Goal: Task Accomplishment & Management: Complete application form

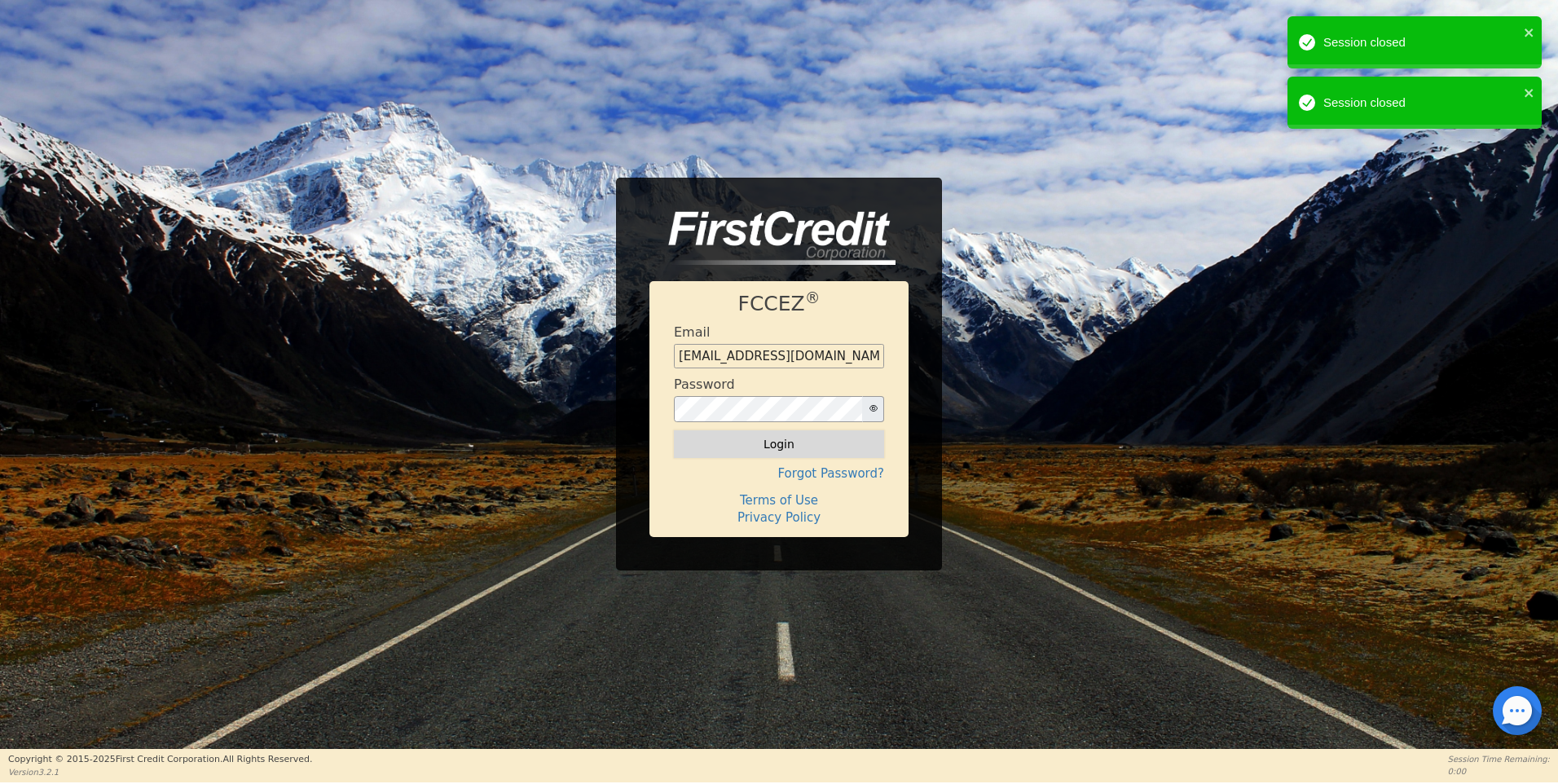
click at [776, 447] on button "Login" at bounding box center [779, 444] width 210 height 28
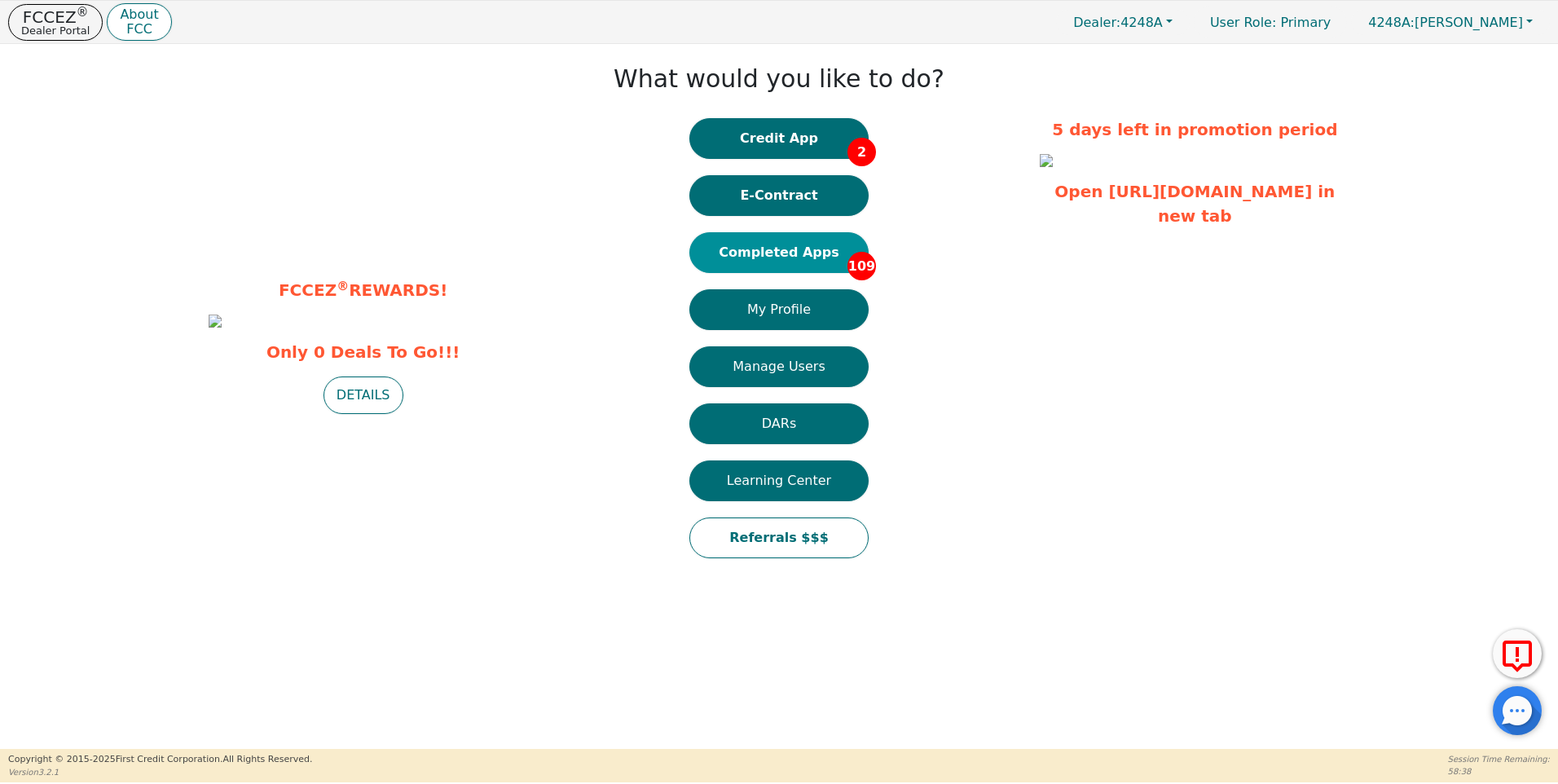
click at [795, 253] on button "Completed Apps 109" at bounding box center [779, 253] width 179 height 41
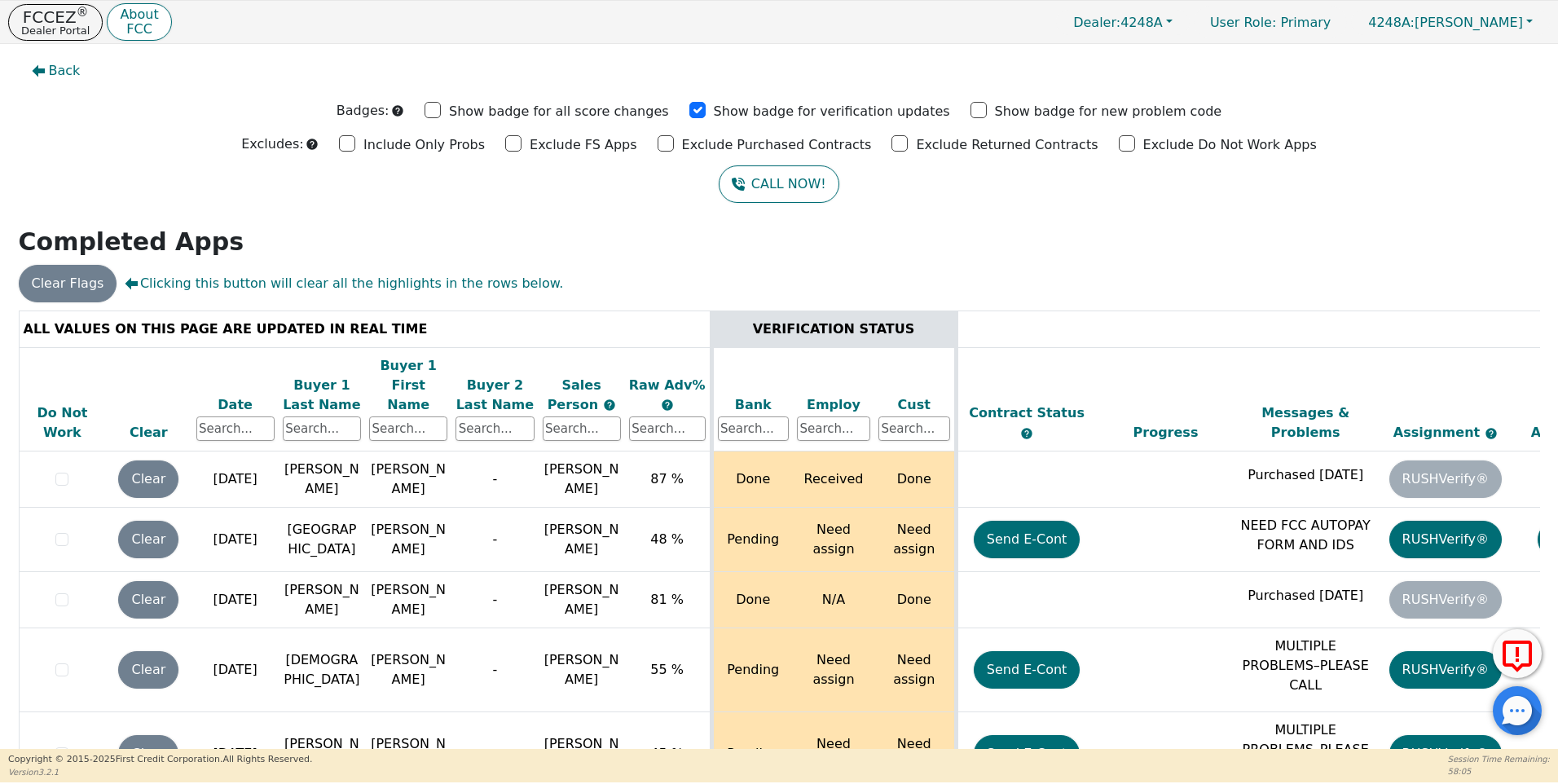
scroll to position [6578, 0]
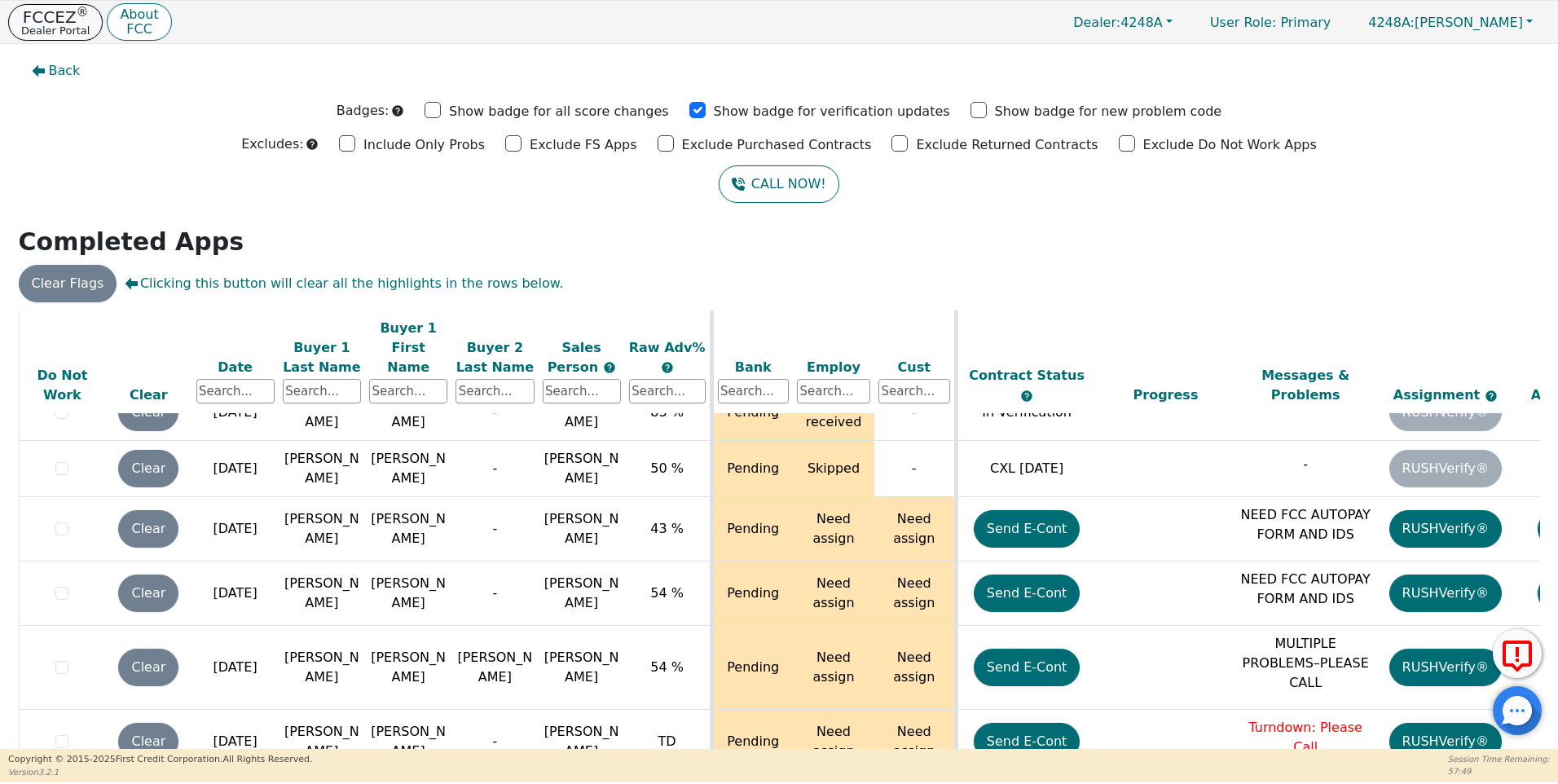
click at [70, 23] on p "FCCEZ ®" at bounding box center [55, 17] width 69 height 16
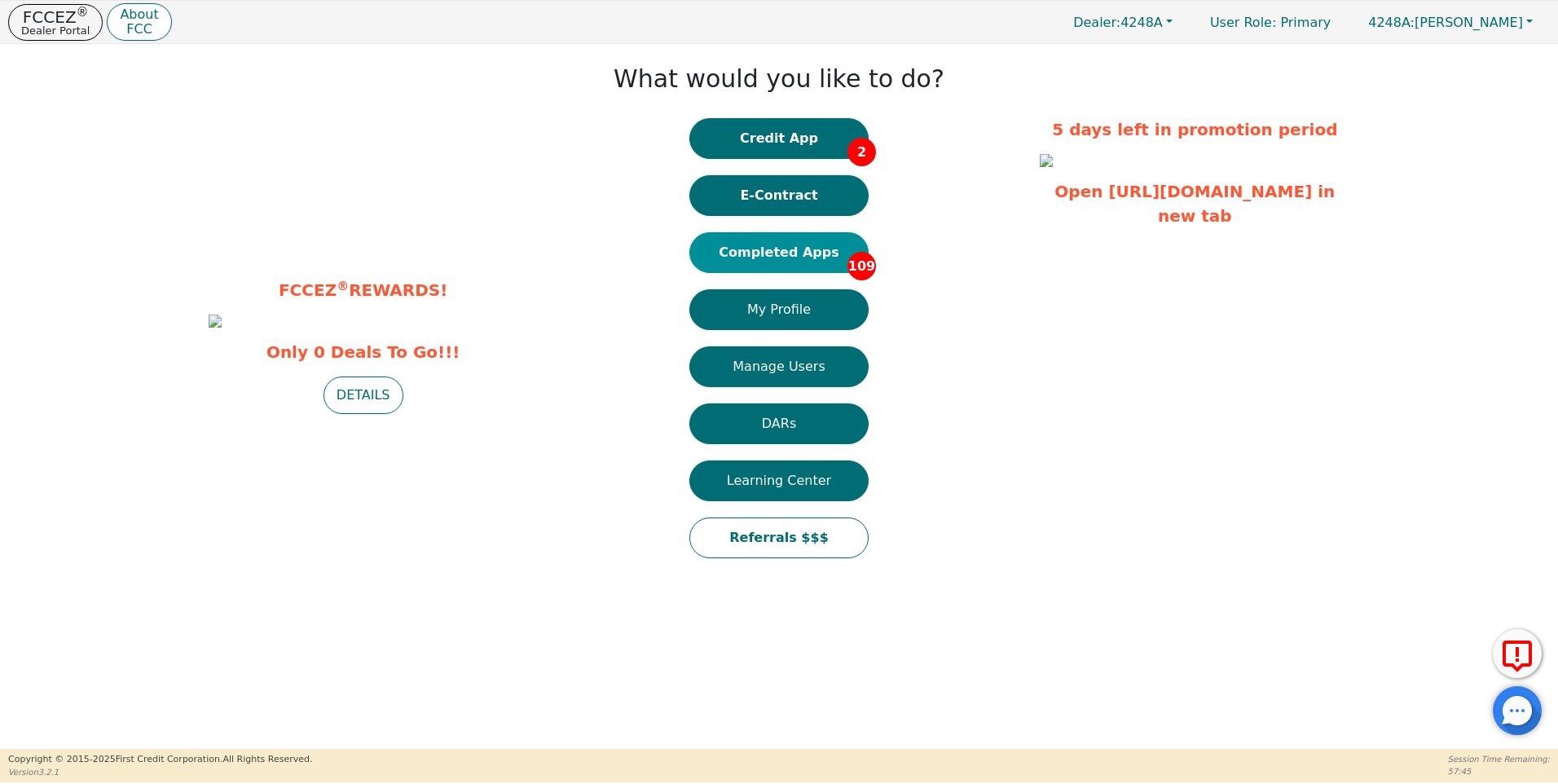
click at [775, 249] on button "Completed Apps 109" at bounding box center [779, 253] width 179 height 41
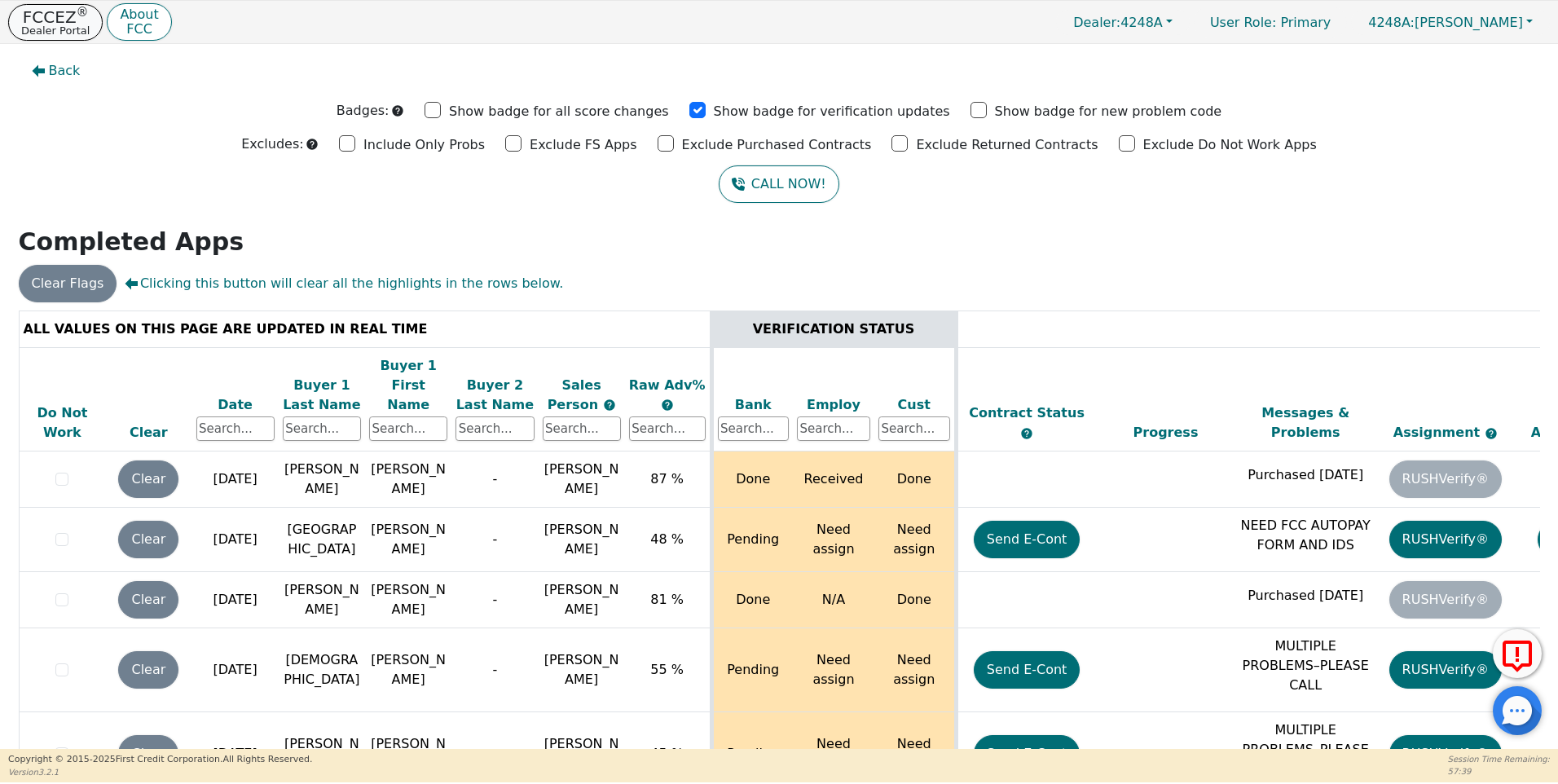
click at [77, 20] on sup "®" at bounding box center [83, 12] width 12 height 14
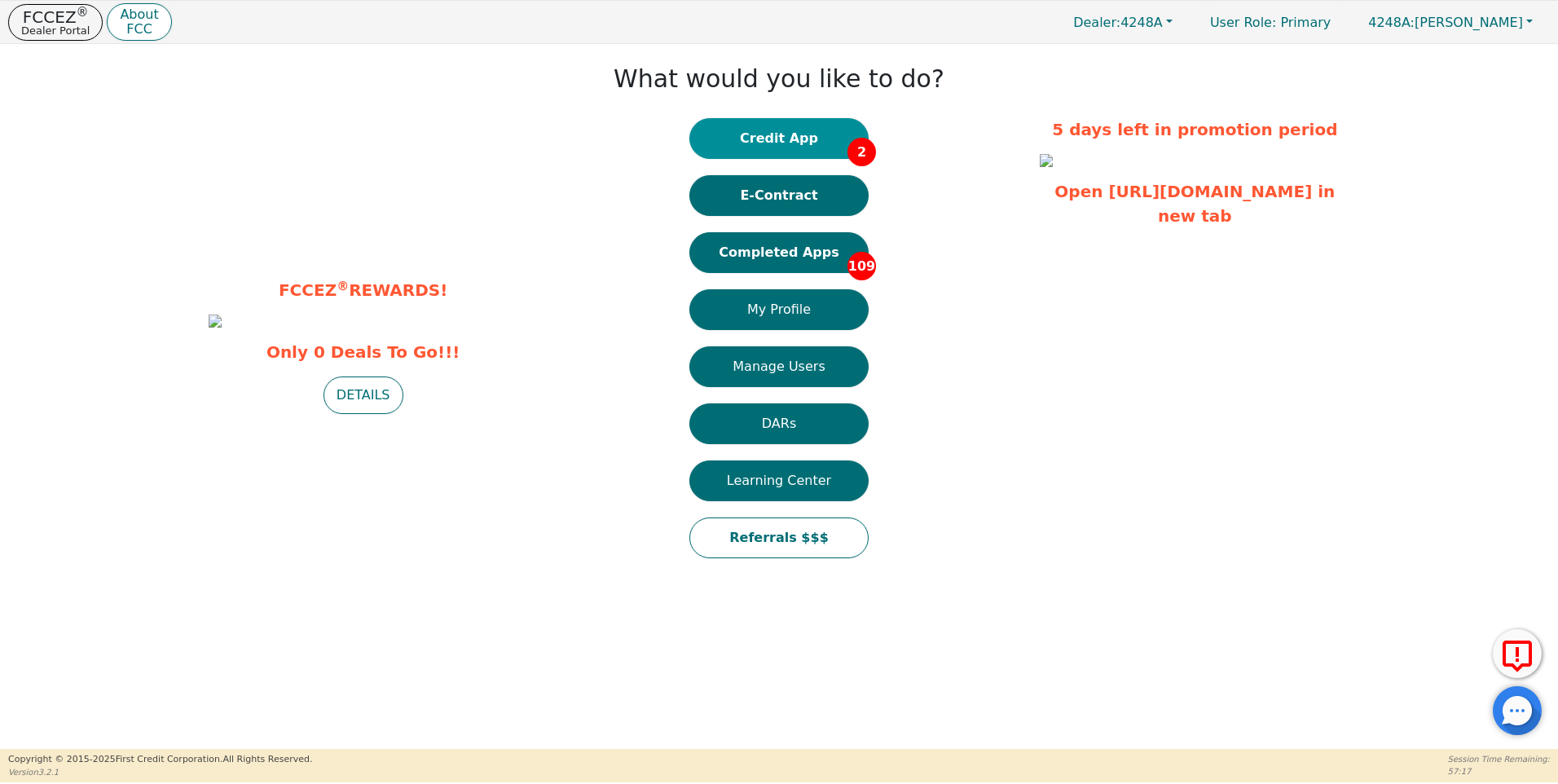
click at [785, 139] on button "Credit App 2" at bounding box center [779, 139] width 179 height 41
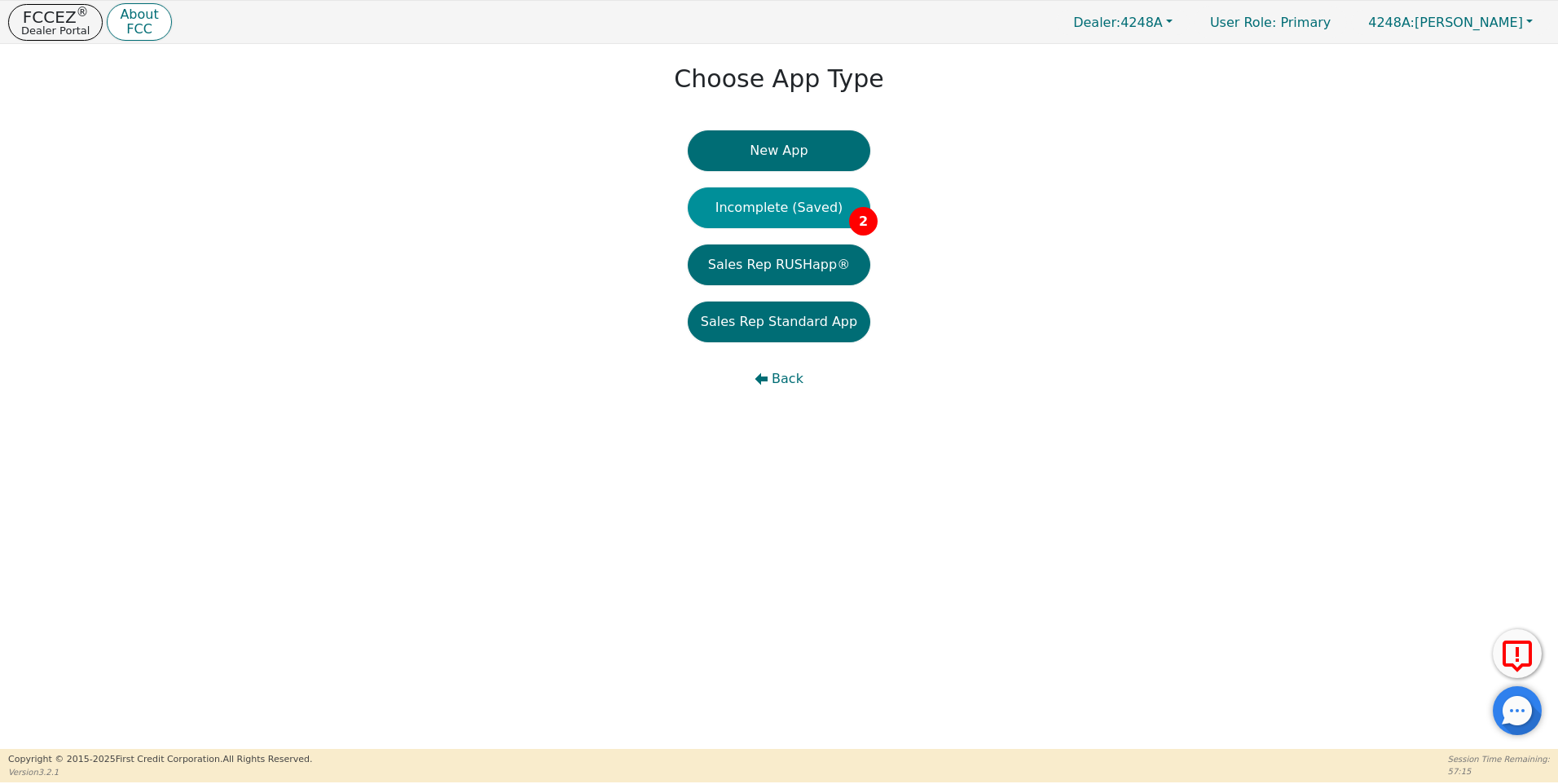
click at [779, 205] on button "Incomplete (Saved) 2" at bounding box center [779, 208] width 183 height 41
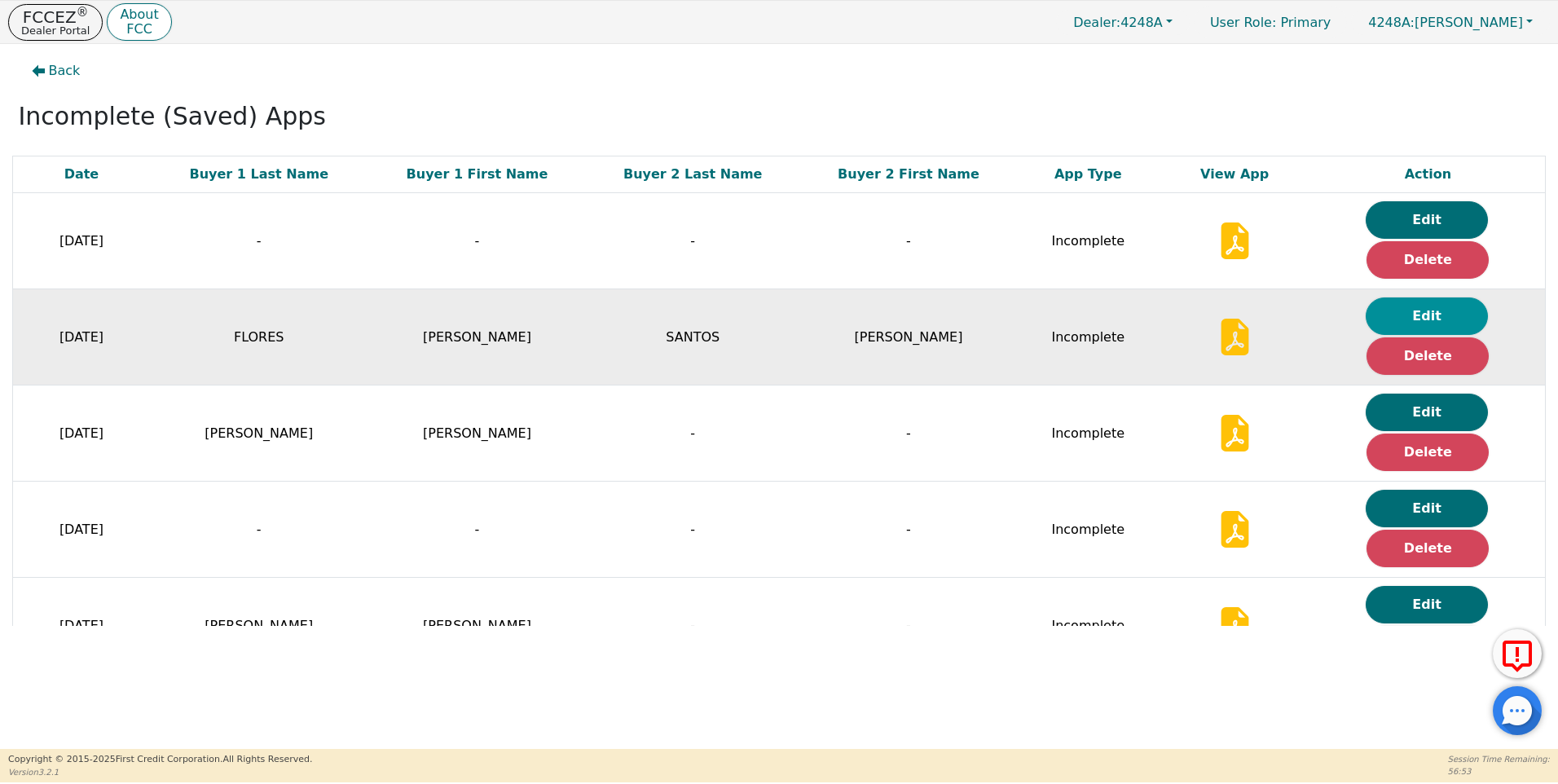
click at [1428, 318] on button "Edit" at bounding box center [1427, 316] width 122 height 37
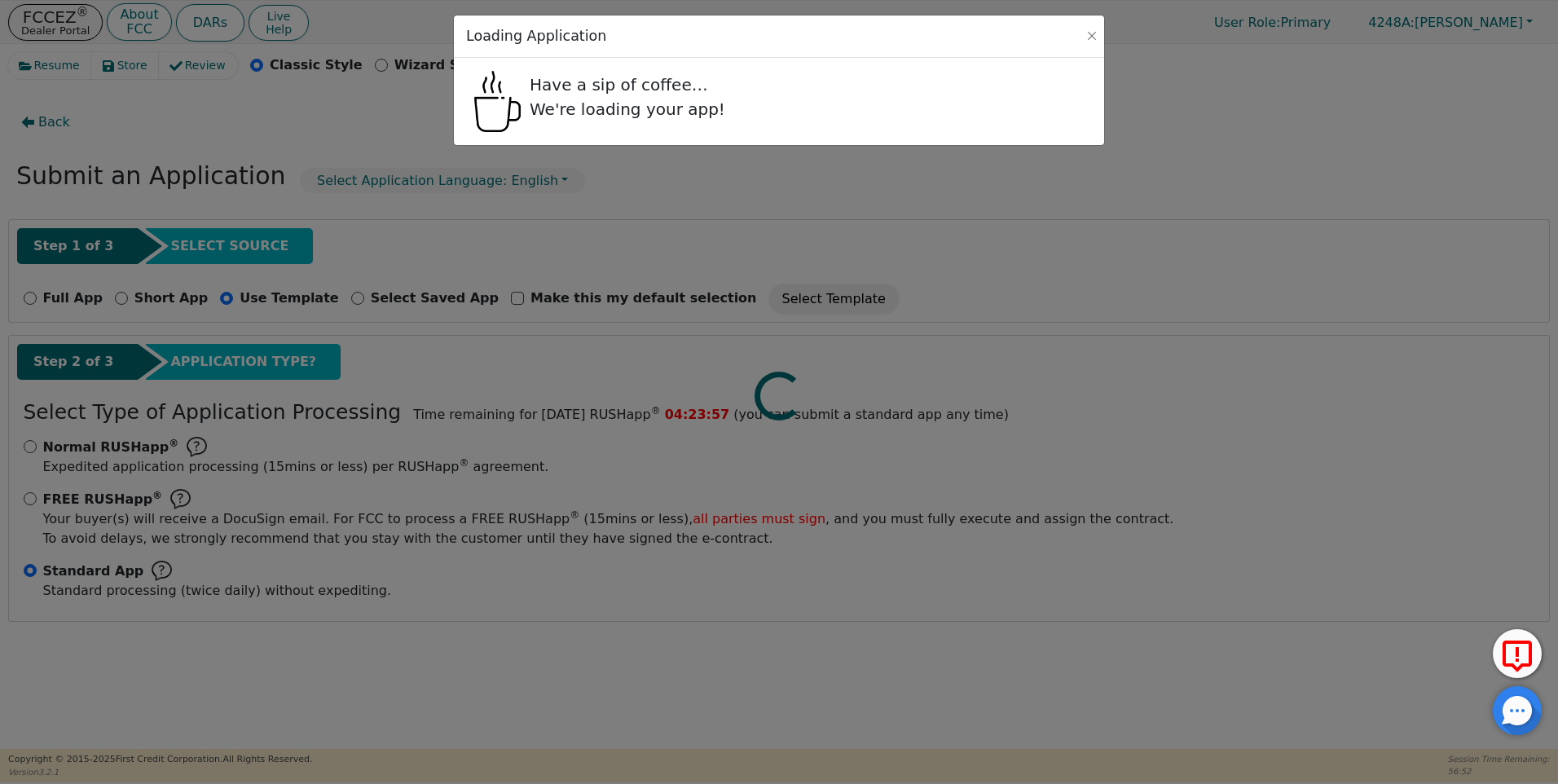
radio input "false"
radio input "true"
checkbox input "false"
radio input "true"
select select "[GEOGRAPHIC_DATA]"
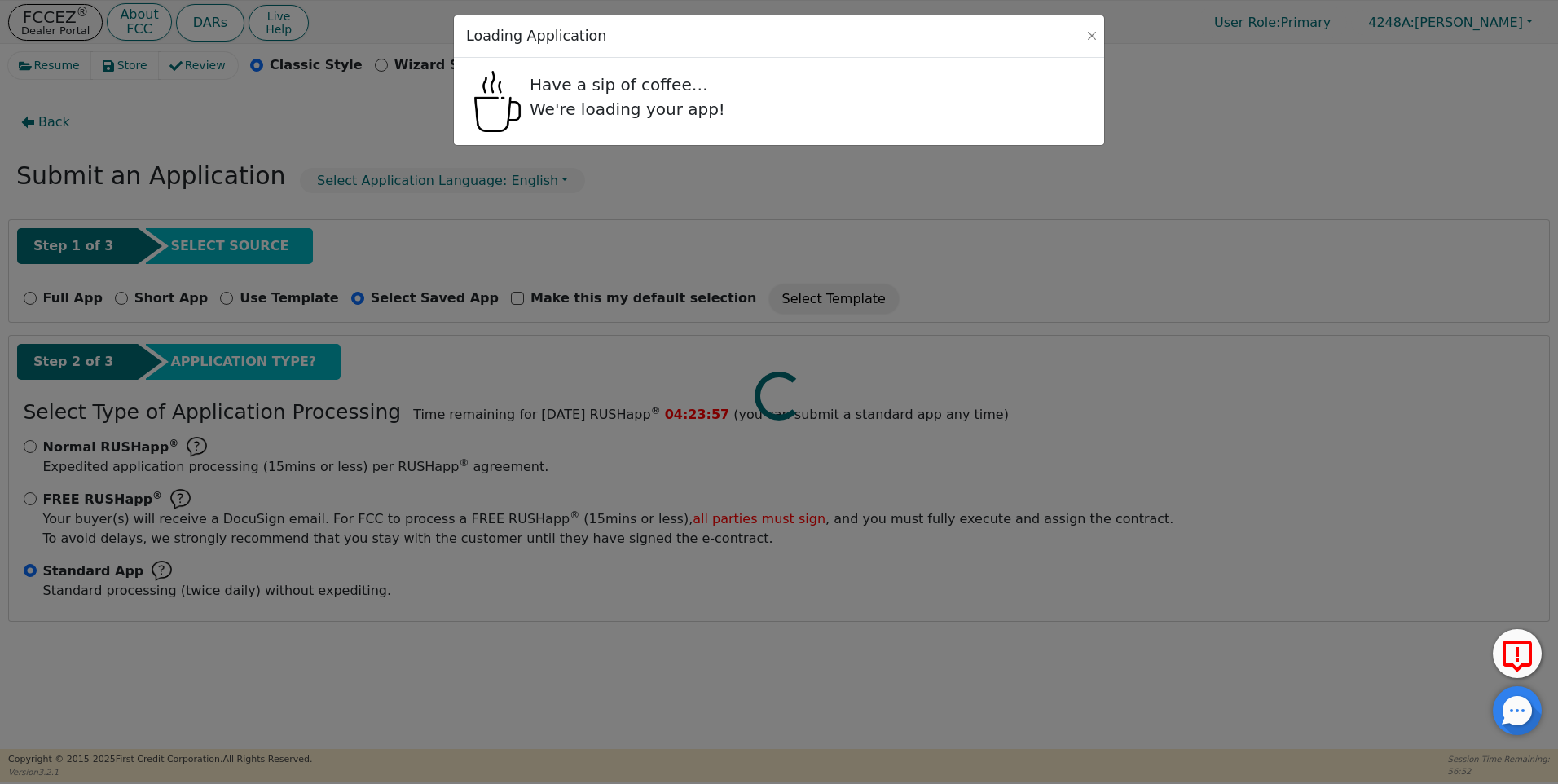
select select "n"
select select "[GEOGRAPHIC_DATA]"
select select "y"
select select "n"
select select "[GEOGRAPHIC_DATA]"
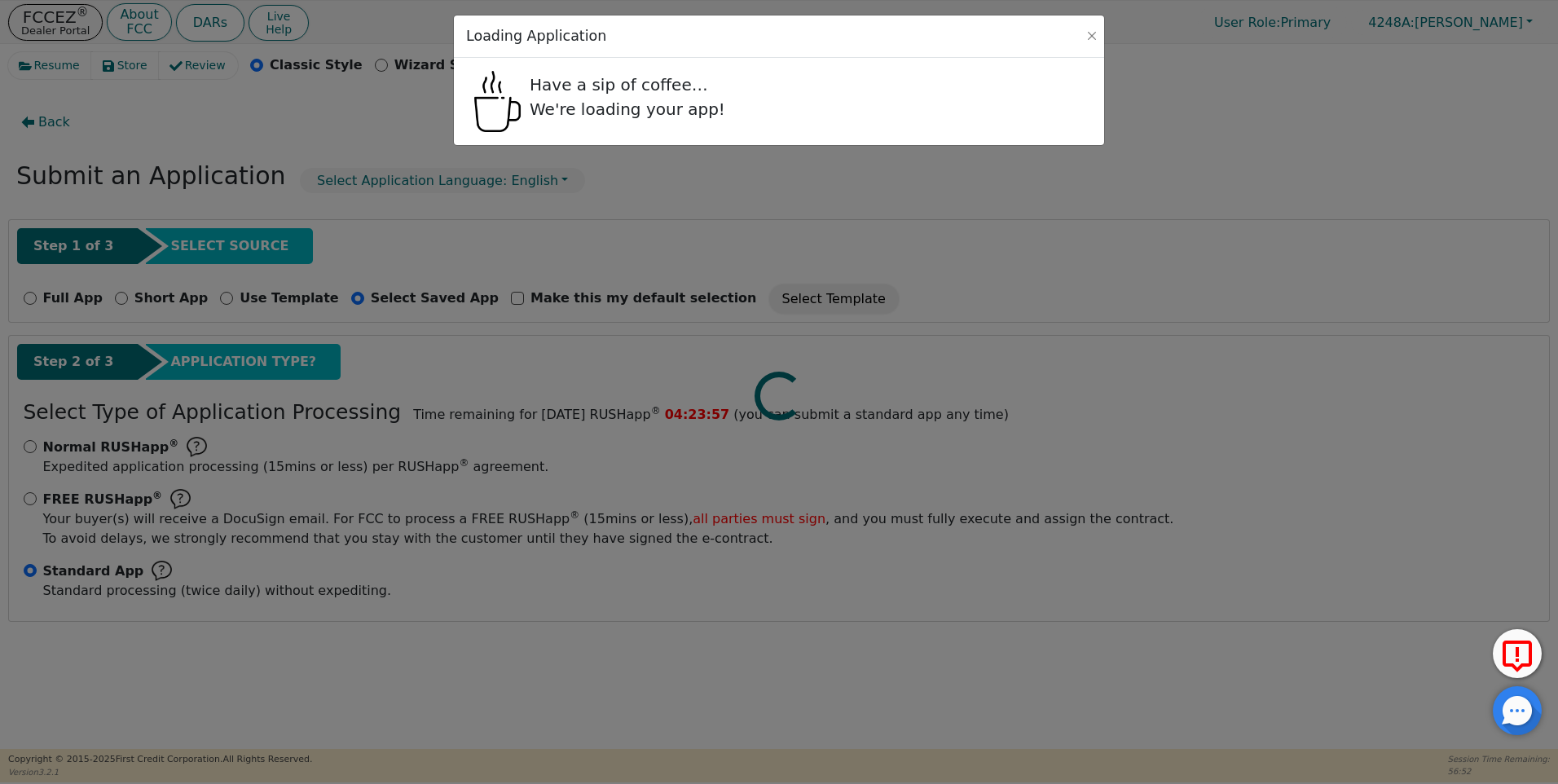
select select "Own"
select select "[GEOGRAPHIC_DATA]"
select select "y"
select select "n"
select select "y"
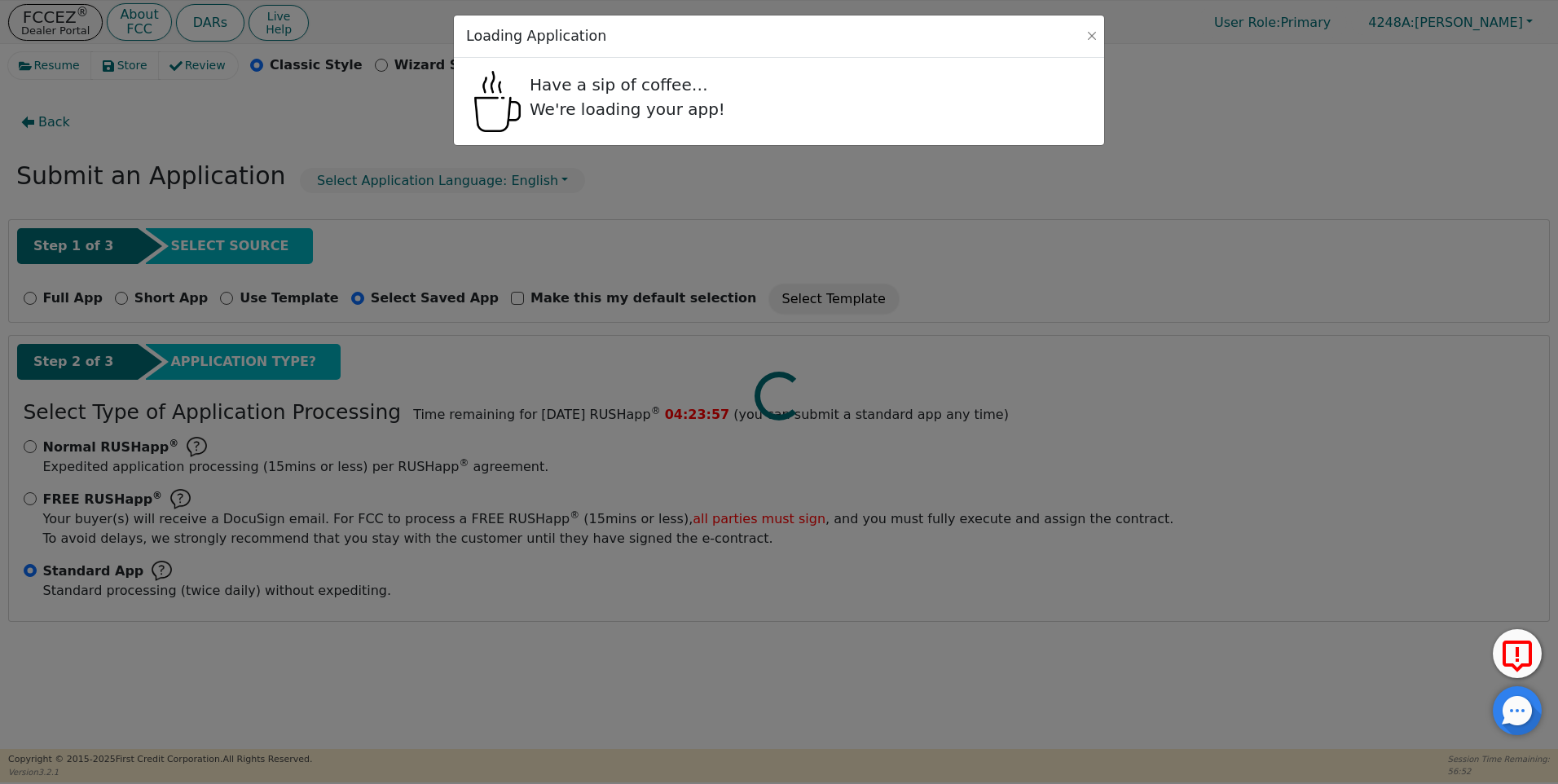
select select "n"
select select "[GEOGRAPHIC_DATA]"
select select "Own"
select select "[GEOGRAPHIC_DATA]"
select select "FRIEND"
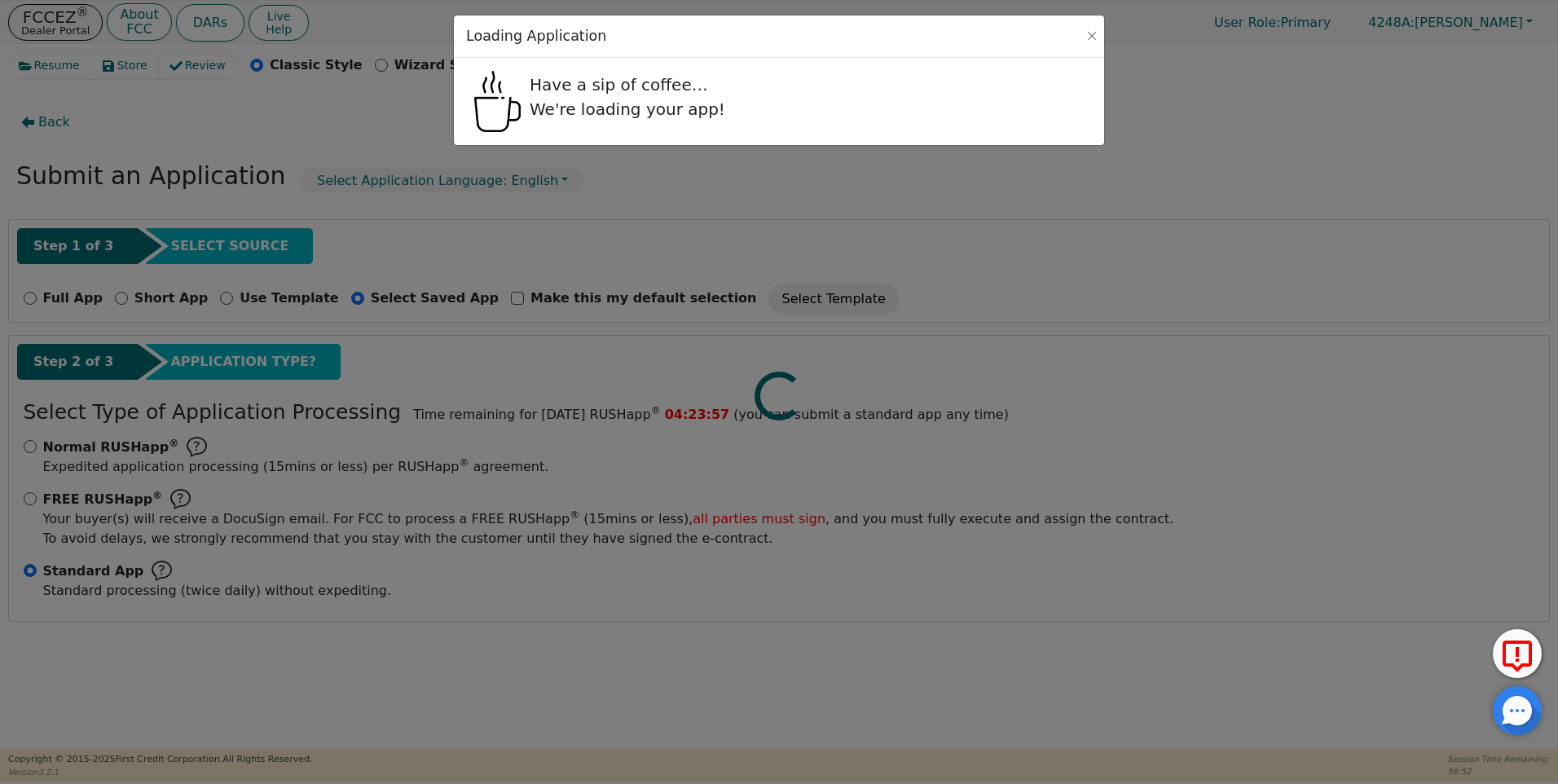
select select "FRIEND"
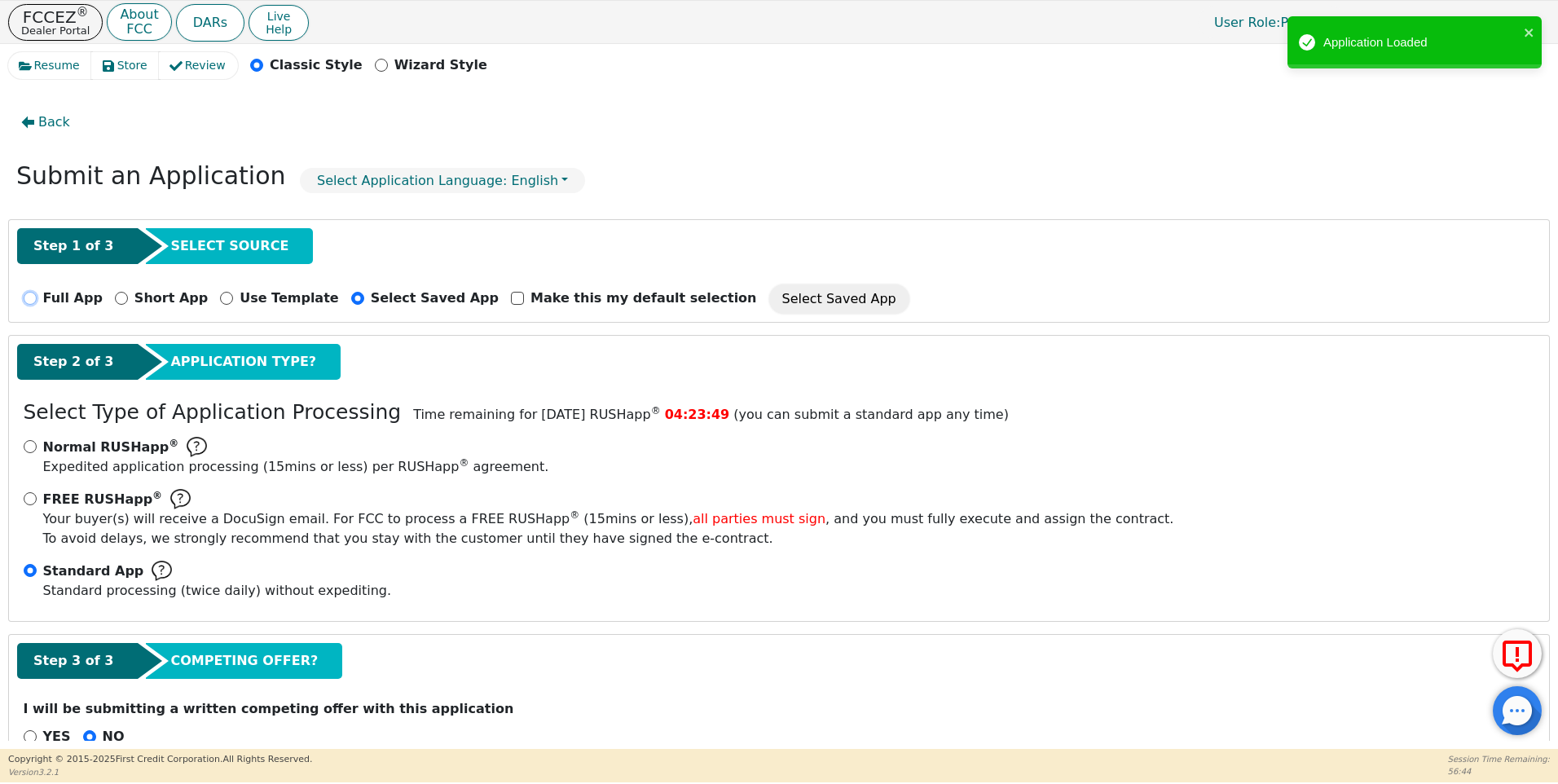
click at [30, 298] on input "Full App" at bounding box center [30, 298] width 13 height 13
radio input "true"
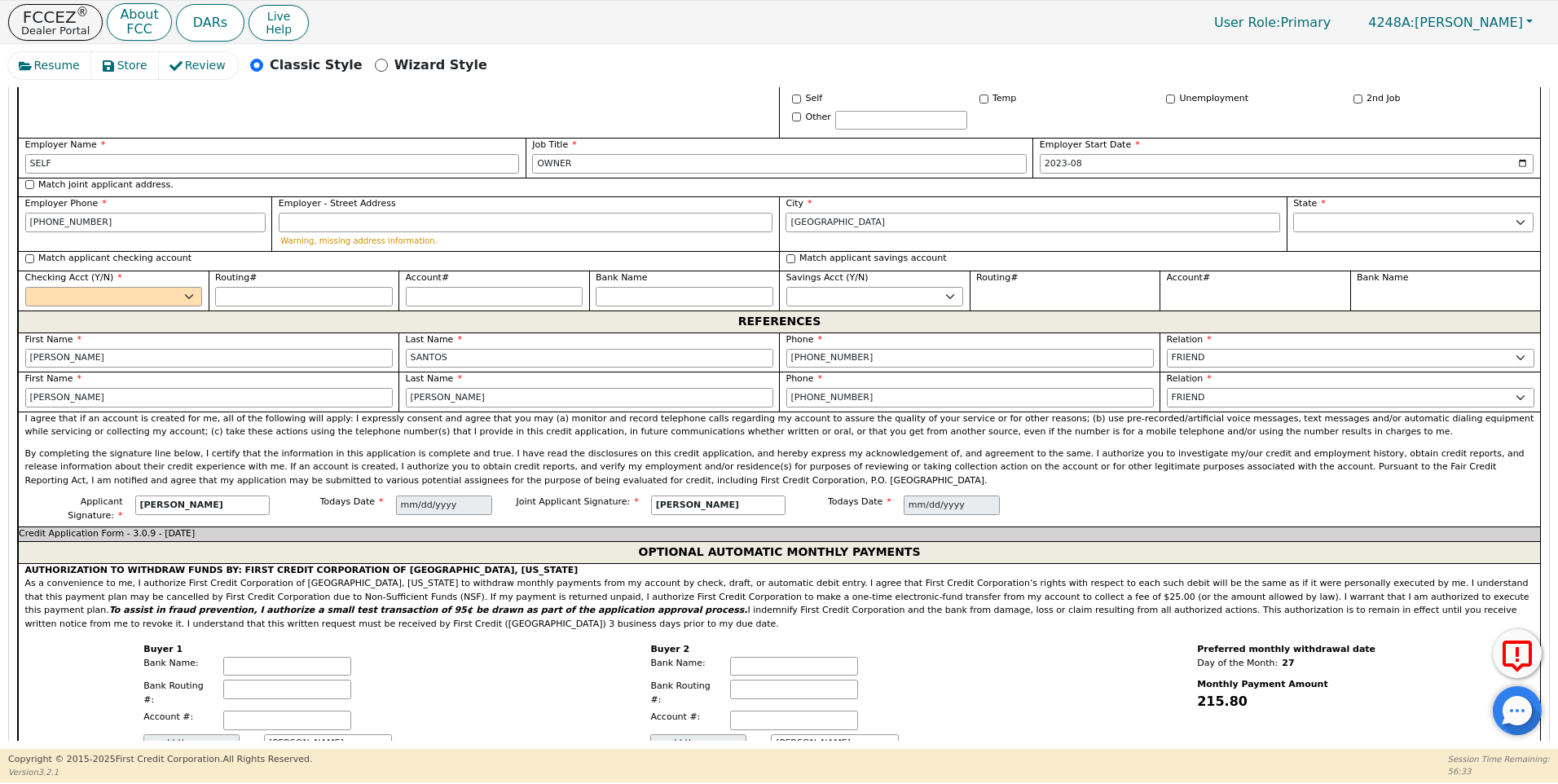
scroll to position [1719, 0]
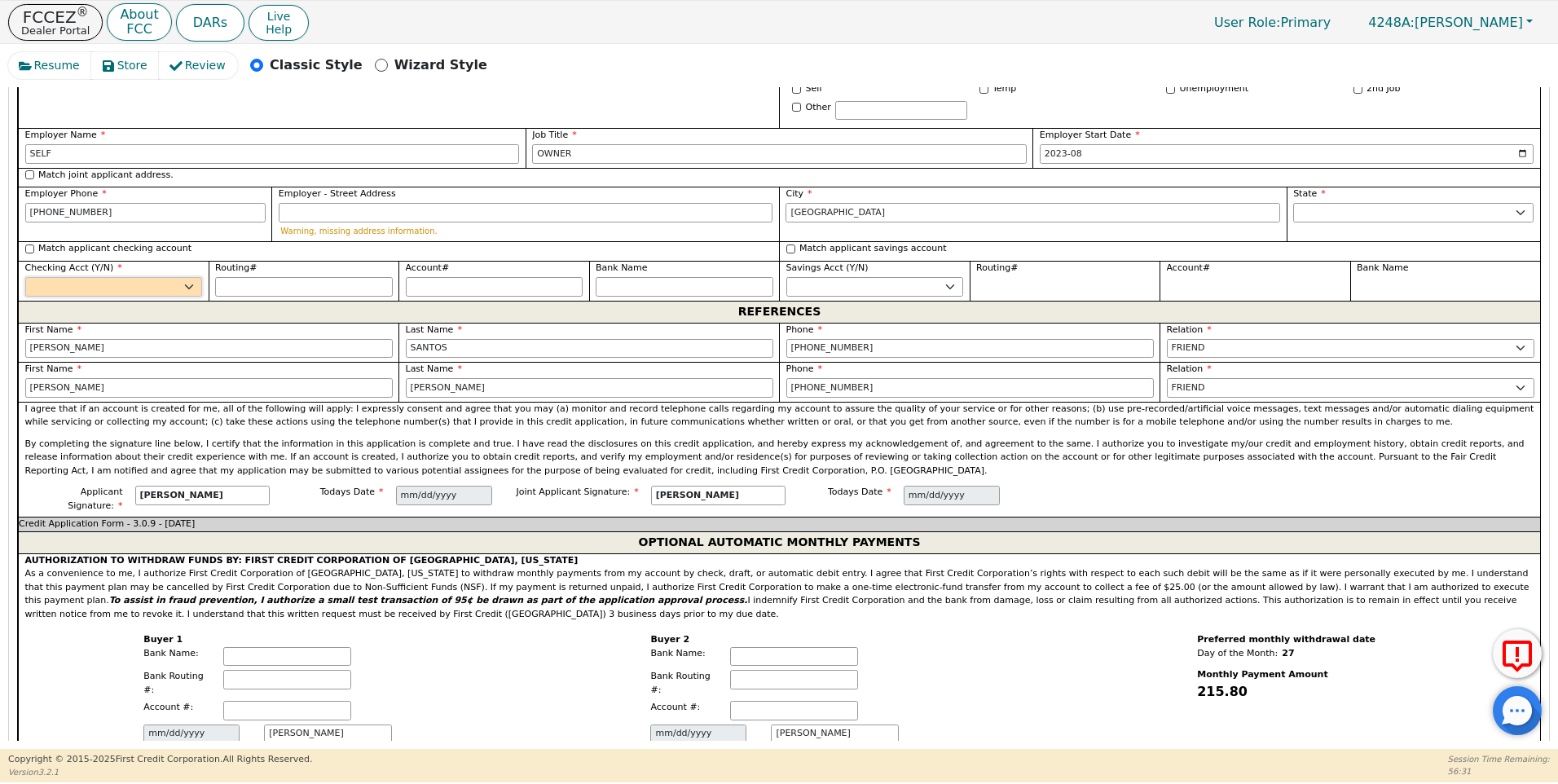
click at [185, 277] on select "Yes No" at bounding box center [113, 287] width 177 height 20
select select "y"
click at [25, 277] on select "Yes No" at bounding box center [113, 287] width 177 height 20
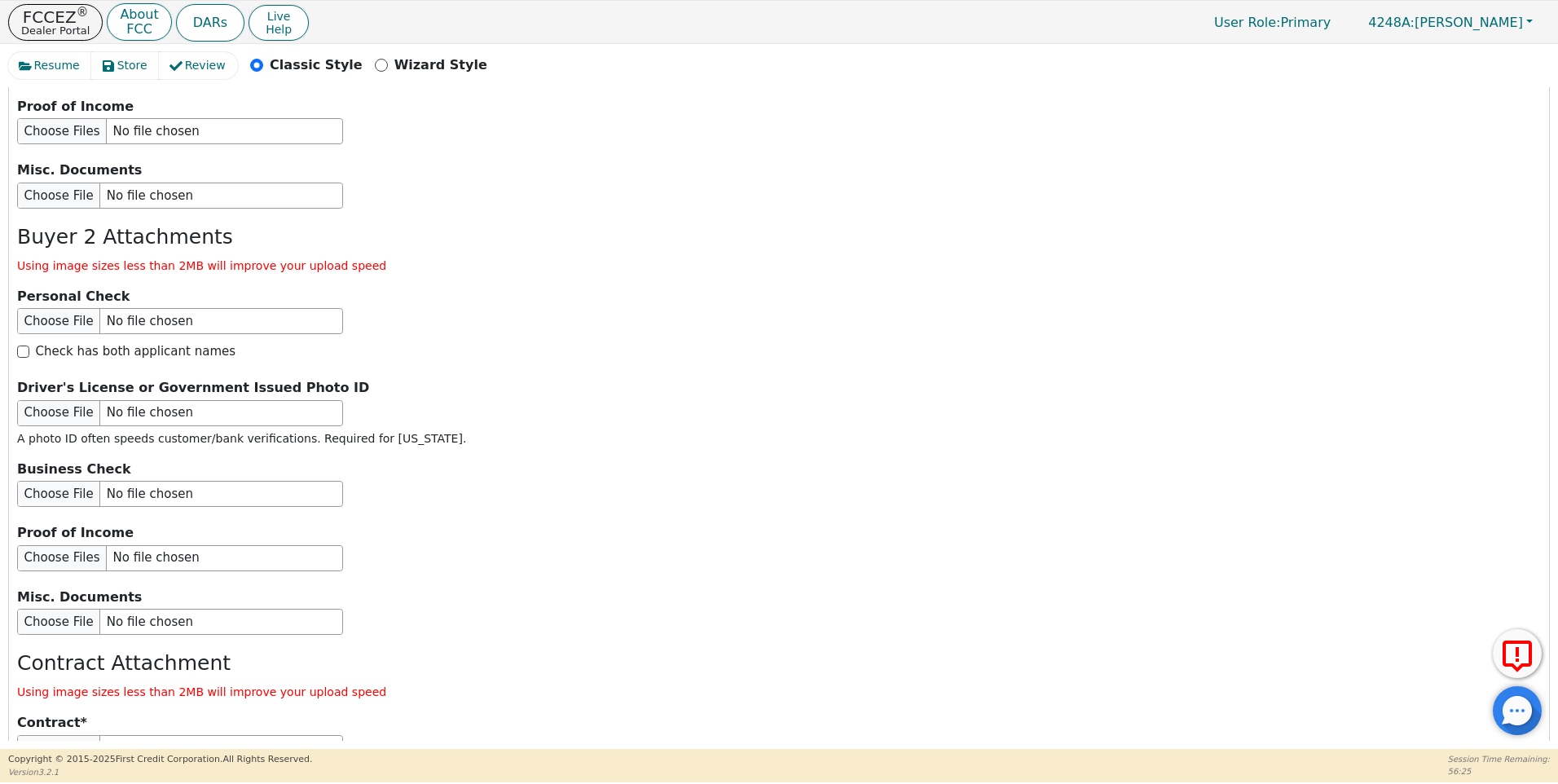
scroll to position [2894, 0]
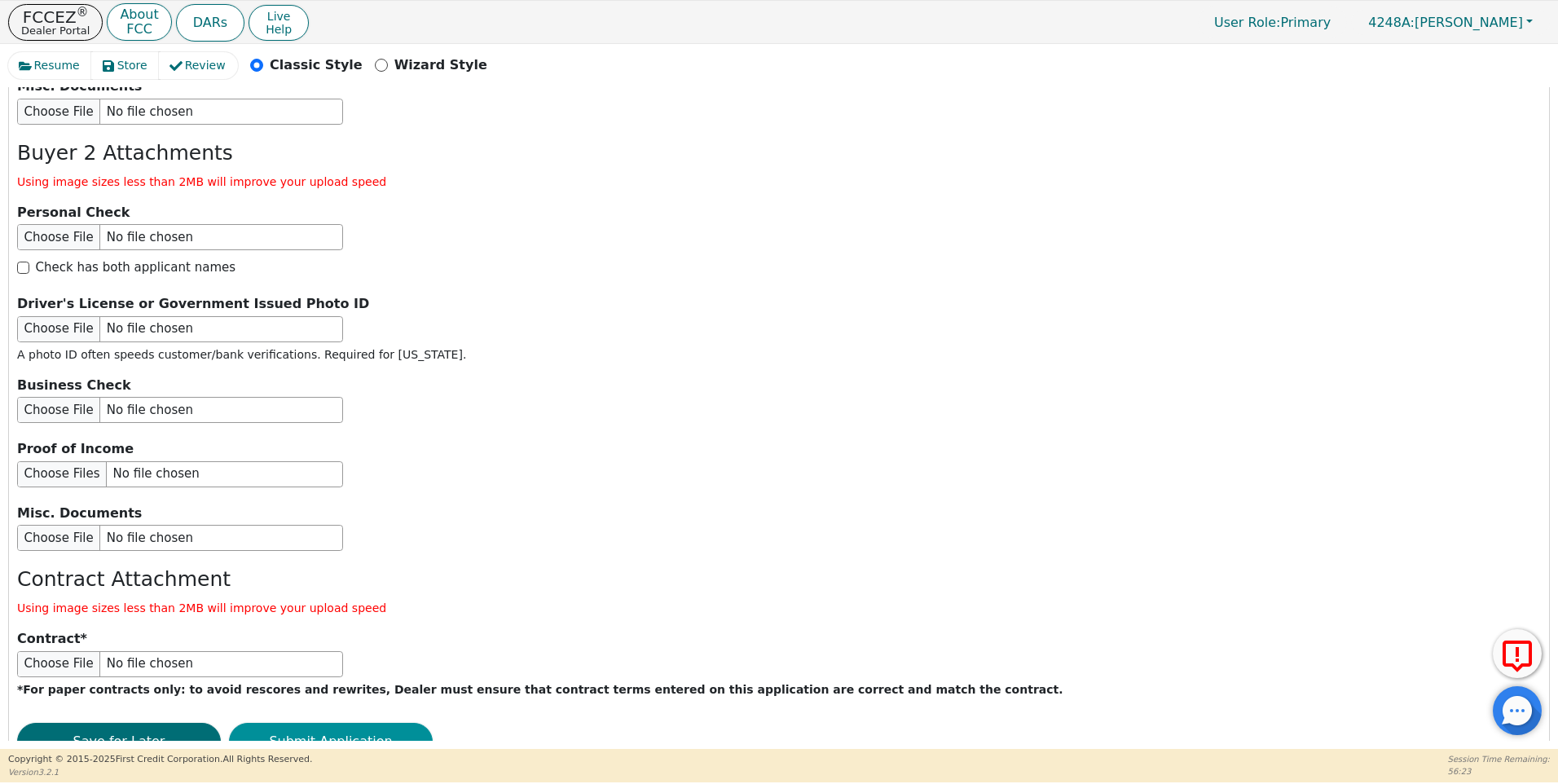
click at [332, 723] on button "Submit Application" at bounding box center [331, 741] width 204 height 37
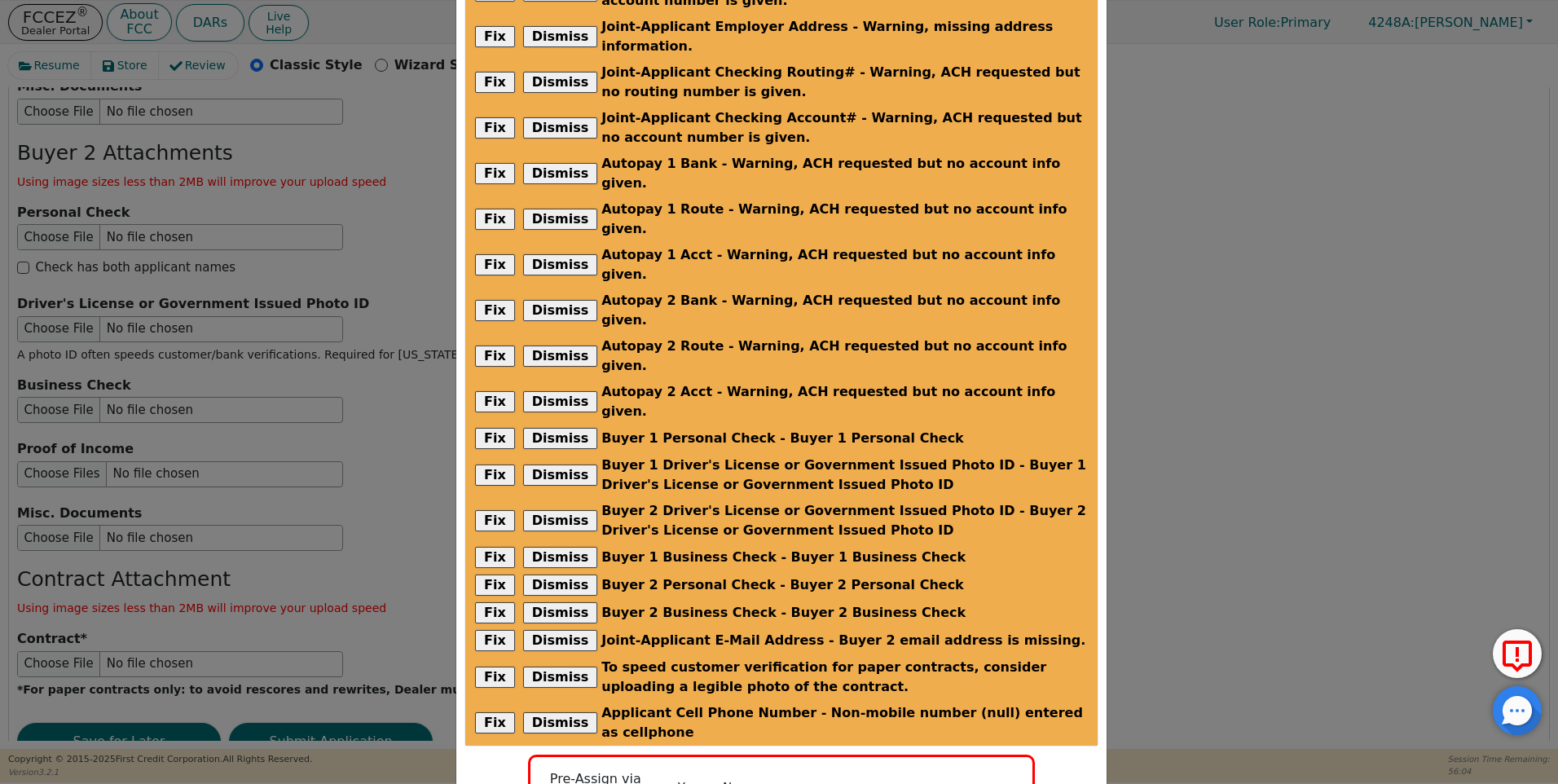
scroll to position [228, 0]
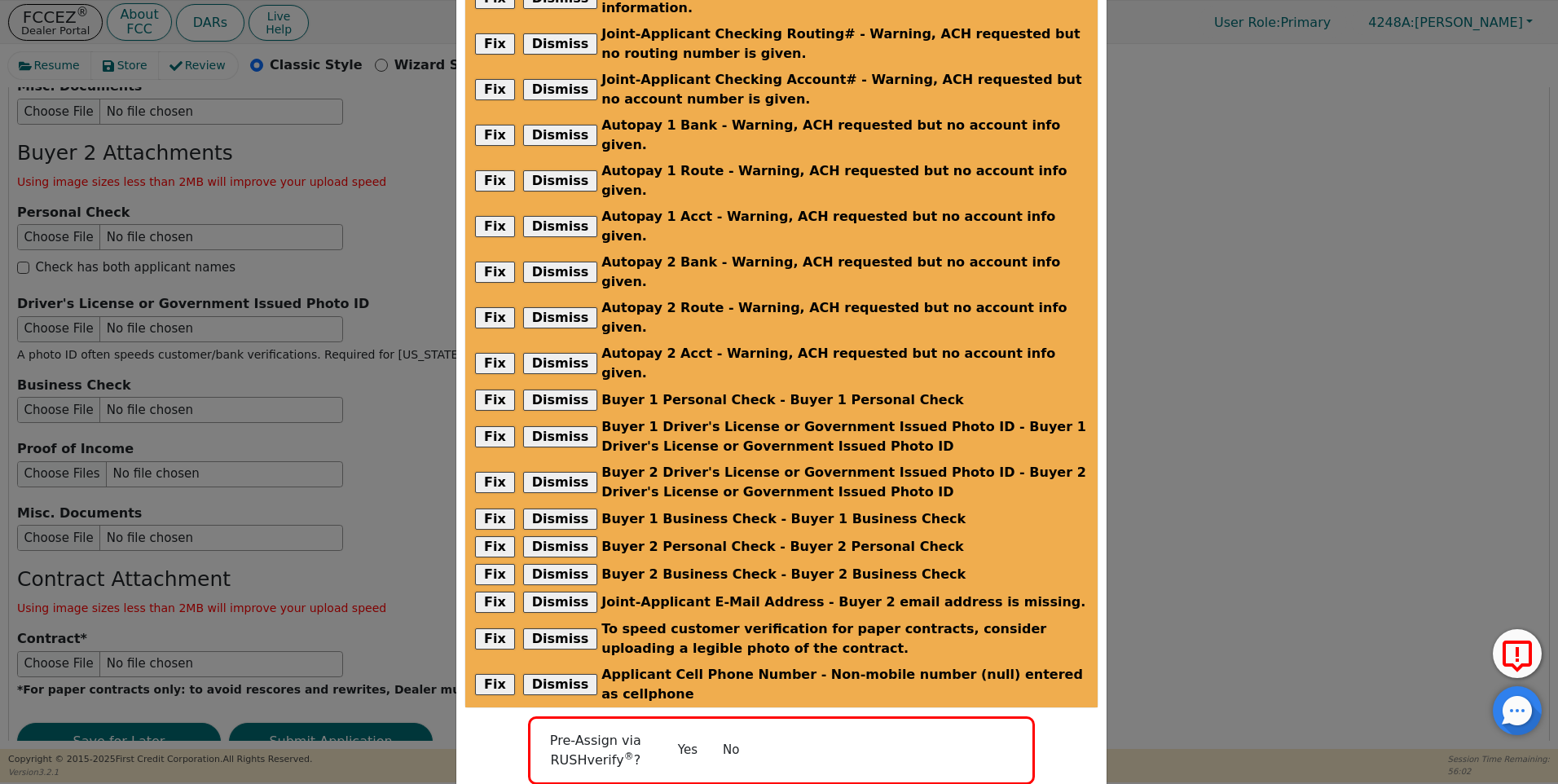
click at [730, 736] on button "No" at bounding box center [731, 750] width 43 height 29
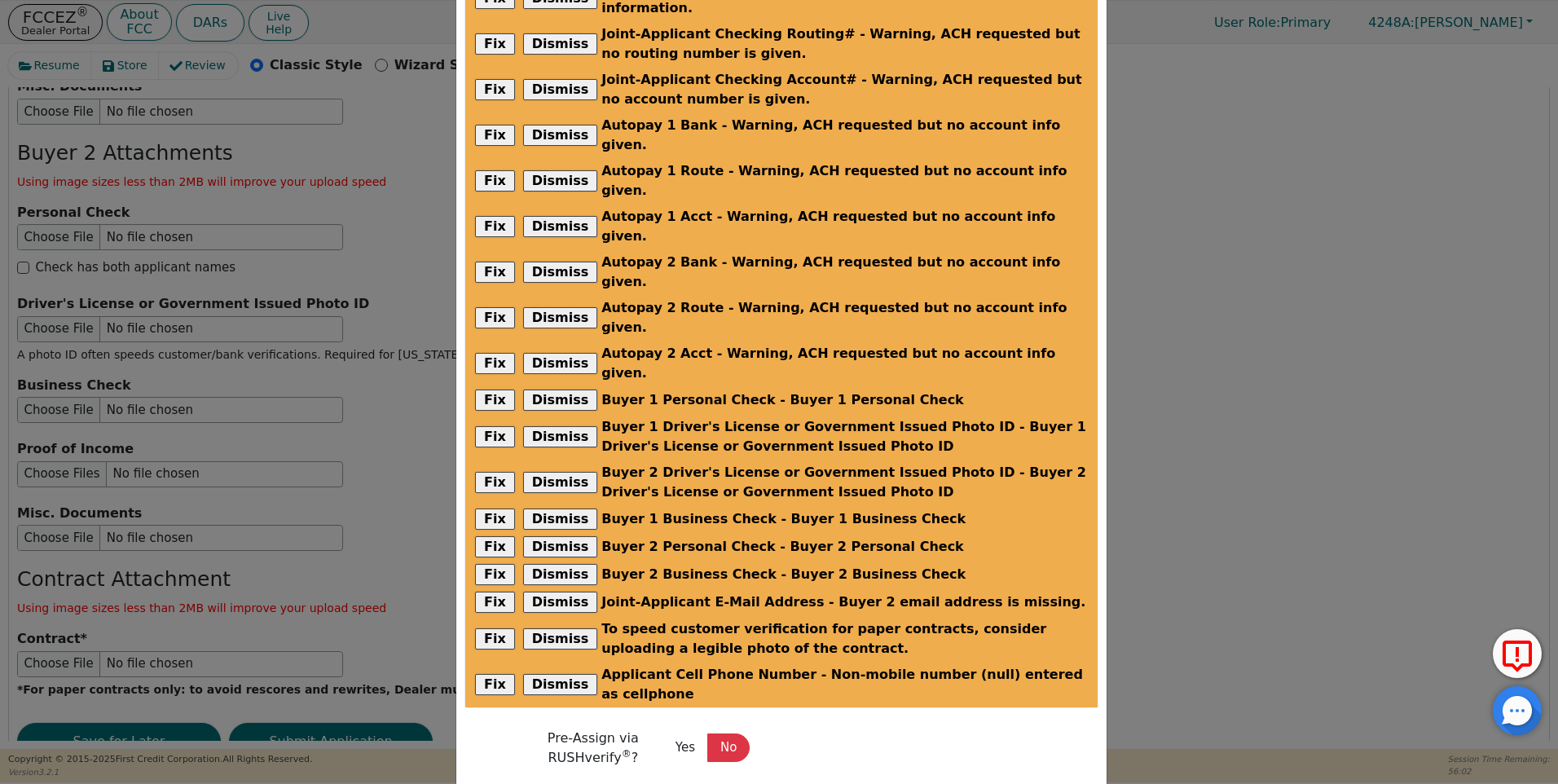
scroll to position [224, 0]
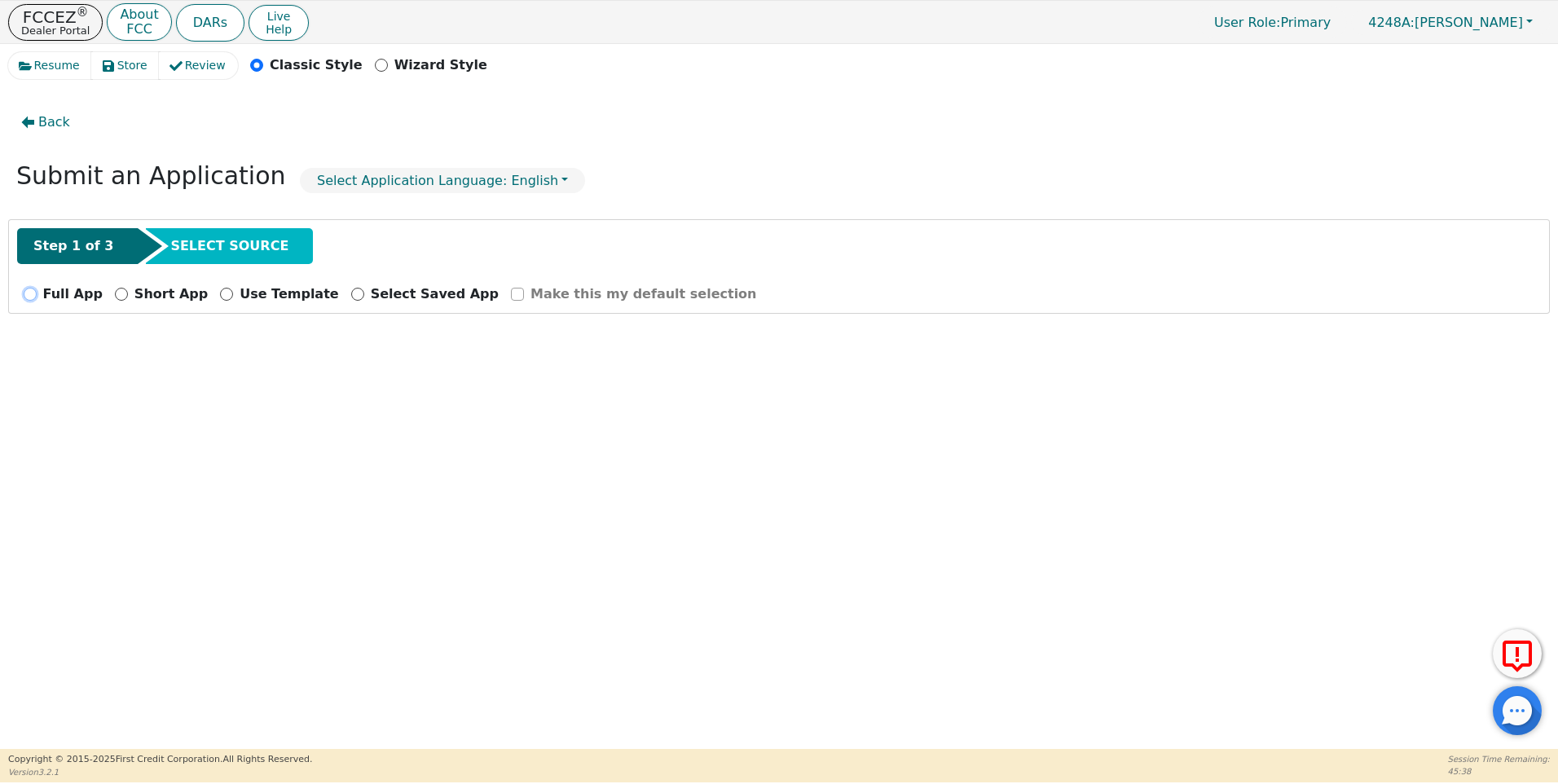
click at [29, 292] on input "Full App" at bounding box center [30, 294] width 13 height 13
radio input "true"
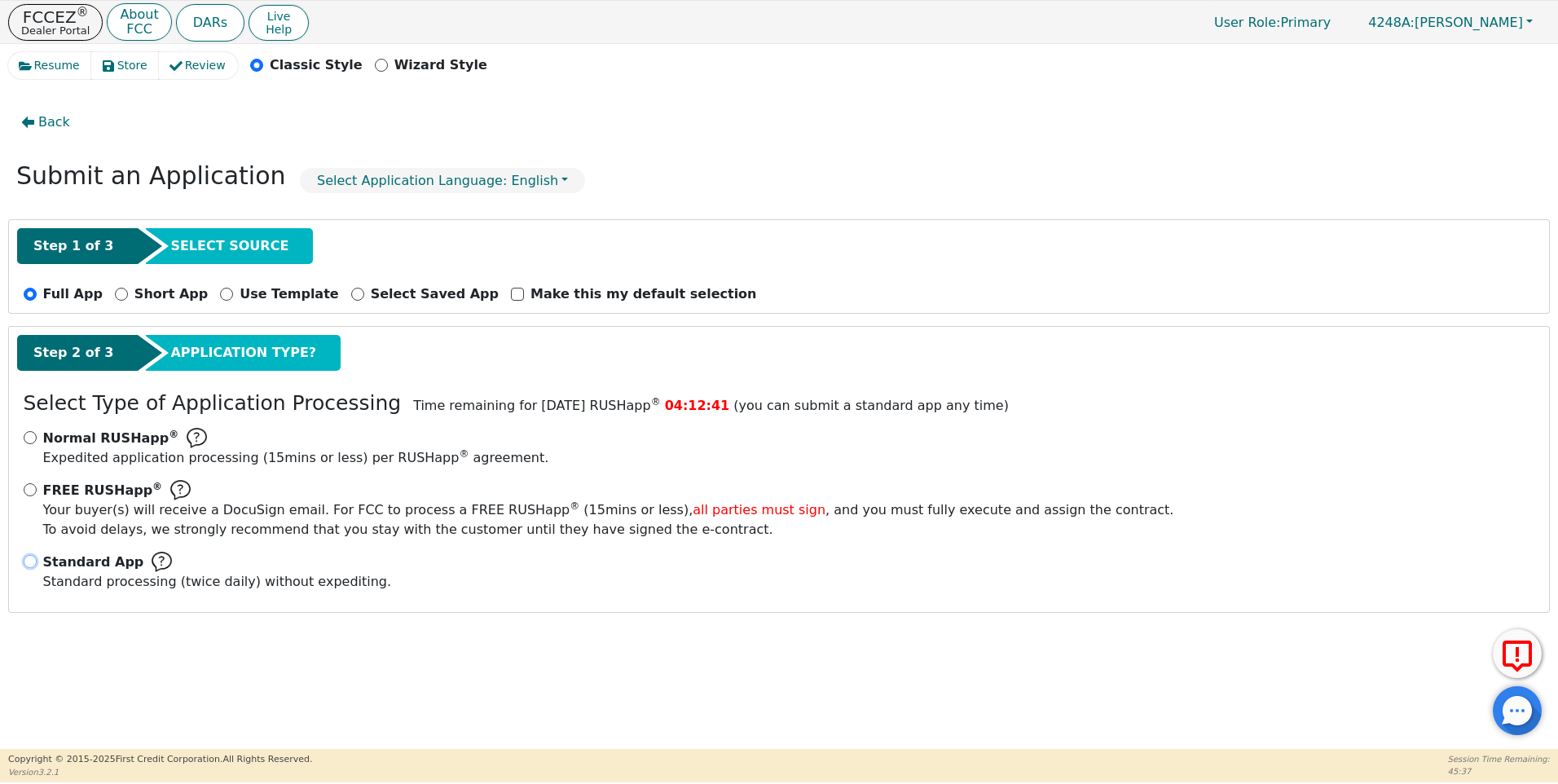
click at [32, 563] on input "Standard App Standard processing (twice daily) without expediting." at bounding box center [30, 561] width 13 height 13
radio input "true"
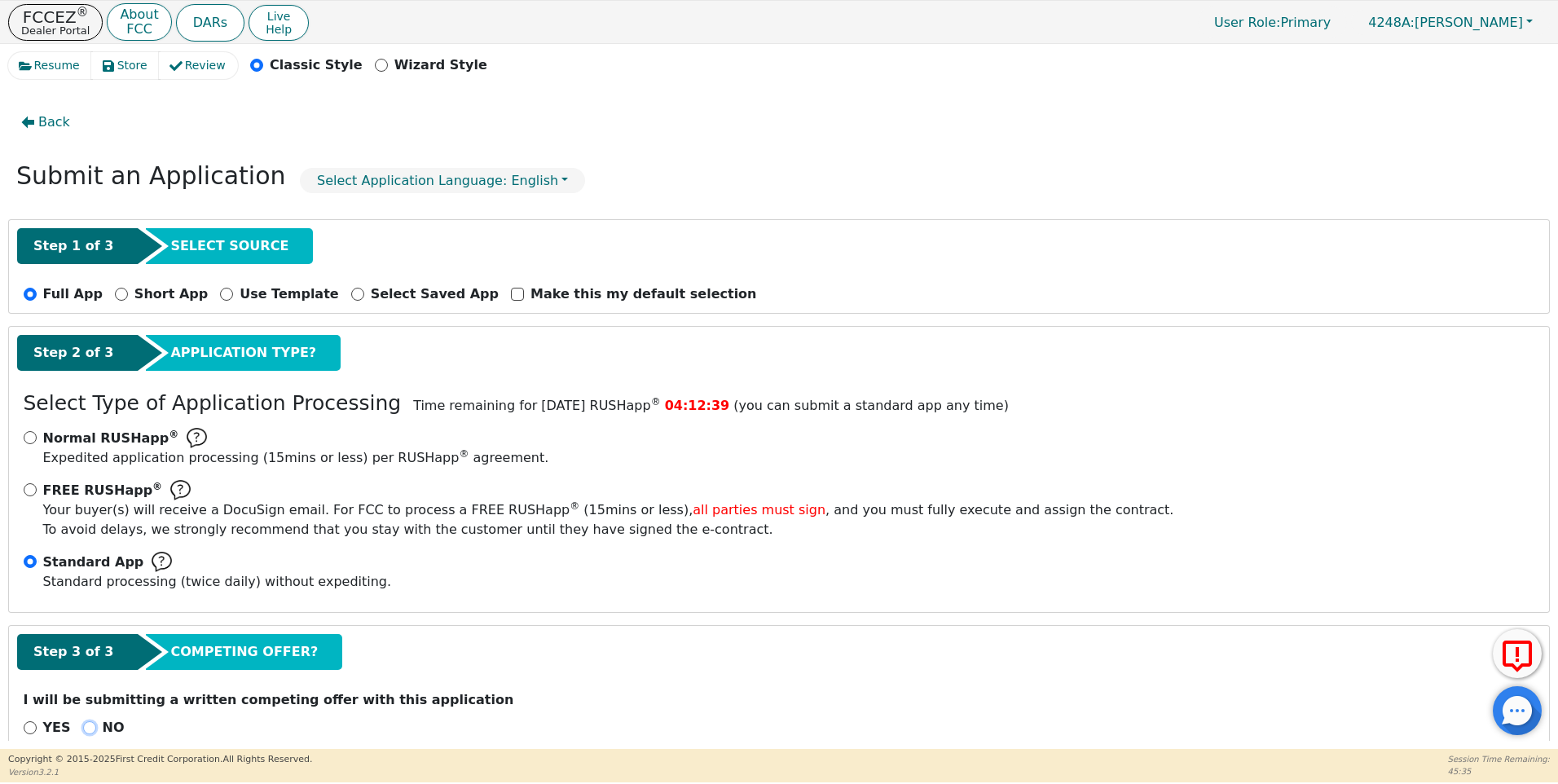
click at [86, 731] on input "NO" at bounding box center [89, 727] width 13 height 13
radio input "true"
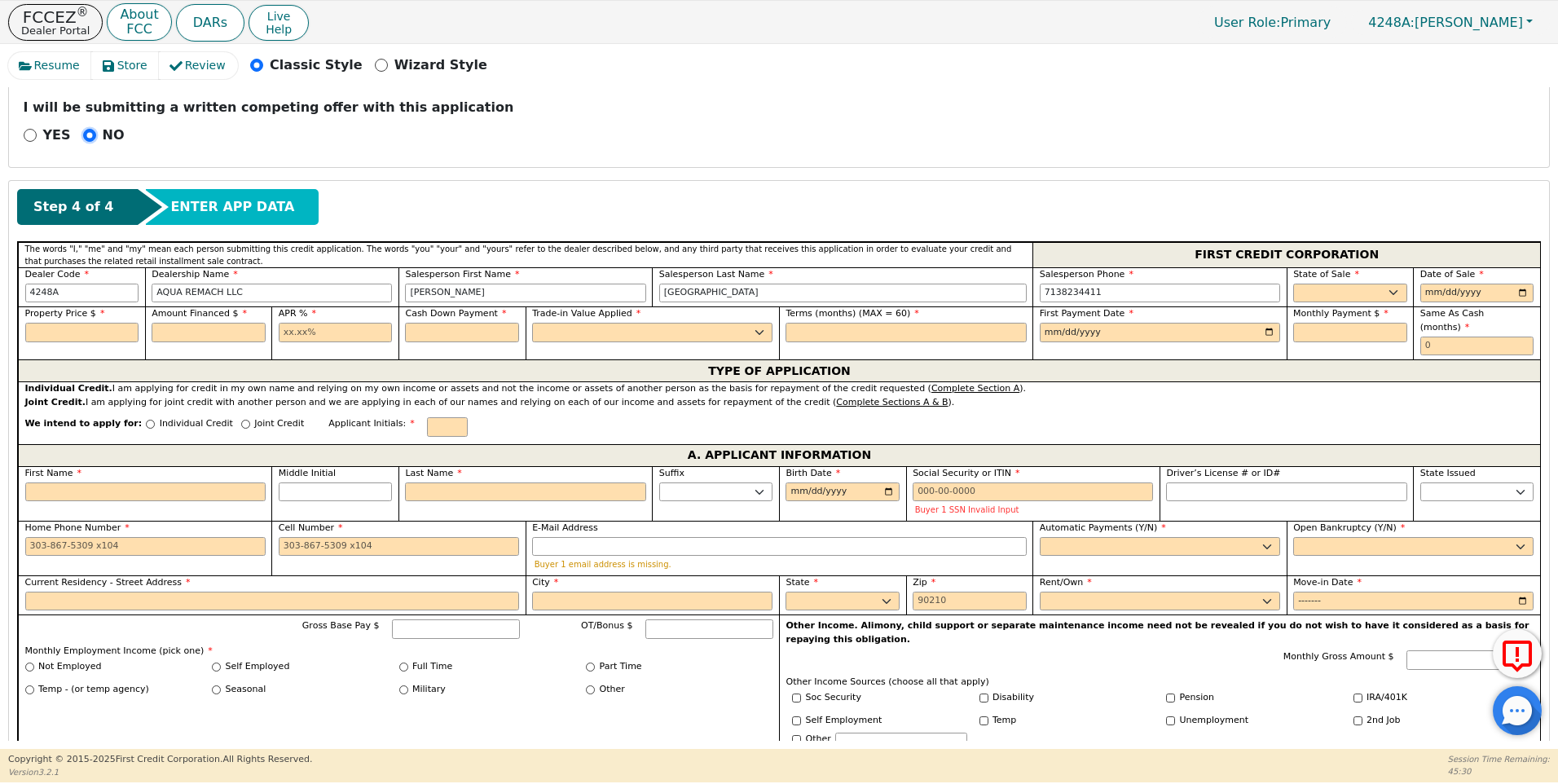
scroll to position [569, 0]
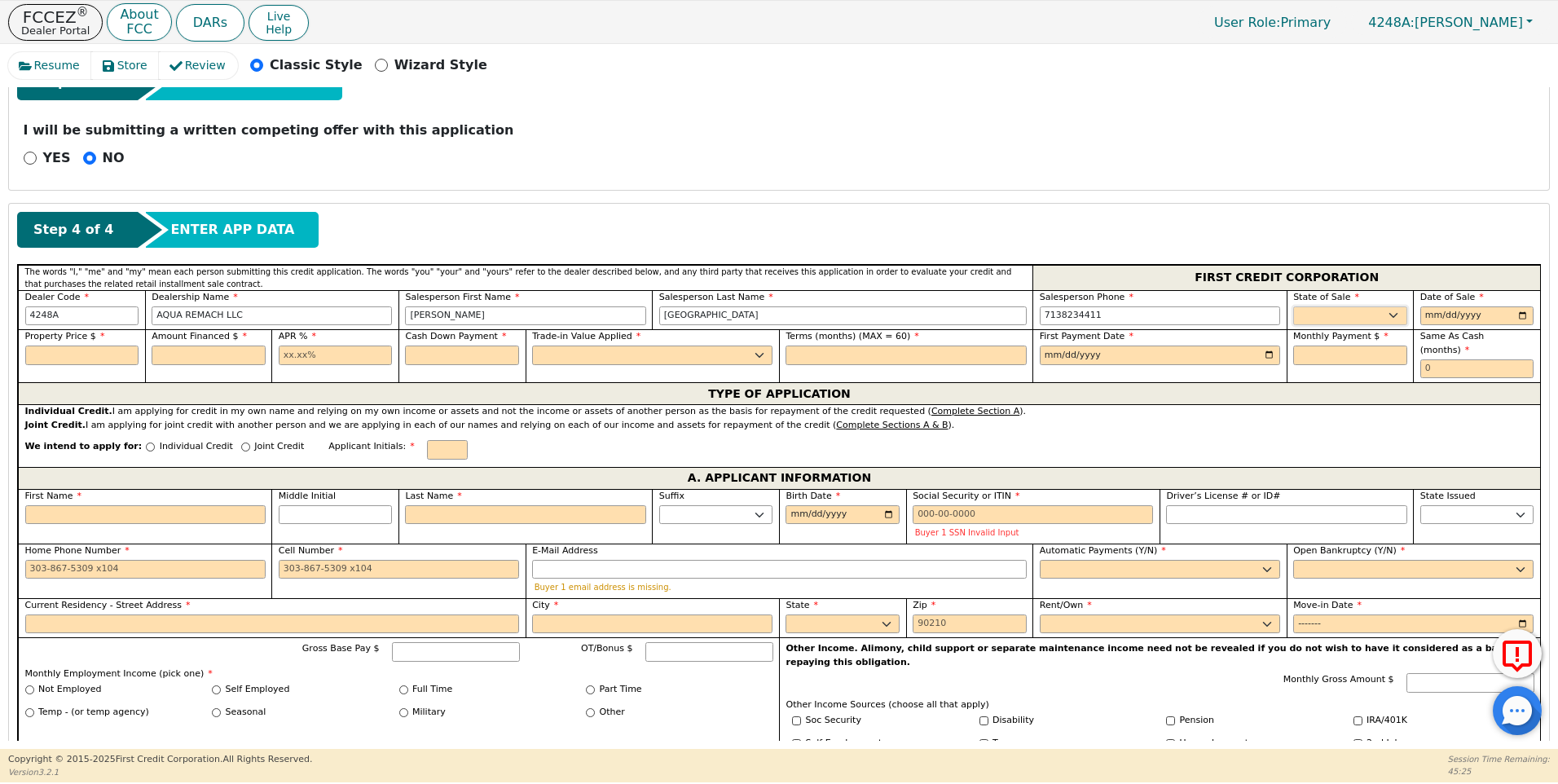
click at [1309, 312] on select "AK AL AR AZ CA CO CT DC DE FL [GEOGRAPHIC_DATA] HI IA ID IL IN KS [GEOGRAPHIC_D…" at bounding box center [1350, 316] width 114 height 20
select select "[GEOGRAPHIC_DATA]"
click at [1293, 306] on select "AK AL AR AZ CA CO CT DC DE FL [GEOGRAPHIC_DATA] HI IA ID IL IN KS [GEOGRAPHIC_D…" at bounding box center [1350, 316] width 114 height 20
click at [1517, 314] on input "date" at bounding box center [1478, 316] width 114 height 20
type input "[DATE]"
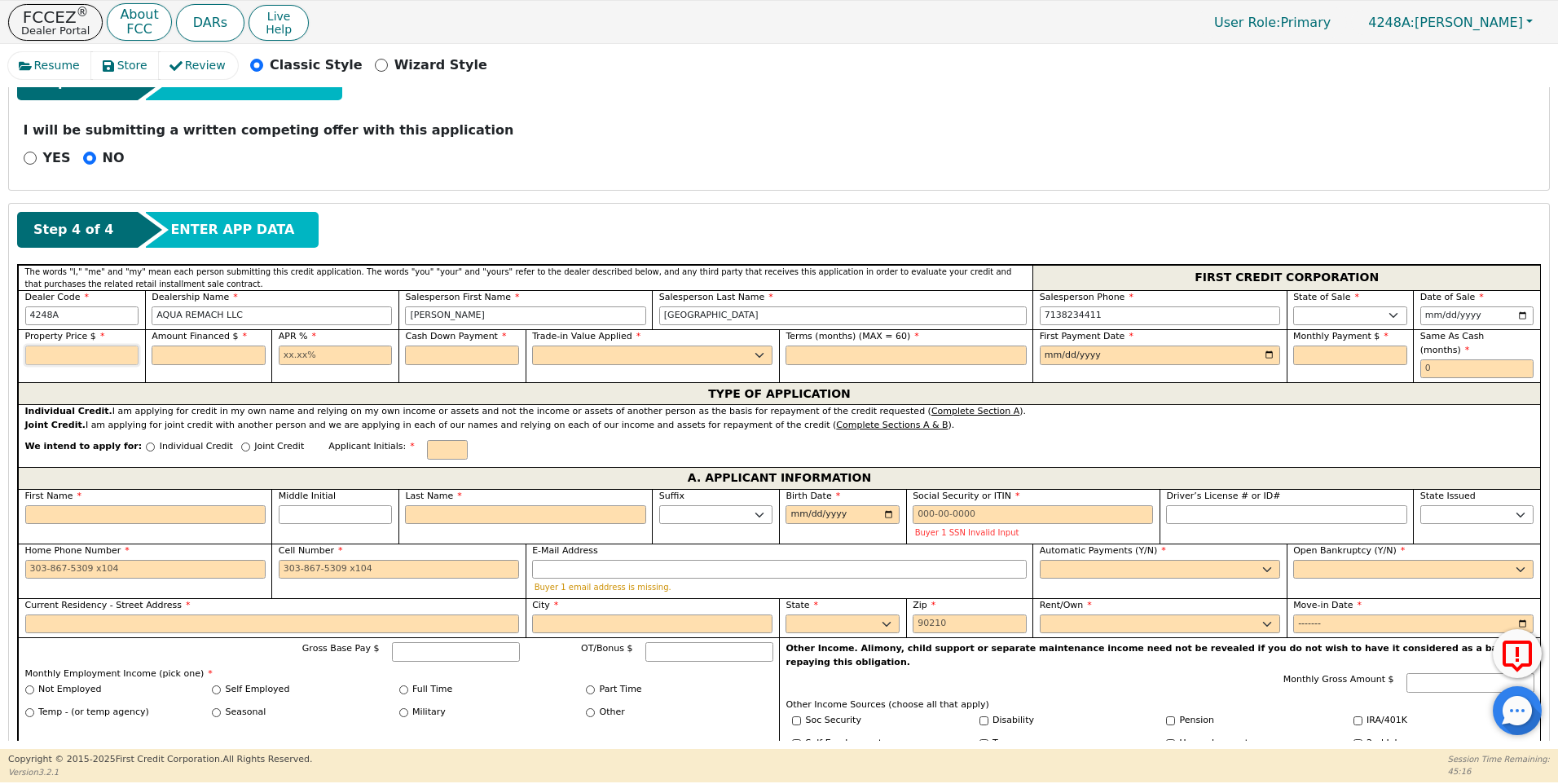
click at [62, 348] on input "text" at bounding box center [82, 355] width 114 height 20
type input "8990.00"
click at [164, 354] on input "text" at bounding box center [209, 355] width 114 height 20
type input "8990.00"
click at [284, 357] on input "text" at bounding box center [336, 355] width 114 height 20
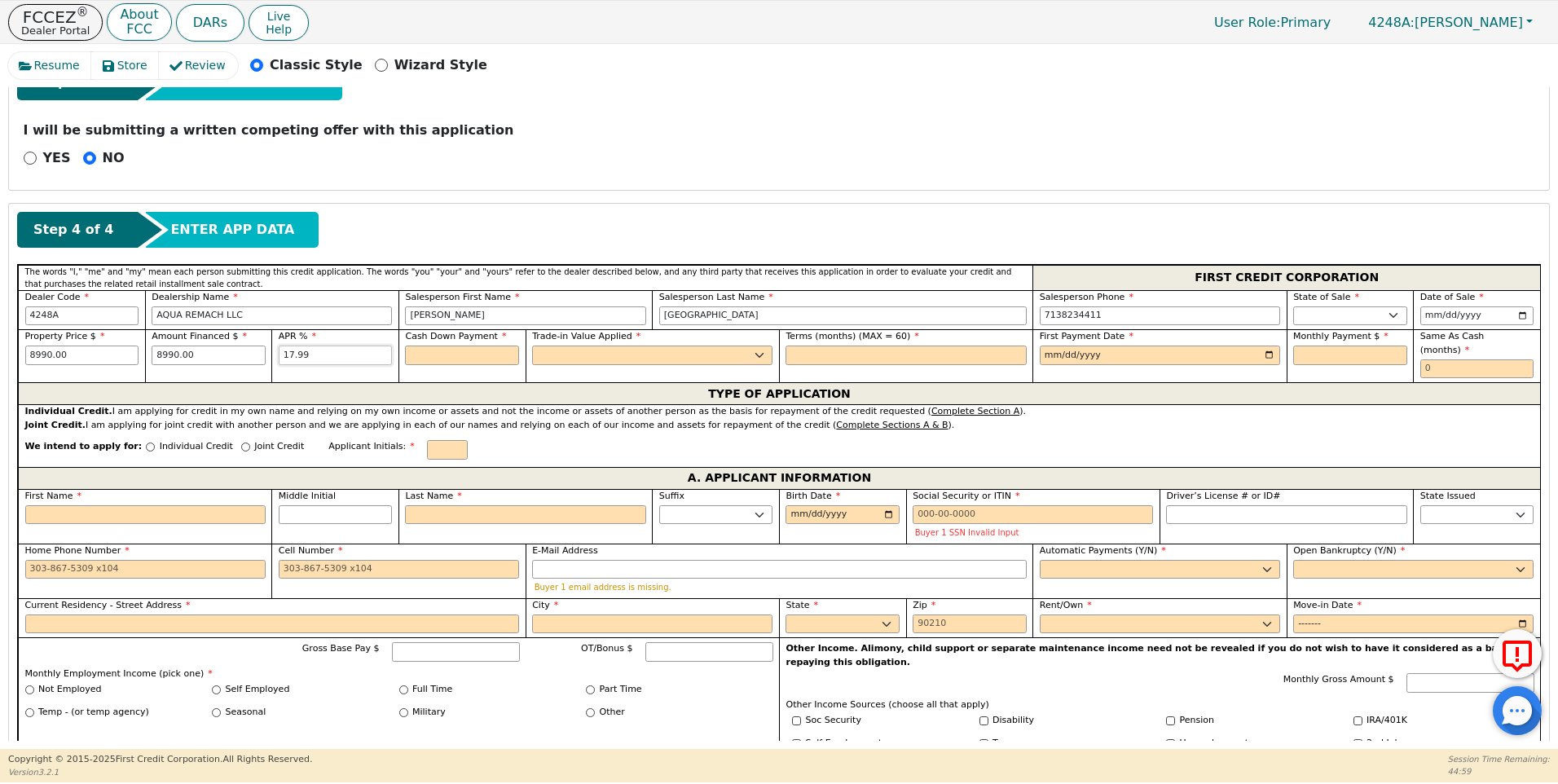
type input "17.99"
click at [472, 348] on input "text" at bounding box center [462, 355] width 114 height 20
type input "0.00"
click at [588, 354] on select "Yes No" at bounding box center [652, 355] width 241 height 20
select select "n"
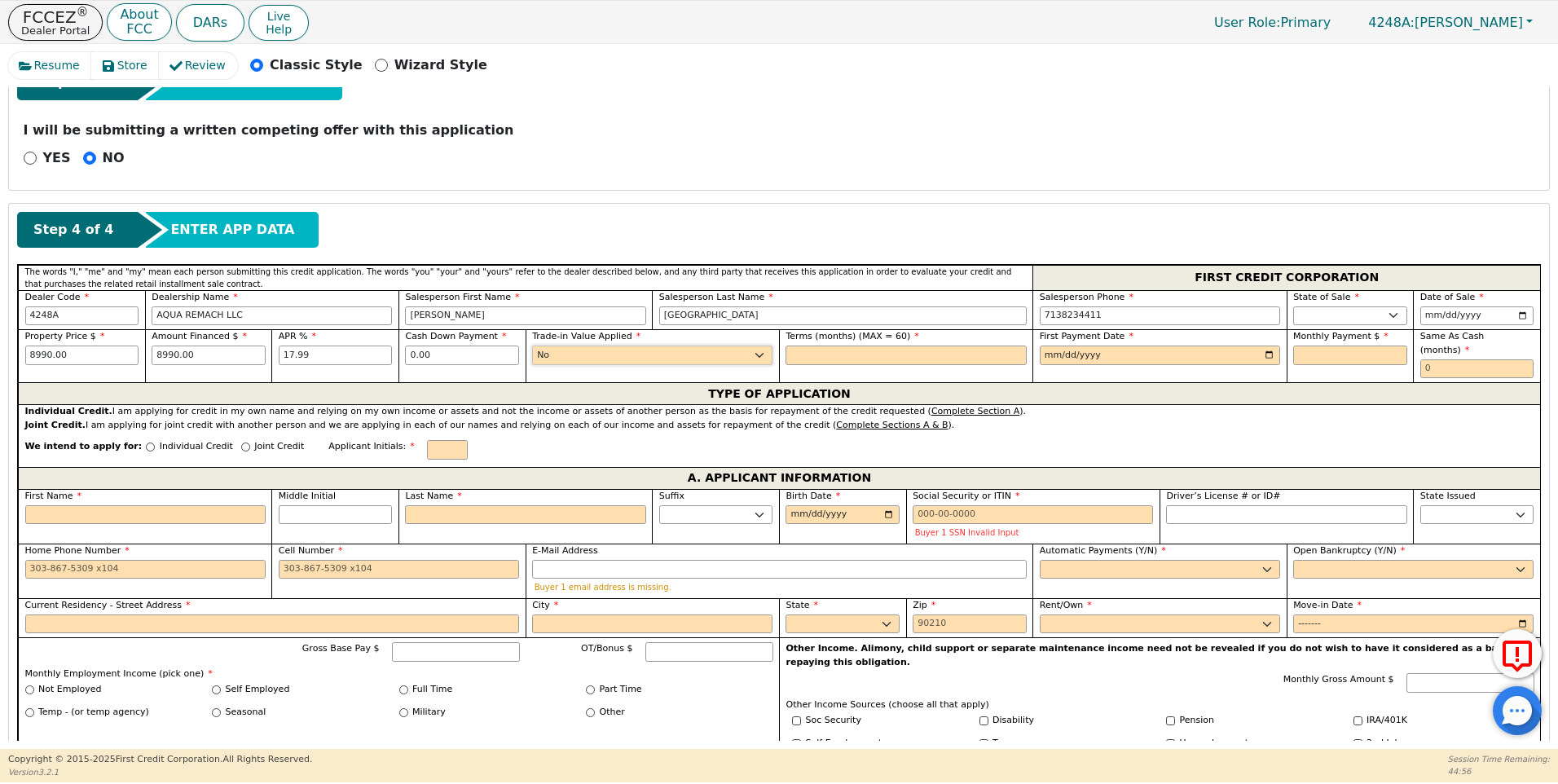
click at [532, 346] on select "Yes No" at bounding box center [652, 355] width 241 height 20
click at [808, 361] on input "text" at bounding box center [906, 355] width 241 height 20
type input "60"
click at [1267, 356] on input "date" at bounding box center [1160, 355] width 241 height 20
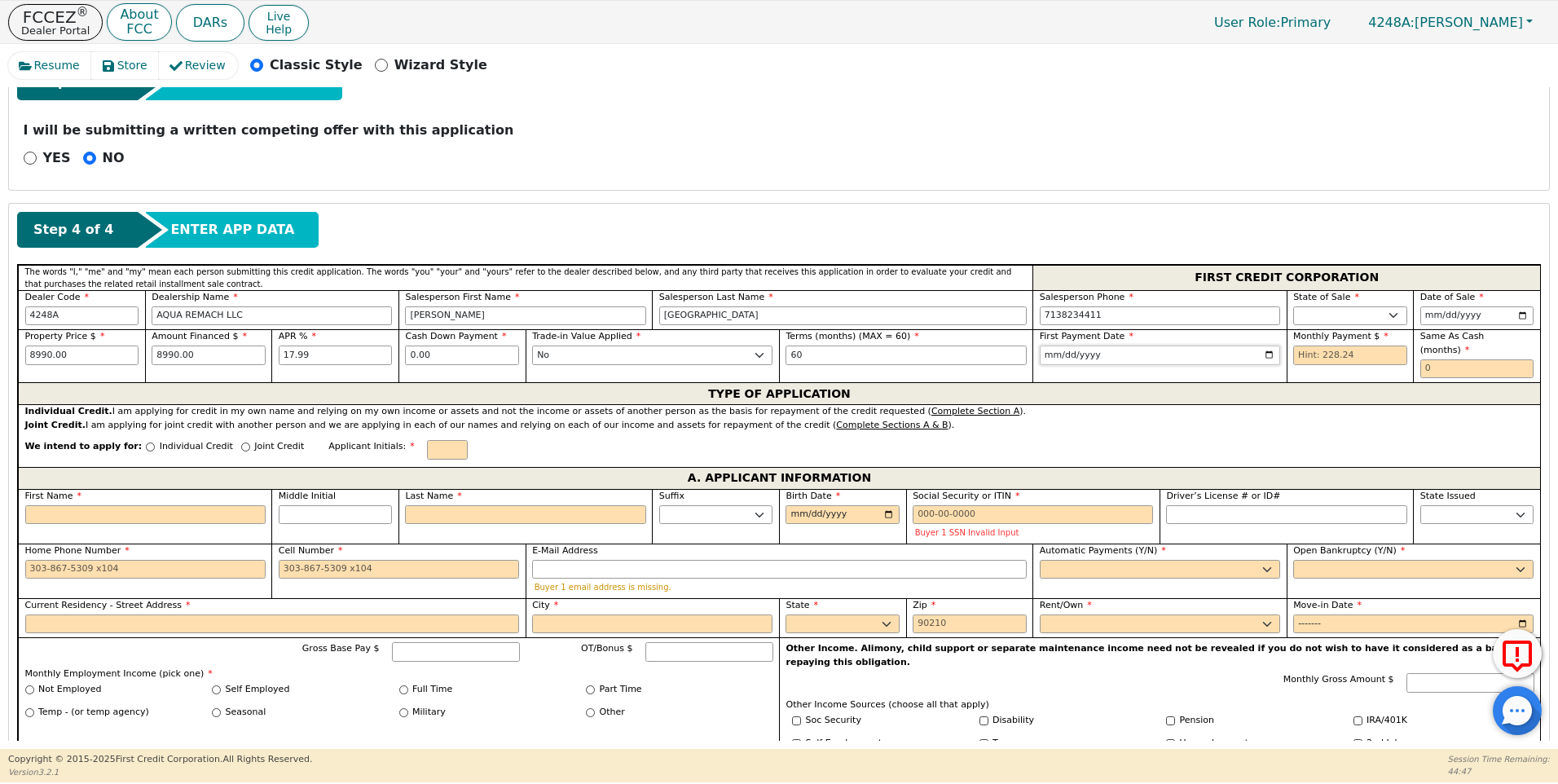
type input "[DATE]"
click at [1297, 356] on input "text" at bounding box center [1350, 355] width 114 height 20
type input "228.24"
click at [146, 443] on input "Individual Credit" at bounding box center [151, 447] width 9 height 9
radio input "true"
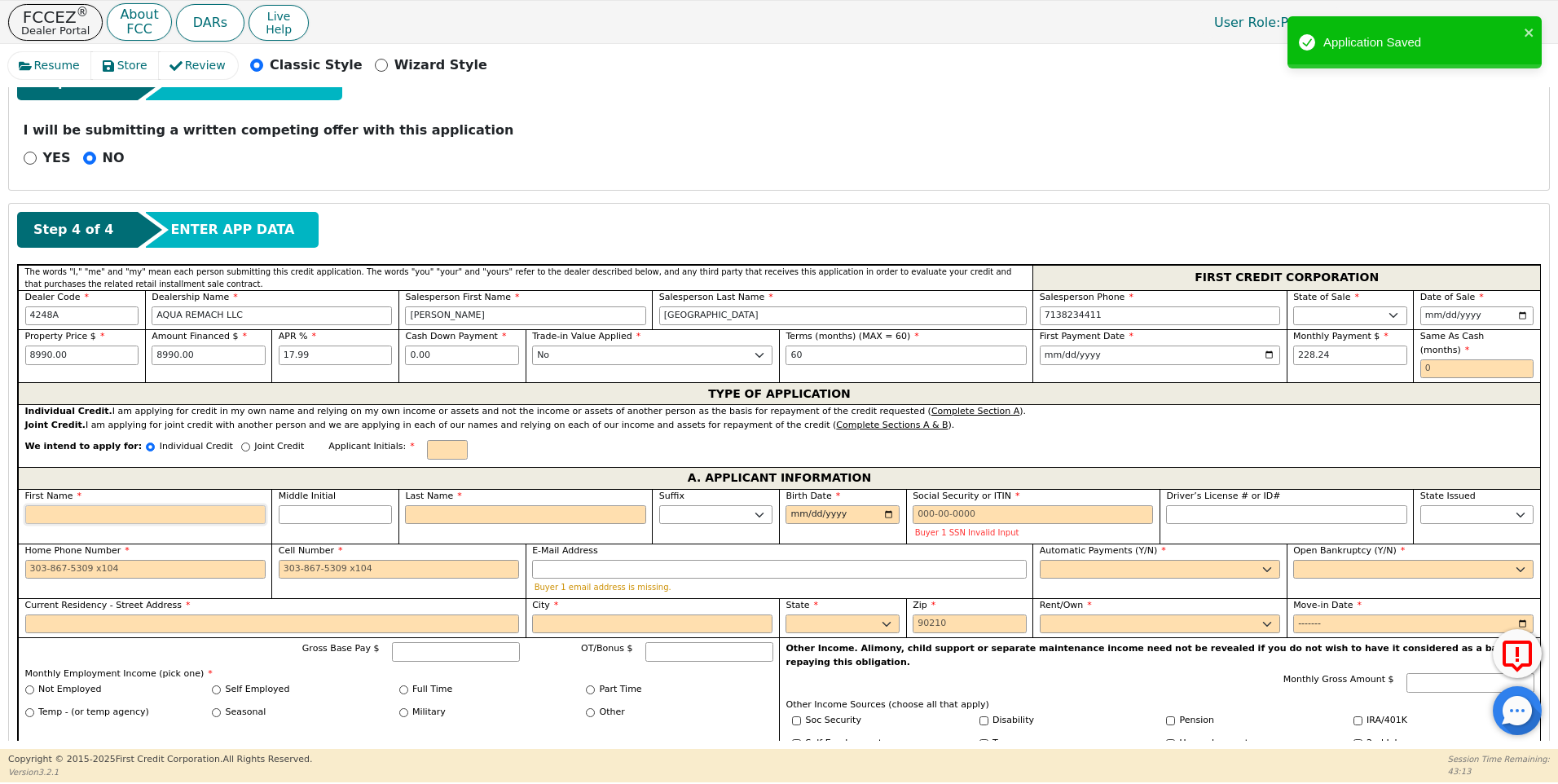
click at [40, 505] on input "First Name" at bounding box center [145, 515] width 241 height 20
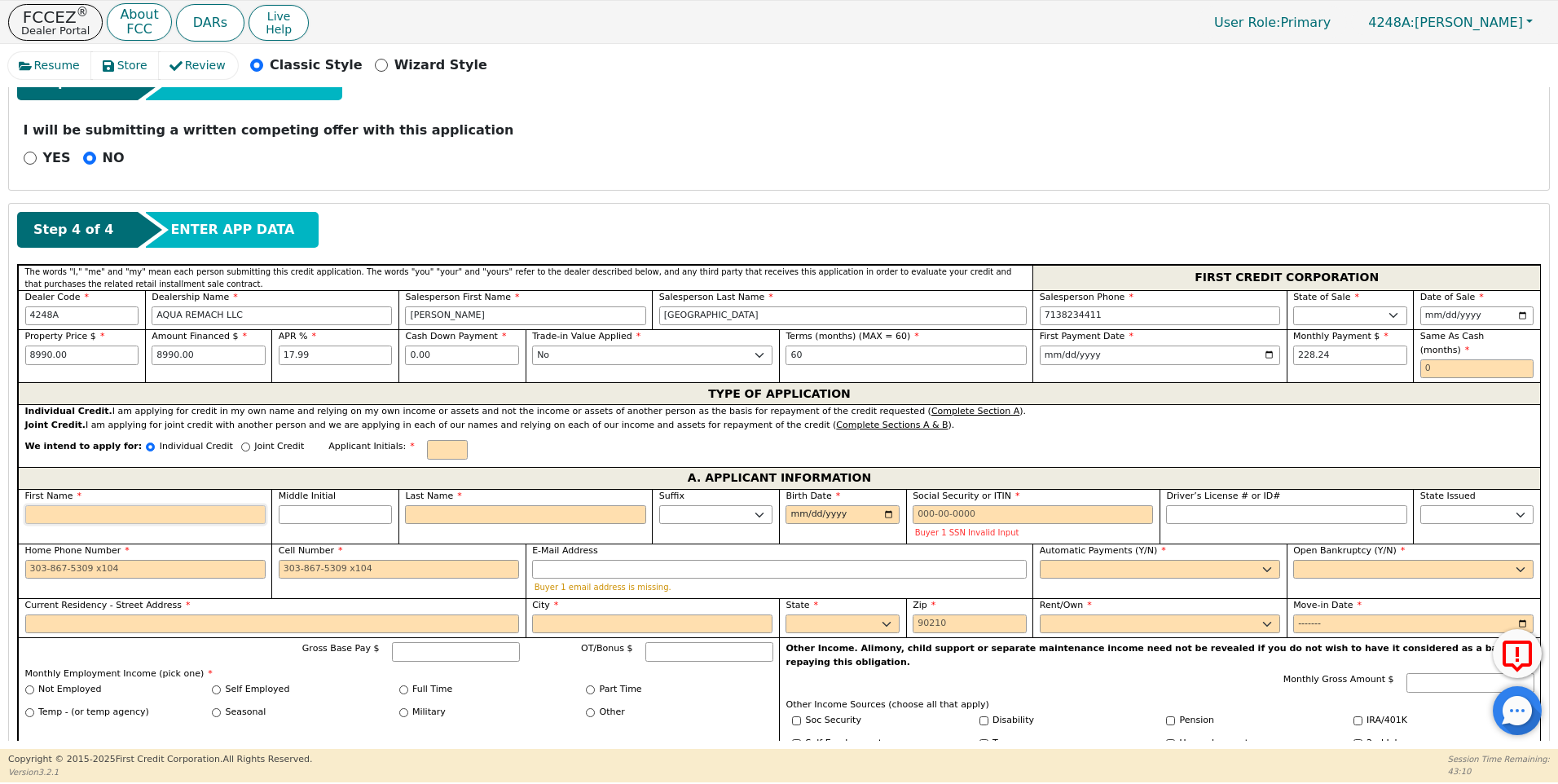
type input "Y"
type input "YE"
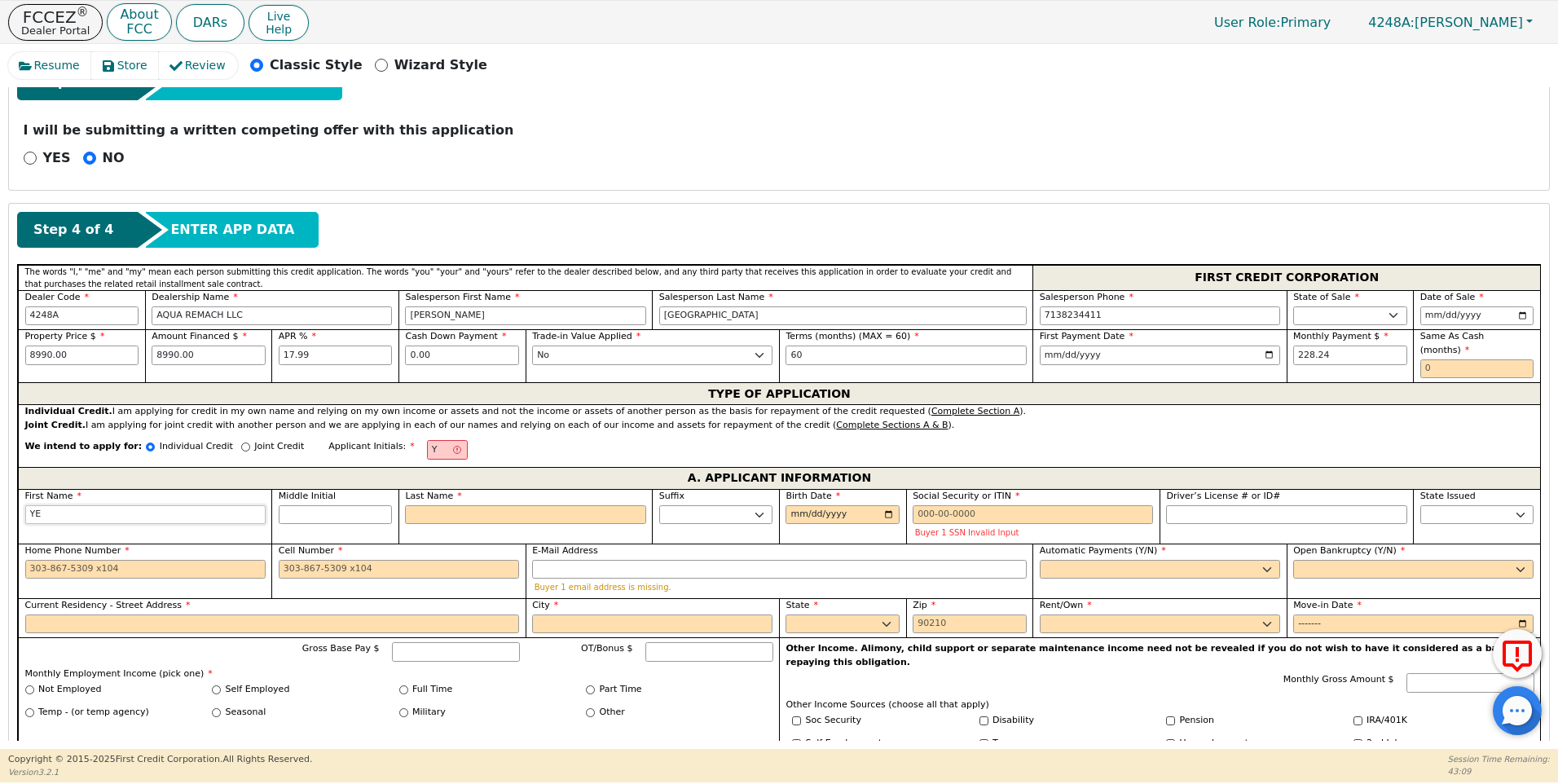
type input "YES"
type input "YESE"
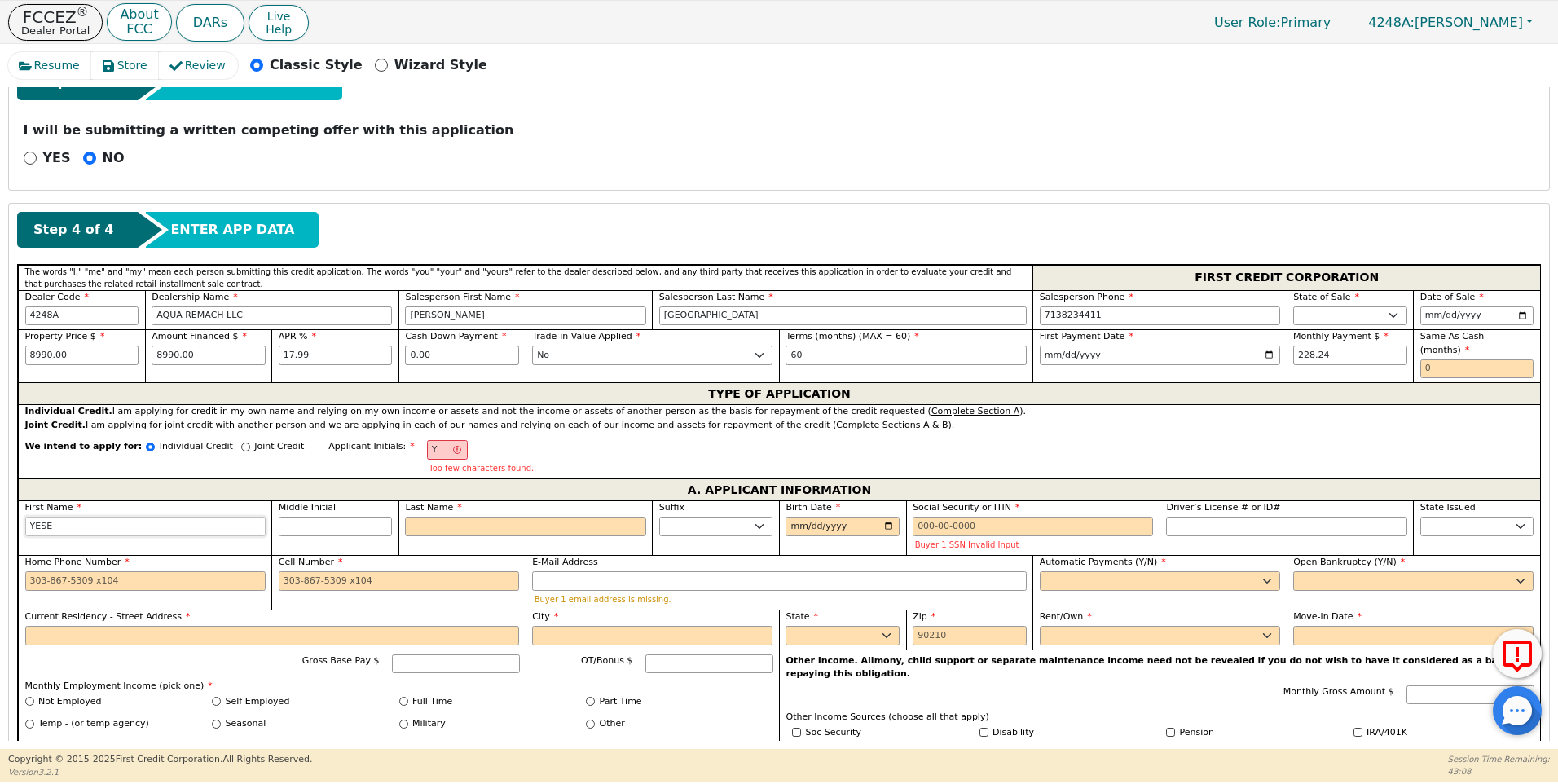
type input "YESEN"
type input "YESENI"
type input "YESENIA"
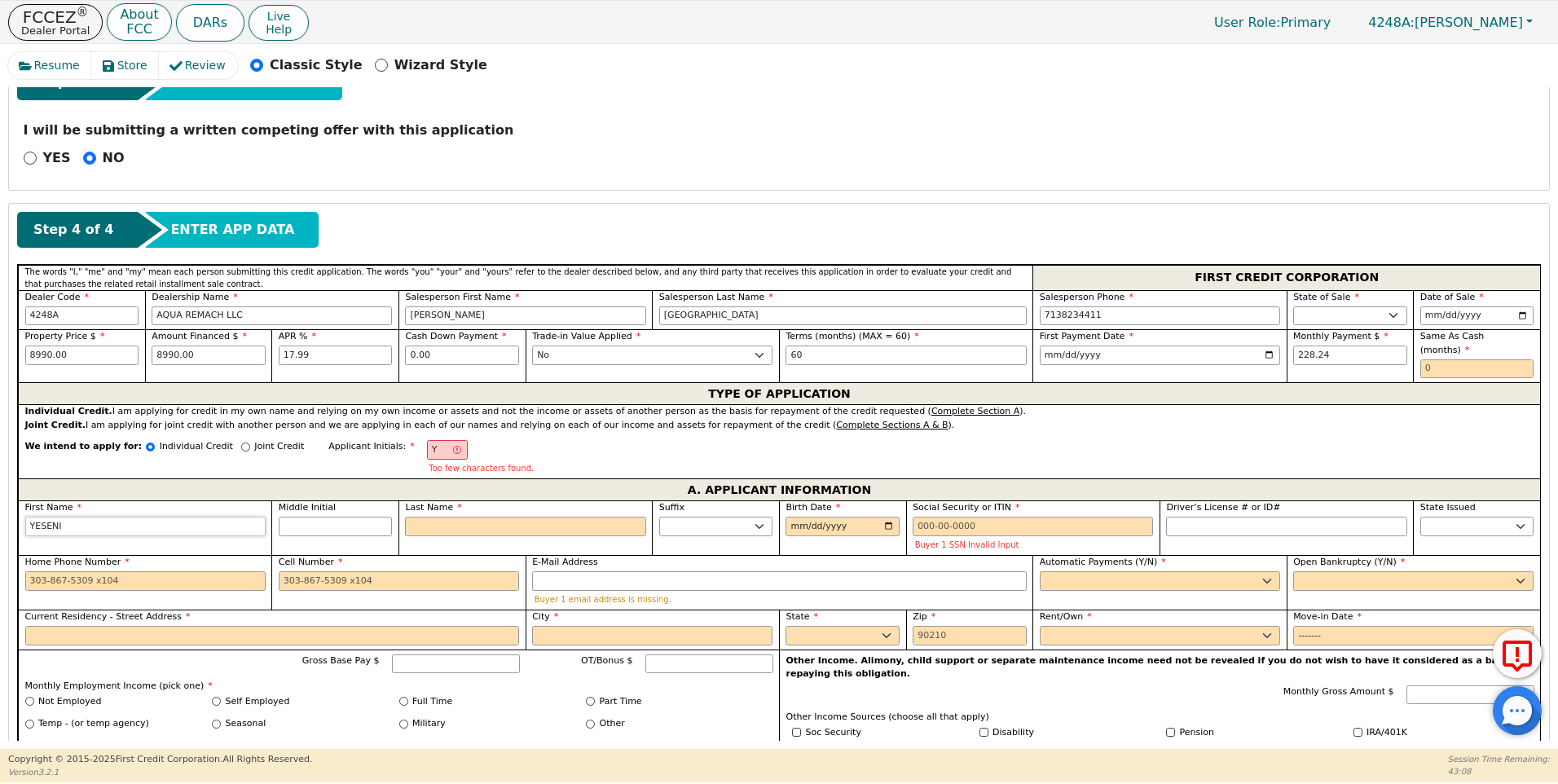
type input "YESENIA"
click at [443, 517] on input "Last Name" at bounding box center [525, 527] width 241 height 20
type input "YR"
type input "R"
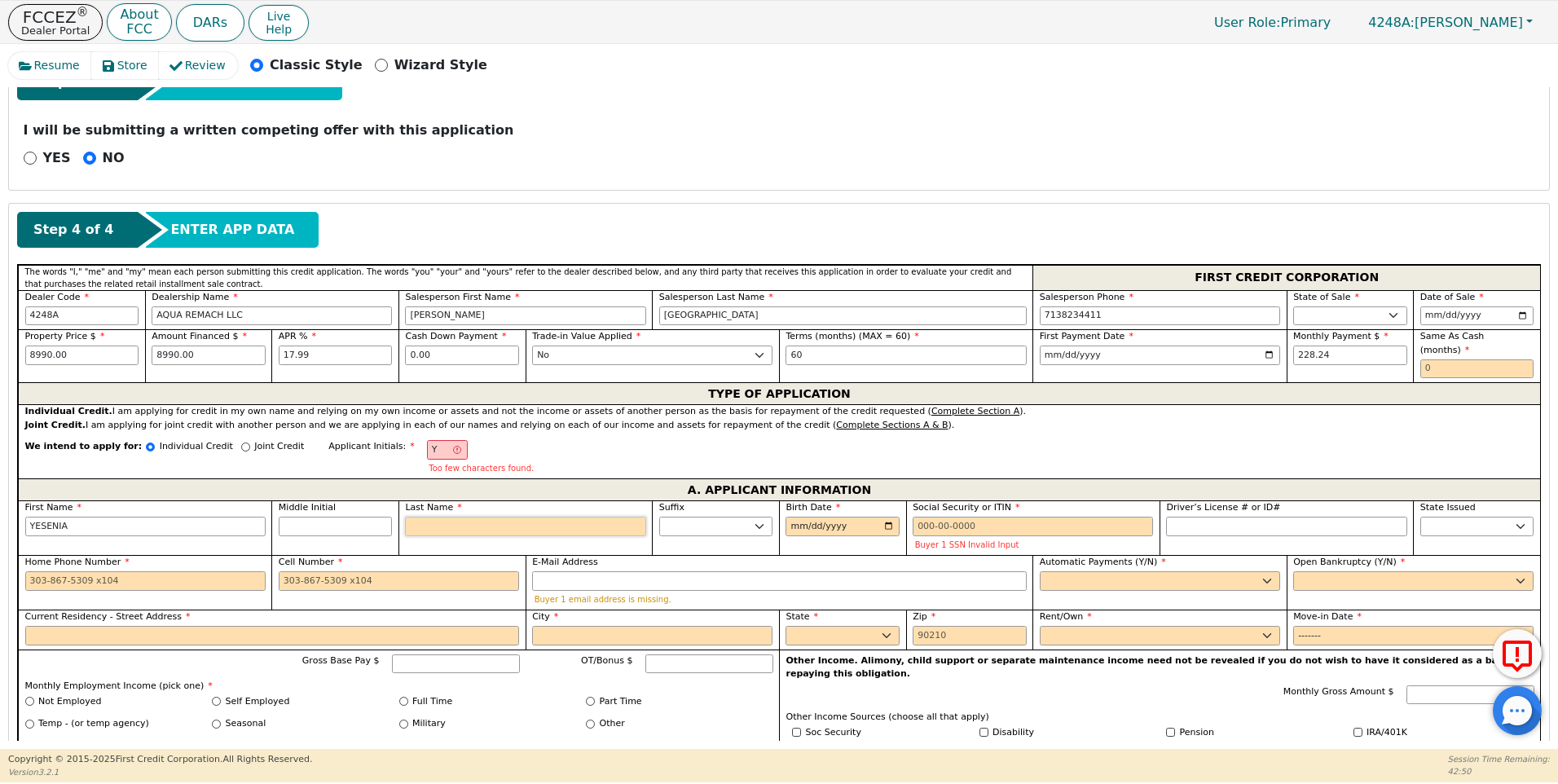
type input "[PERSON_NAME] R"
type input "RO"
type input "[PERSON_NAME] RO"
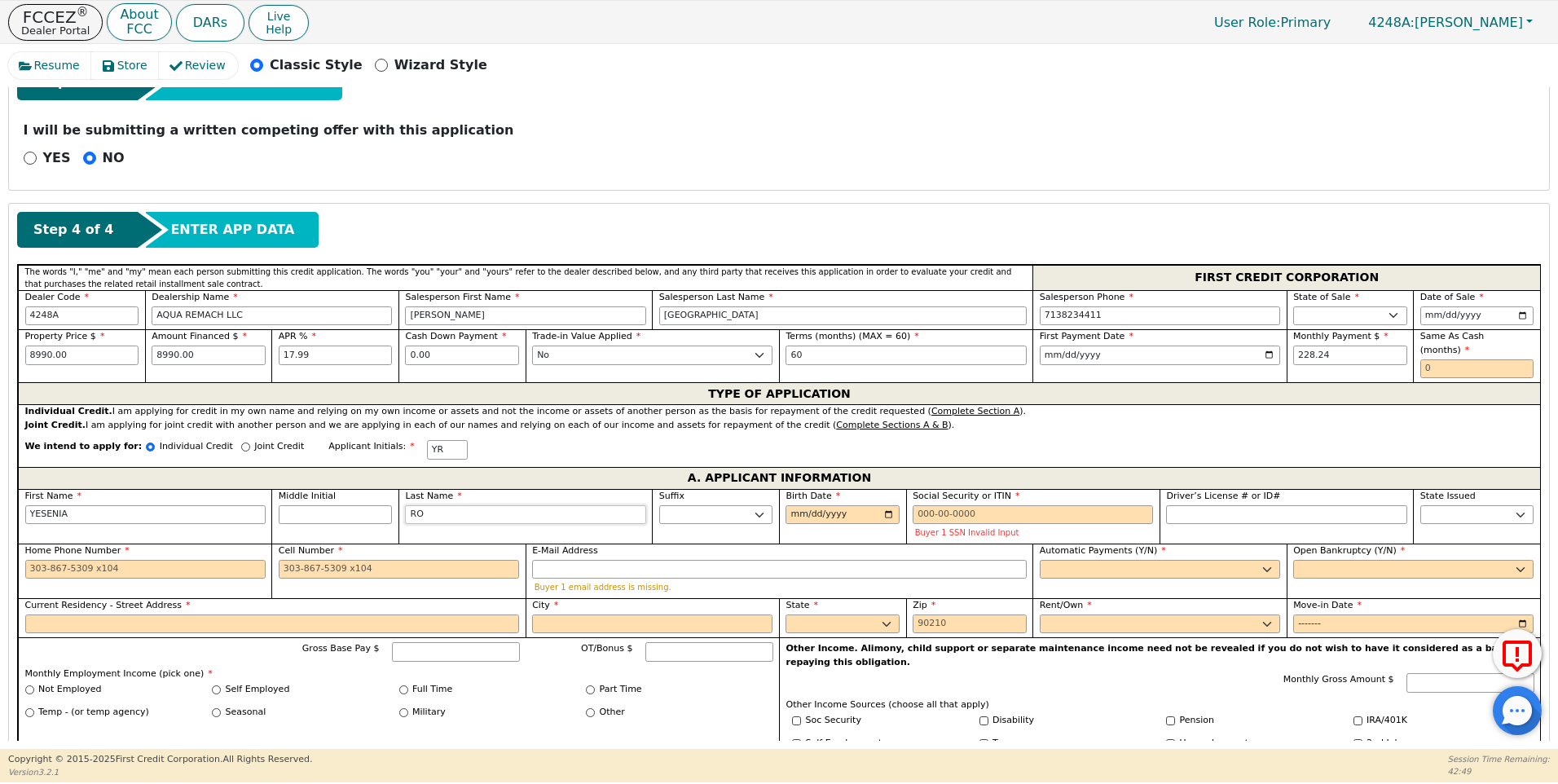
type input "ROD"
type input "YESENIA ROD"
type input "RODR"
type input "[PERSON_NAME]"
type input "RODRI"
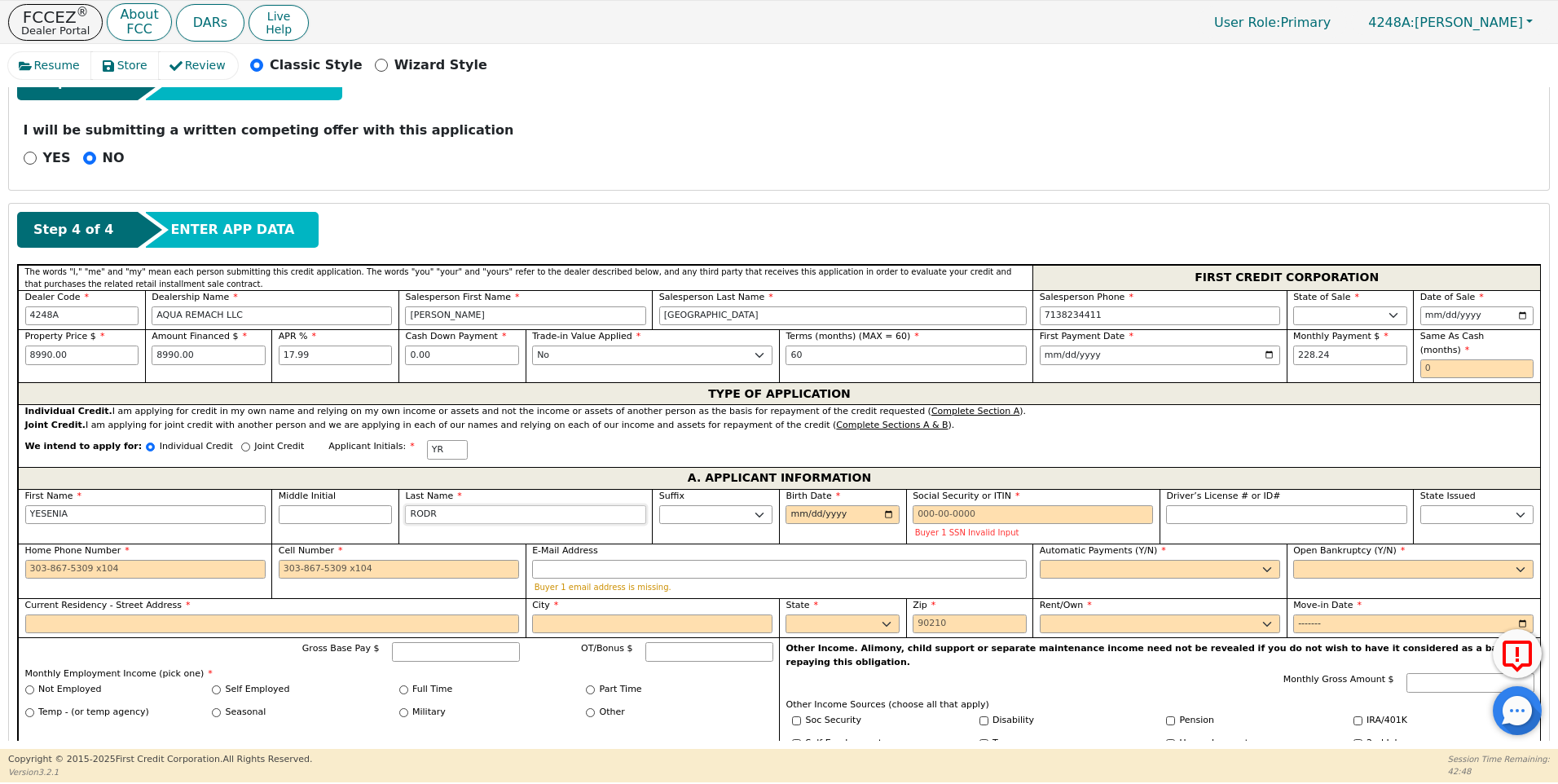
type input "[PERSON_NAME]"
type input "RODRIG"
type input "[PERSON_NAME]"
type input "RODRIGU"
type input "[PERSON_NAME]"
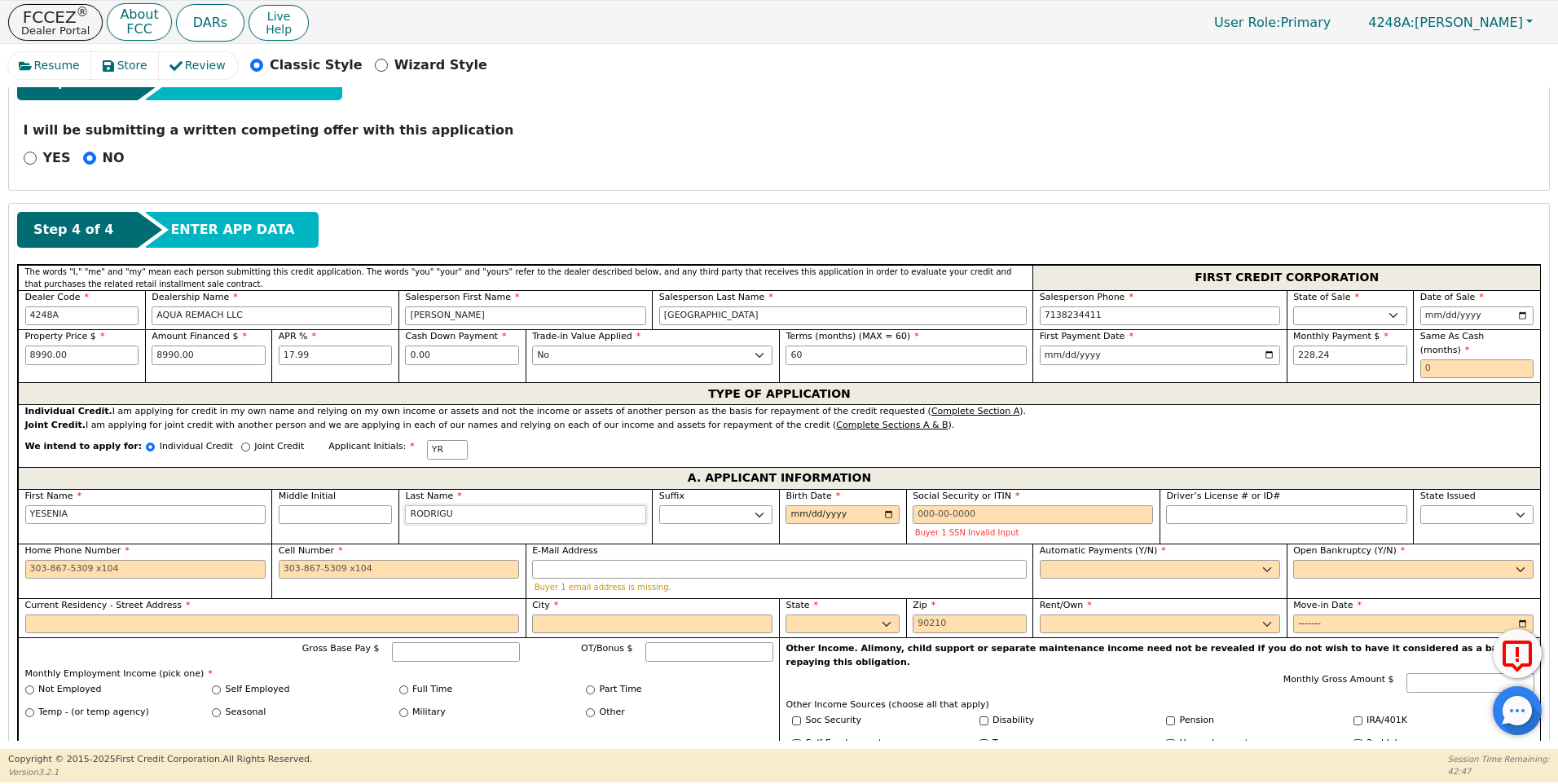
type input "[PERSON_NAME]"
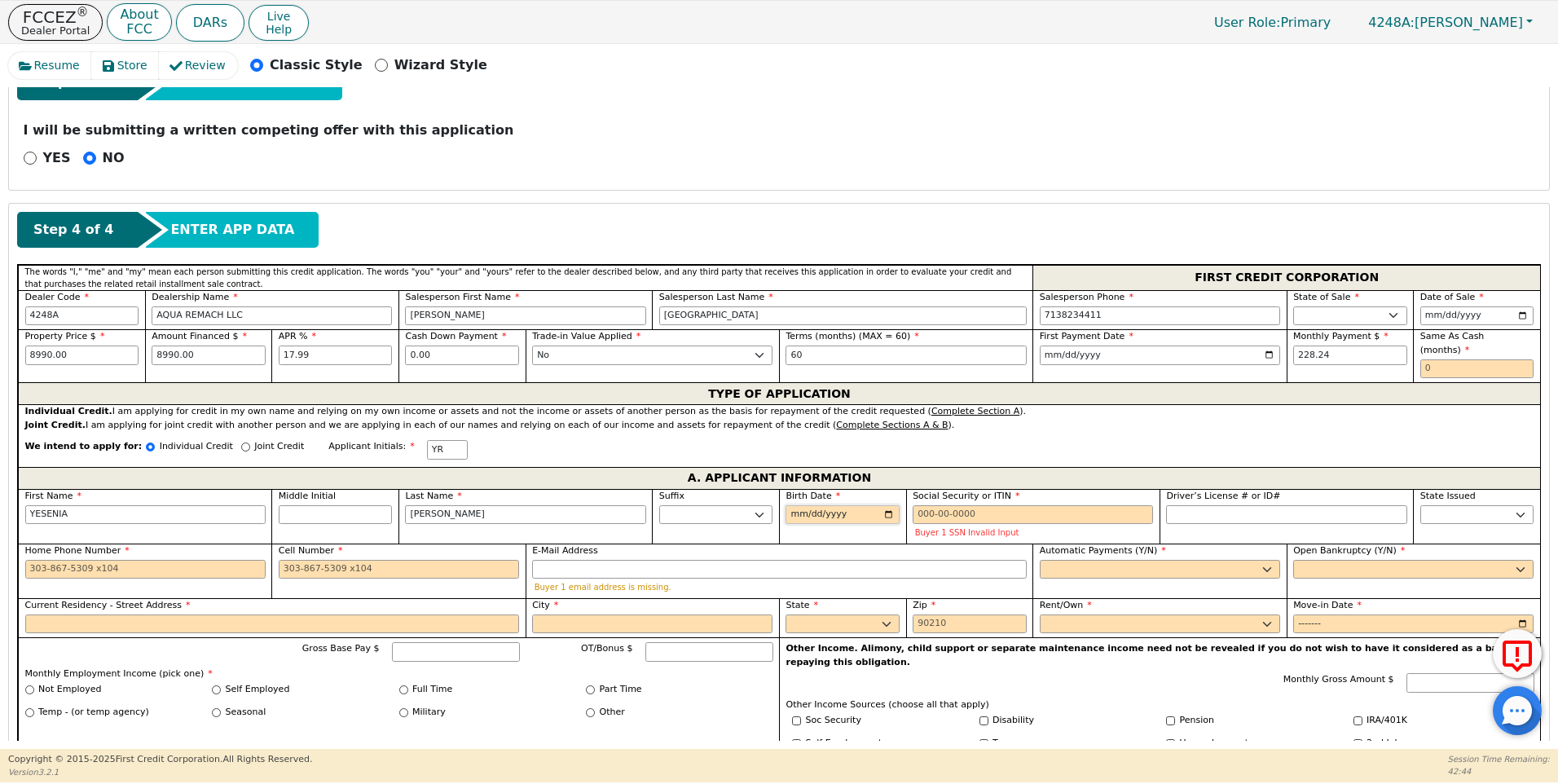
click at [800, 505] on input "Birth Date" at bounding box center [843, 515] width 114 height 20
type input "[DATE]"
click at [922, 505] on input "Social Security or ITIN" at bounding box center [1033, 515] width 241 height 20
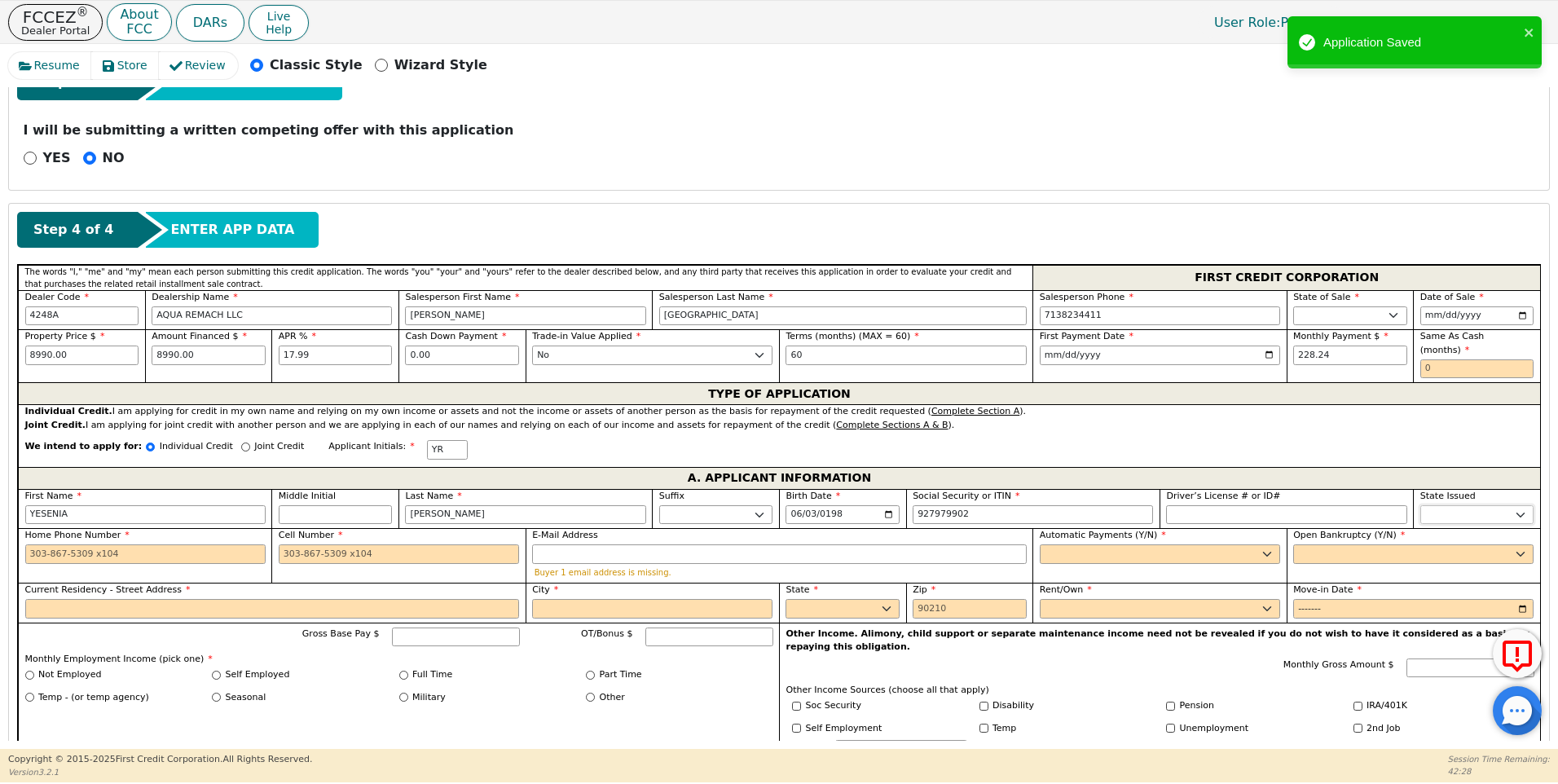
type input "***-**-9902"
click at [1434, 505] on select "AK AL AR AZ CA CO CT DC DE FL [GEOGRAPHIC_DATA] HI IA ID IL IN KS [GEOGRAPHIC_D…" at bounding box center [1478, 515] width 114 height 20
select select "[GEOGRAPHIC_DATA]"
click at [1434, 505] on select "AK AL AR AZ CA CO CT DC DE FL [GEOGRAPHIC_DATA] HI IA ID IL IN KS [GEOGRAPHIC_D…" at bounding box center [1478, 515] width 114 height 20
click at [25, 544] on input "Home Phone Number" at bounding box center [145, 554] width 241 height 20
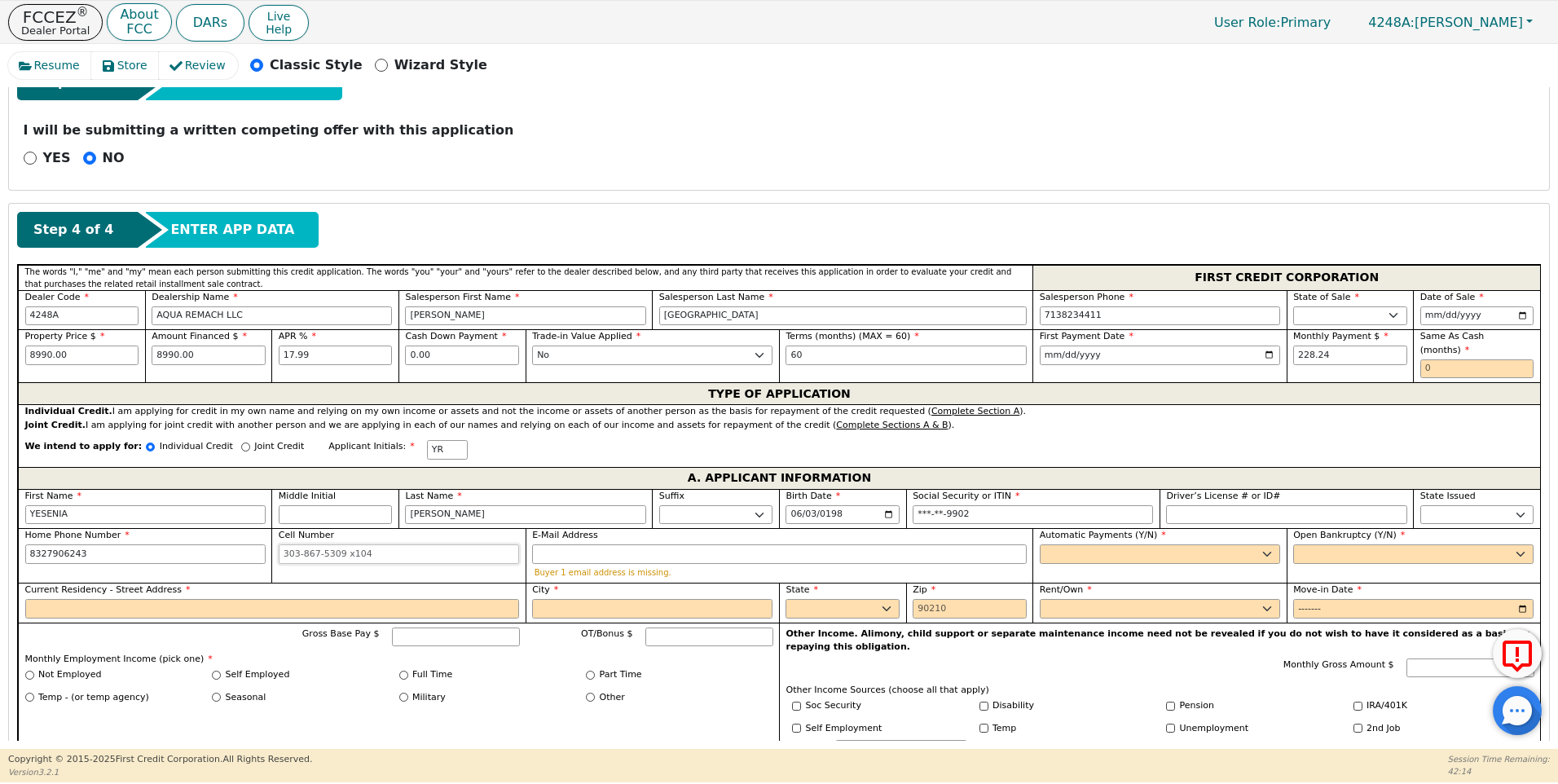
type input "[PHONE_NUMBER]"
click at [309, 546] on input "Cell Number" at bounding box center [399, 554] width 241 height 20
type input "[PHONE_NUMBER]"
click at [572, 544] on input "E-Mail Address" at bounding box center [779, 554] width 495 height 20
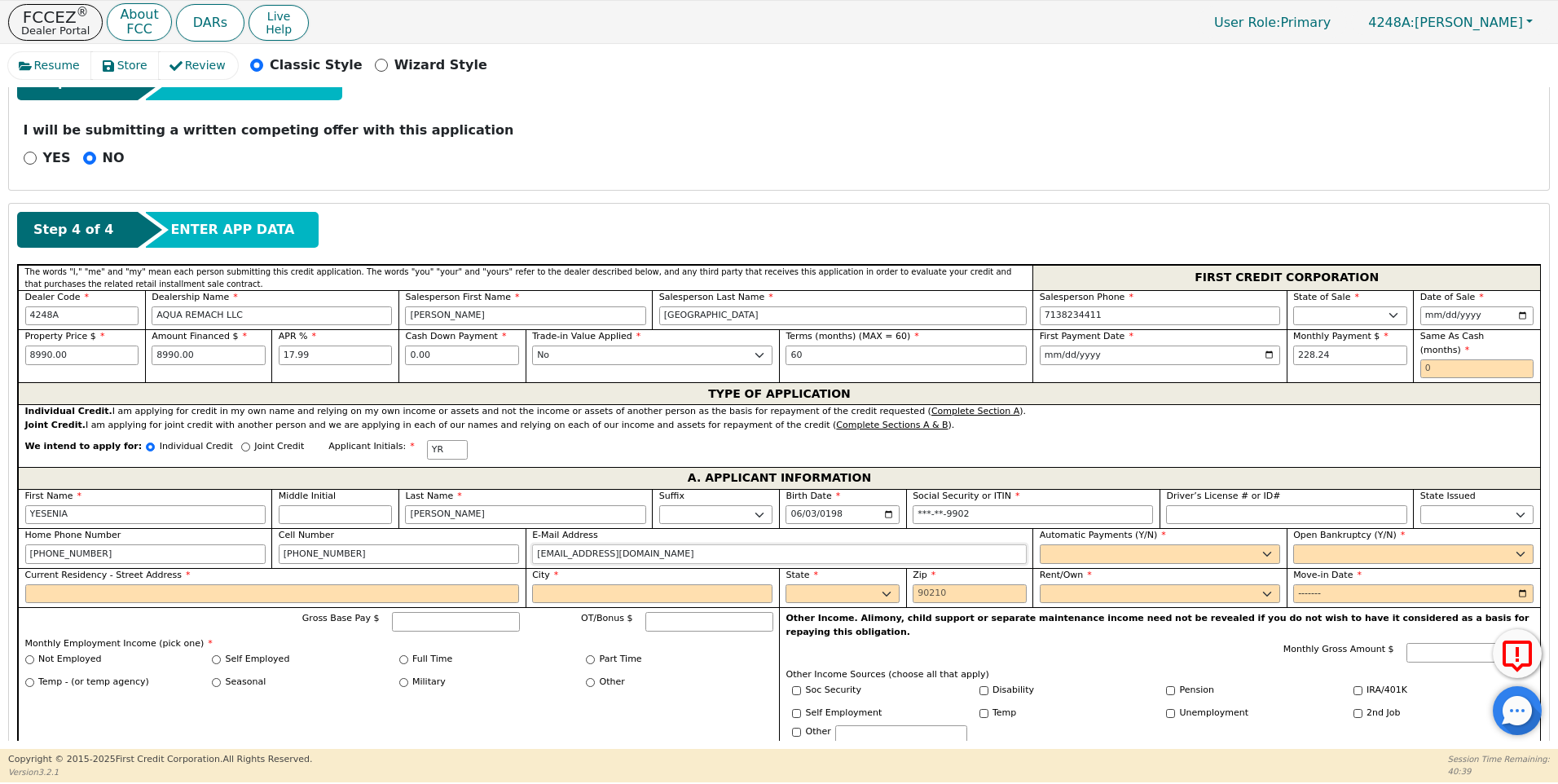
type input "[EMAIL_ADDRESS][DOMAIN_NAME]"
click at [1071, 544] on select "Yes No" at bounding box center [1160, 554] width 241 height 20
select select "y"
click at [1040, 544] on select "Yes No" at bounding box center [1160, 554] width 241 height 20
type input "[PERSON_NAME]"
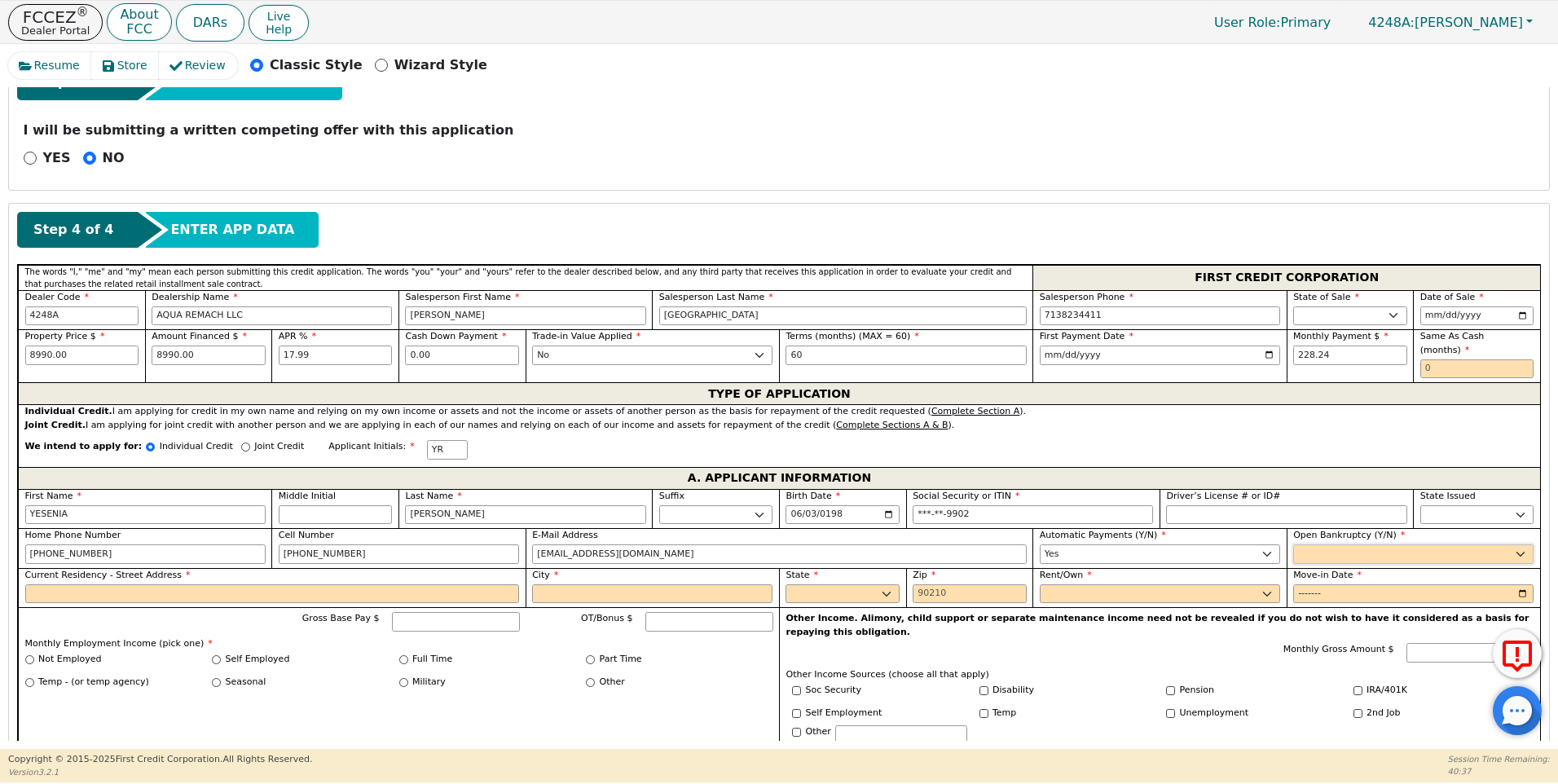
click at [1304, 544] on select "Yes No" at bounding box center [1414, 554] width 241 height 20
select select "n"
click at [1293, 544] on select "Yes No" at bounding box center [1414, 554] width 241 height 20
drag, startPoint x: 51, startPoint y: 581, endPoint x: 45, endPoint y: 574, distance: 9.2
click at [51, 584] on input "Current Residency - Street Address" at bounding box center [272, 594] width 495 height 20
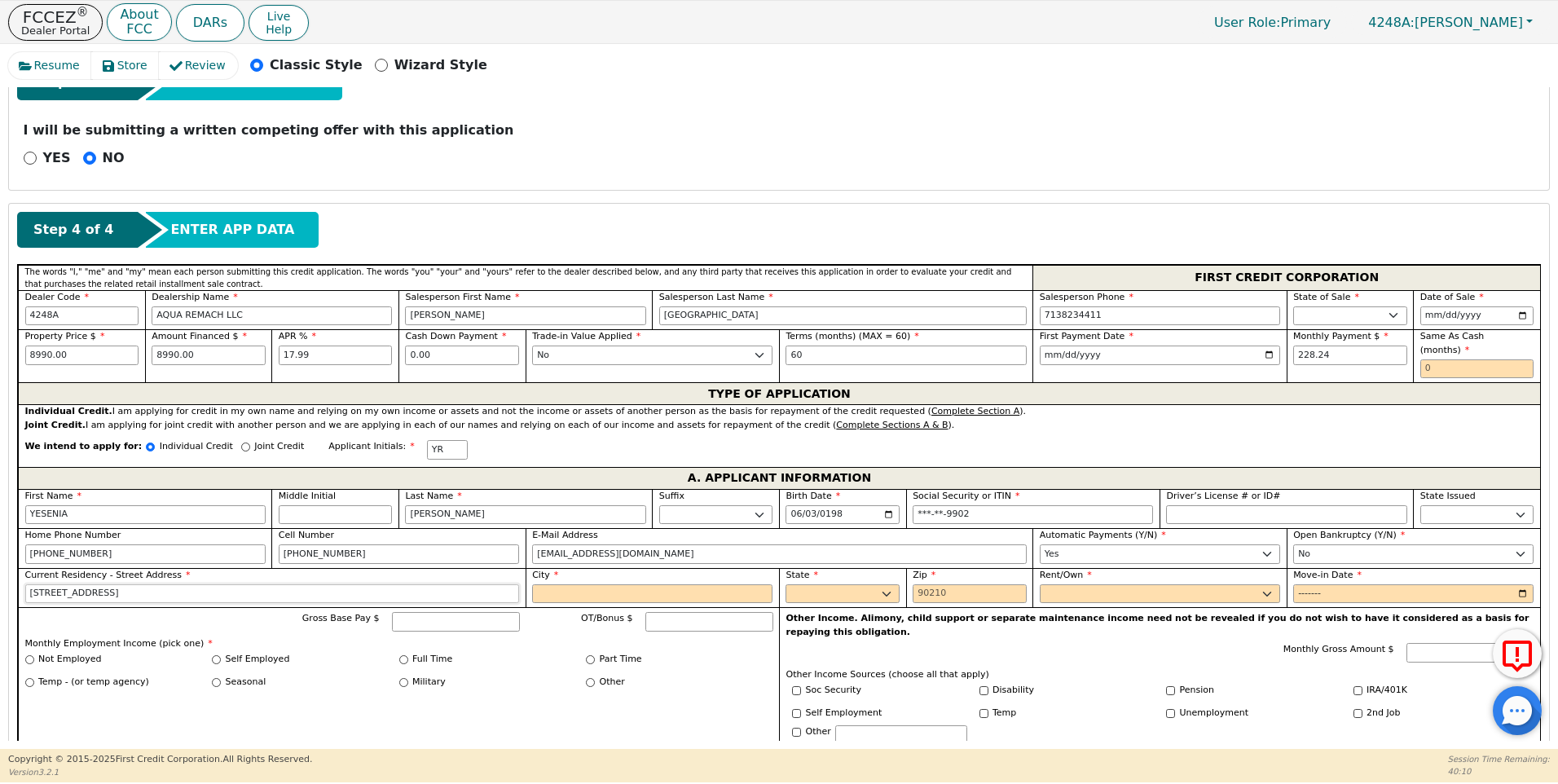
type input "[STREET_ADDRESS]"
click at [557, 584] on input "City" at bounding box center [652, 594] width 241 height 20
type input "[GEOGRAPHIC_DATA]"
click at [802, 584] on select "AK AL AR AZ CA CO CT DC DE FL [GEOGRAPHIC_DATA] HI IA ID IL IN KS [GEOGRAPHIC_D…" at bounding box center [843, 594] width 114 height 20
select select "[GEOGRAPHIC_DATA]"
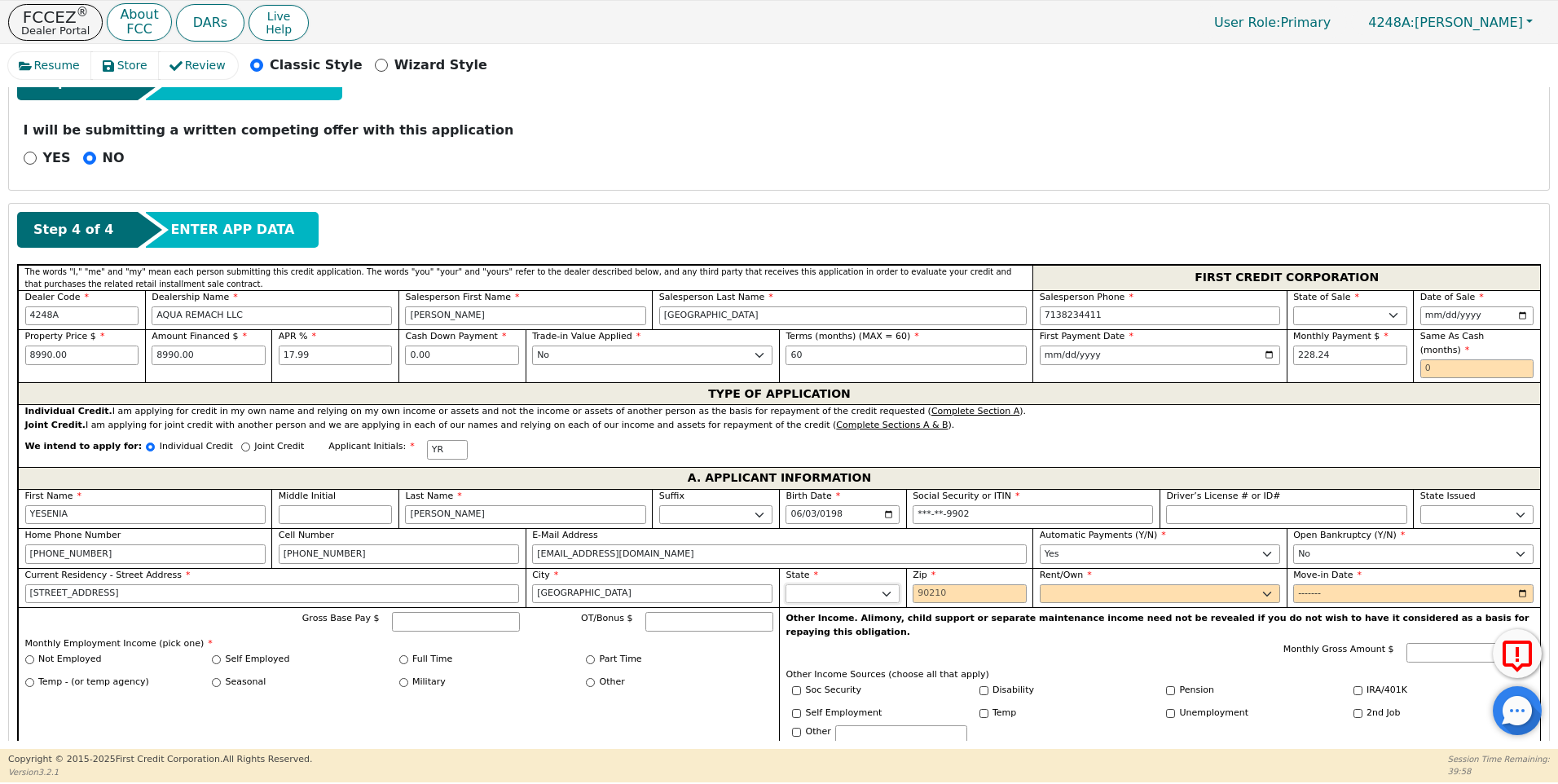
click at [802, 584] on select "AK AL AR AZ CA CO CT DC DE FL [GEOGRAPHIC_DATA] HI IA ID IL IN KS [GEOGRAPHIC_D…" at bounding box center [843, 594] width 114 height 20
click at [922, 584] on input "Zip" at bounding box center [970, 594] width 114 height 20
type input "77075"
click at [1043, 584] on select "Rent Own" at bounding box center [1160, 594] width 241 height 20
select select "Rent"
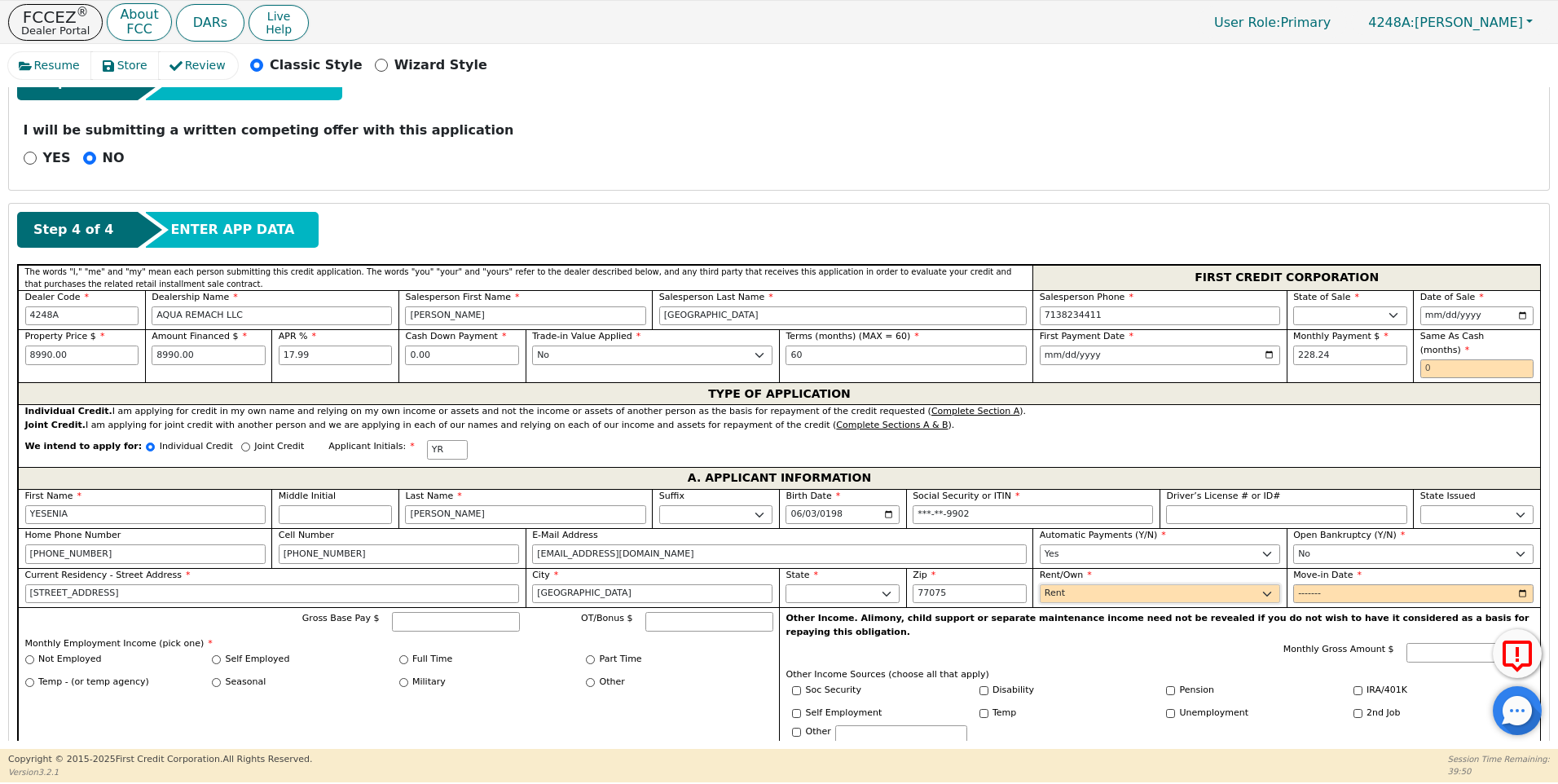
click at [1040, 584] on select "Rent Own" at bounding box center [1160, 594] width 241 height 20
click at [1304, 584] on input "Move-in Date" at bounding box center [1414, 594] width 241 height 20
click at [1318, 584] on input "Move-in Date" at bounding box center [1414, 594] width 241 height 20
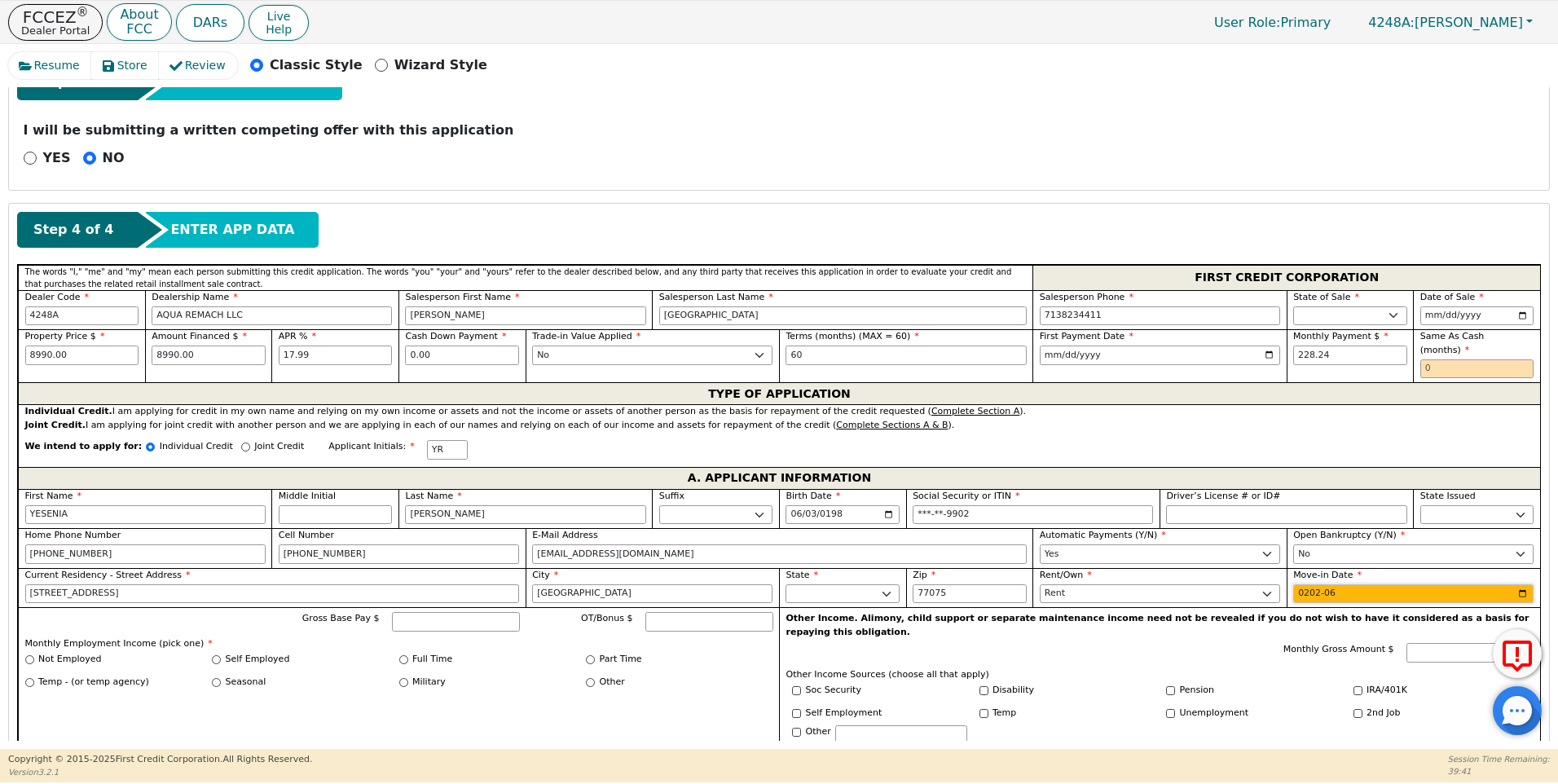
type input "2024-06"
click at [418, 612] on input "Gross Base Pay $" at bounding box center [456, 622] width 128 height 20
type input "3000.00"
click at [405, 655] on input "Full Time" at bounding box center [404, 659] width 9 height 9
radio input "true"
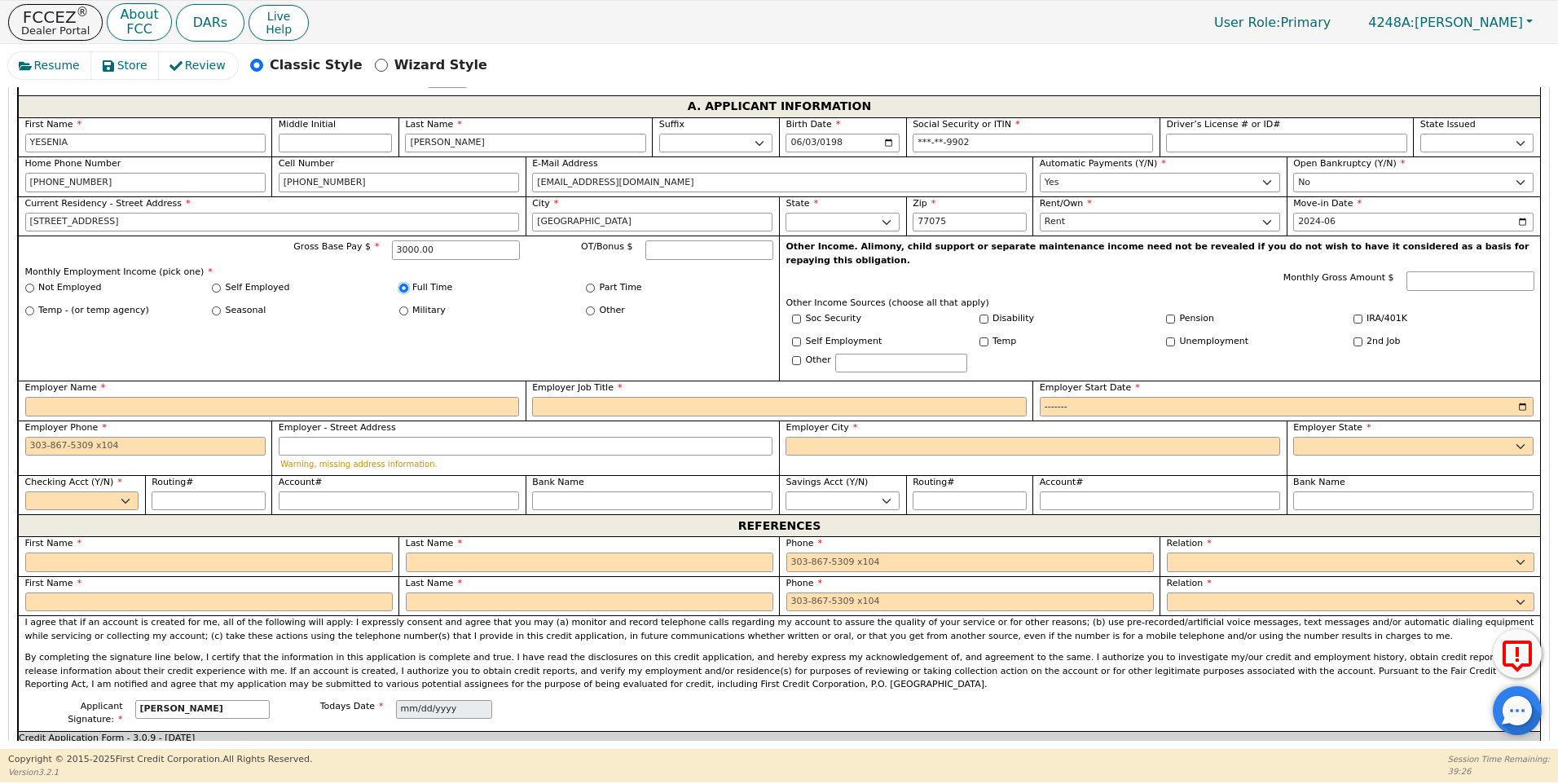
scroll to position [950, 0]
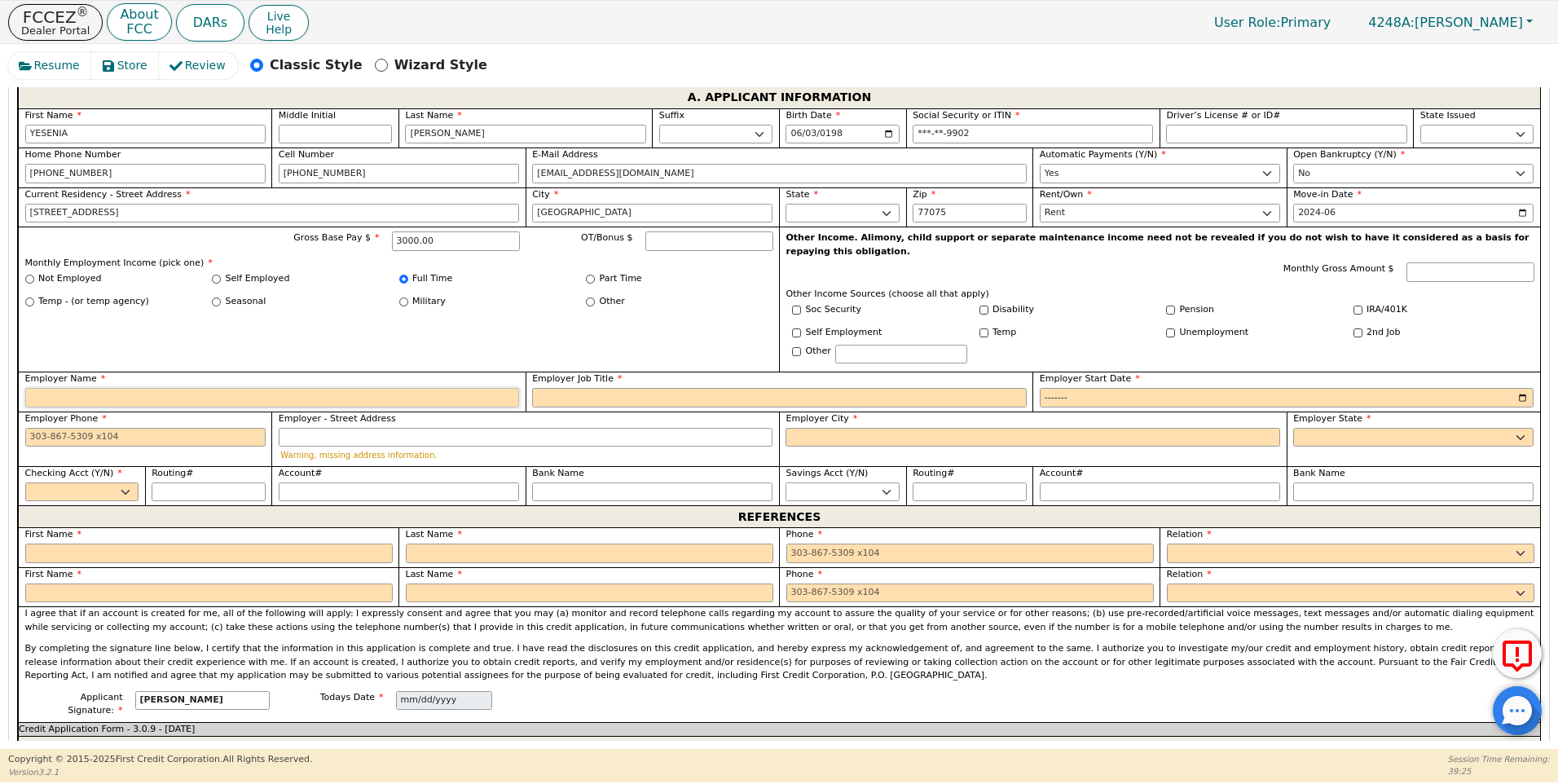
click at [68, 388] on input "Employer Name" at bounding box center [272, 397] width 495 height 20
type input "HOUSE CLEANER SERVICES"
click at [586, 388] on input "Employer Job Title" at bounding box center [779, 397] width 495 height 20
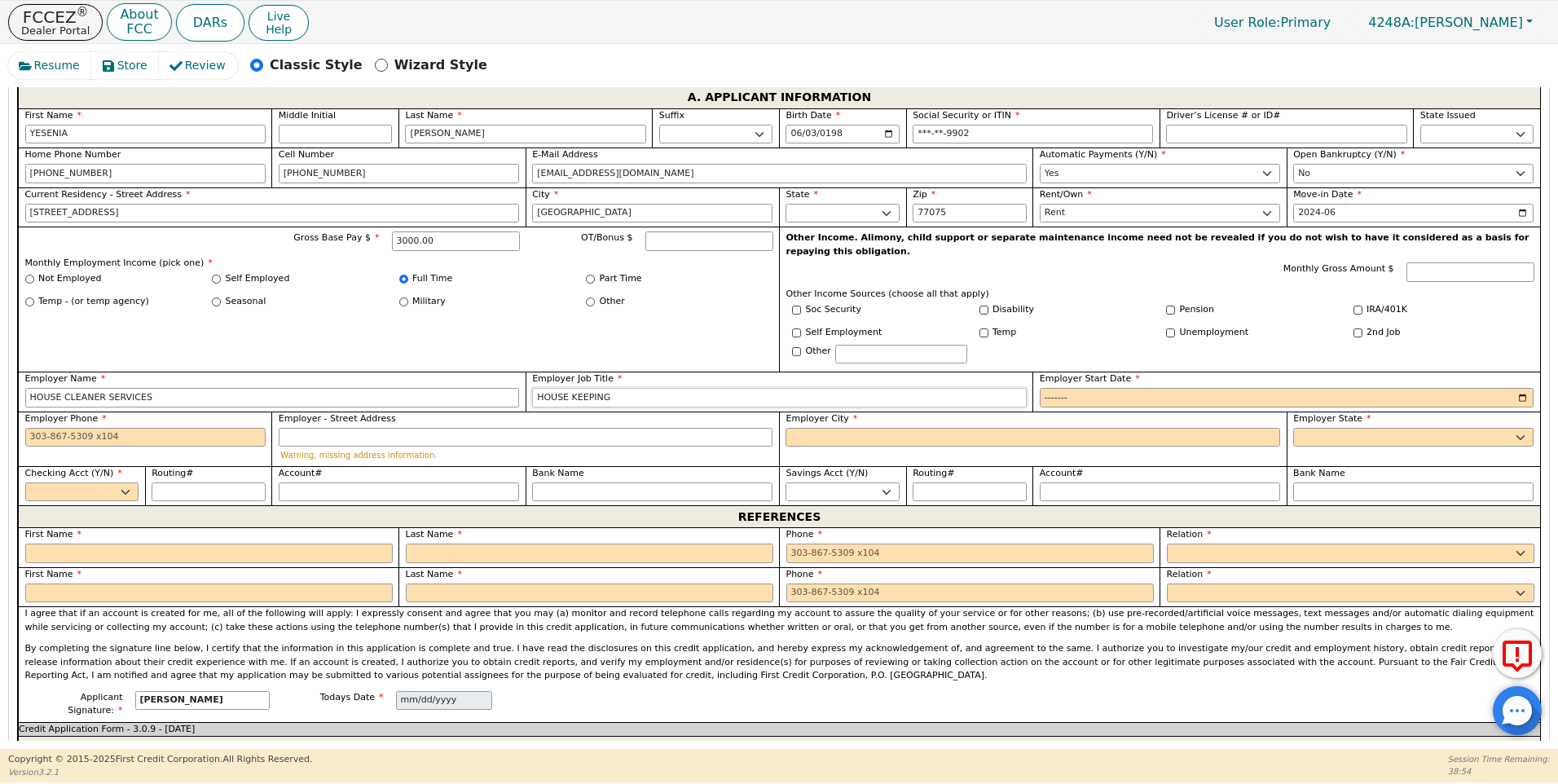
type input "HOUSE KEEPING"
click at [1044, 388] on input "Employer Start Date" at bounding box center [1287, 397] width 495 height 20
click at [1078, 388] on input "Employer Start Date" at bounding box center [1287, 397] width 495 height 20
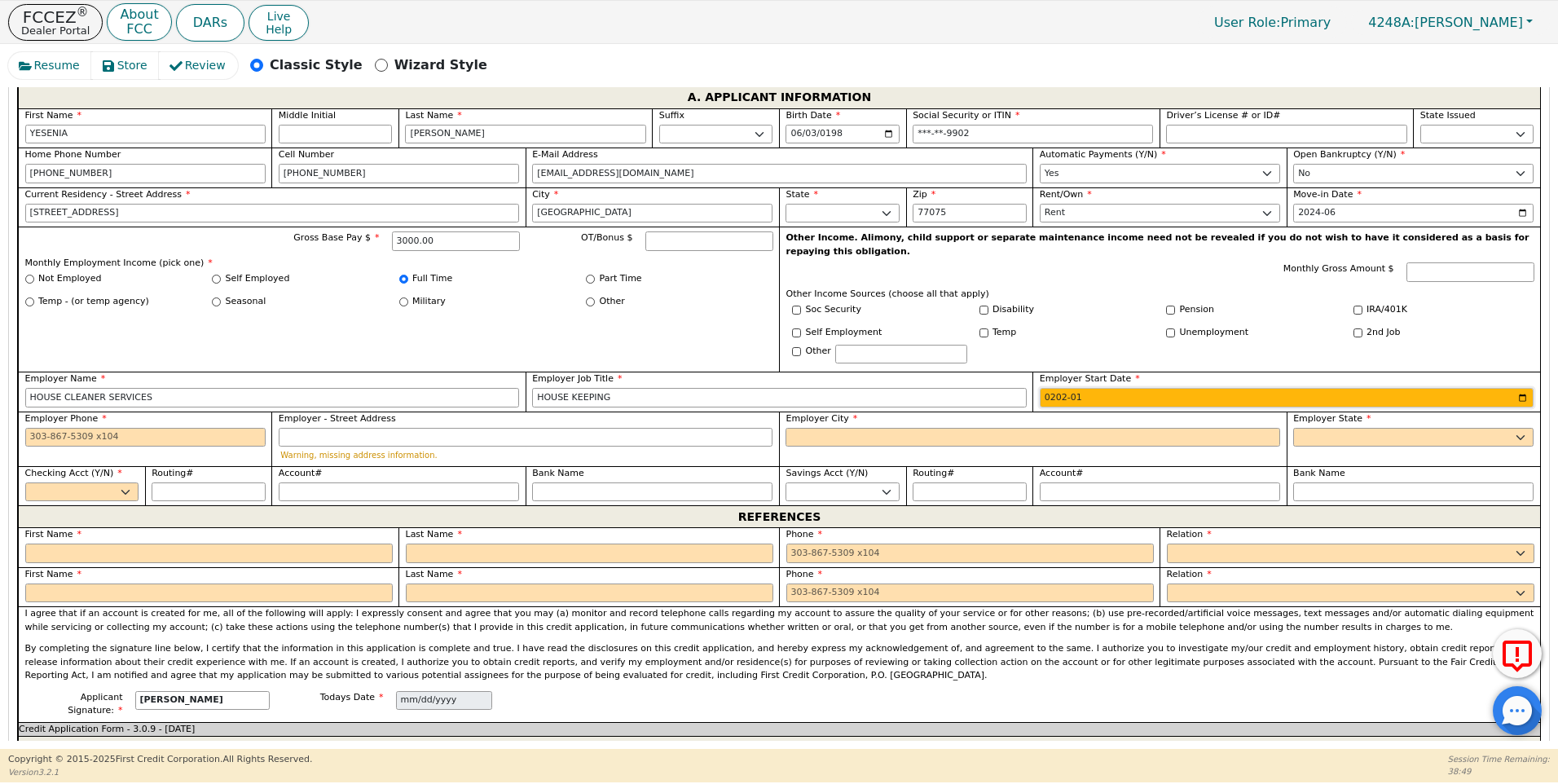
type input "2022-01"
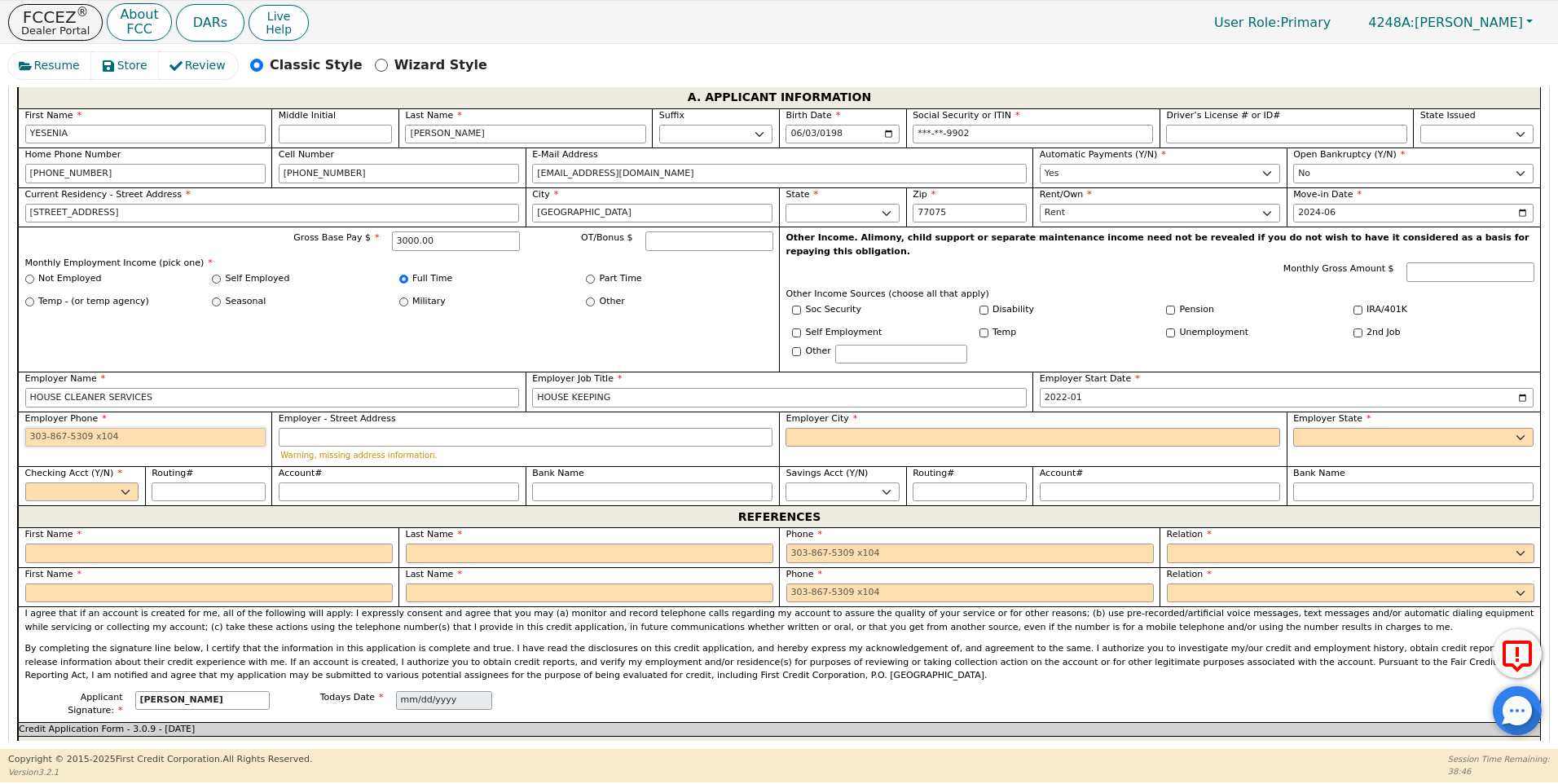
click at [26, 428] on input "Employer Phone" at bounding box center [145, 437] width 241 height 20
type input "[PHONE_NUMBER]"
click at [824, 428] on input "Employer City" at bounding box center [1033, 437] width 495 height 20
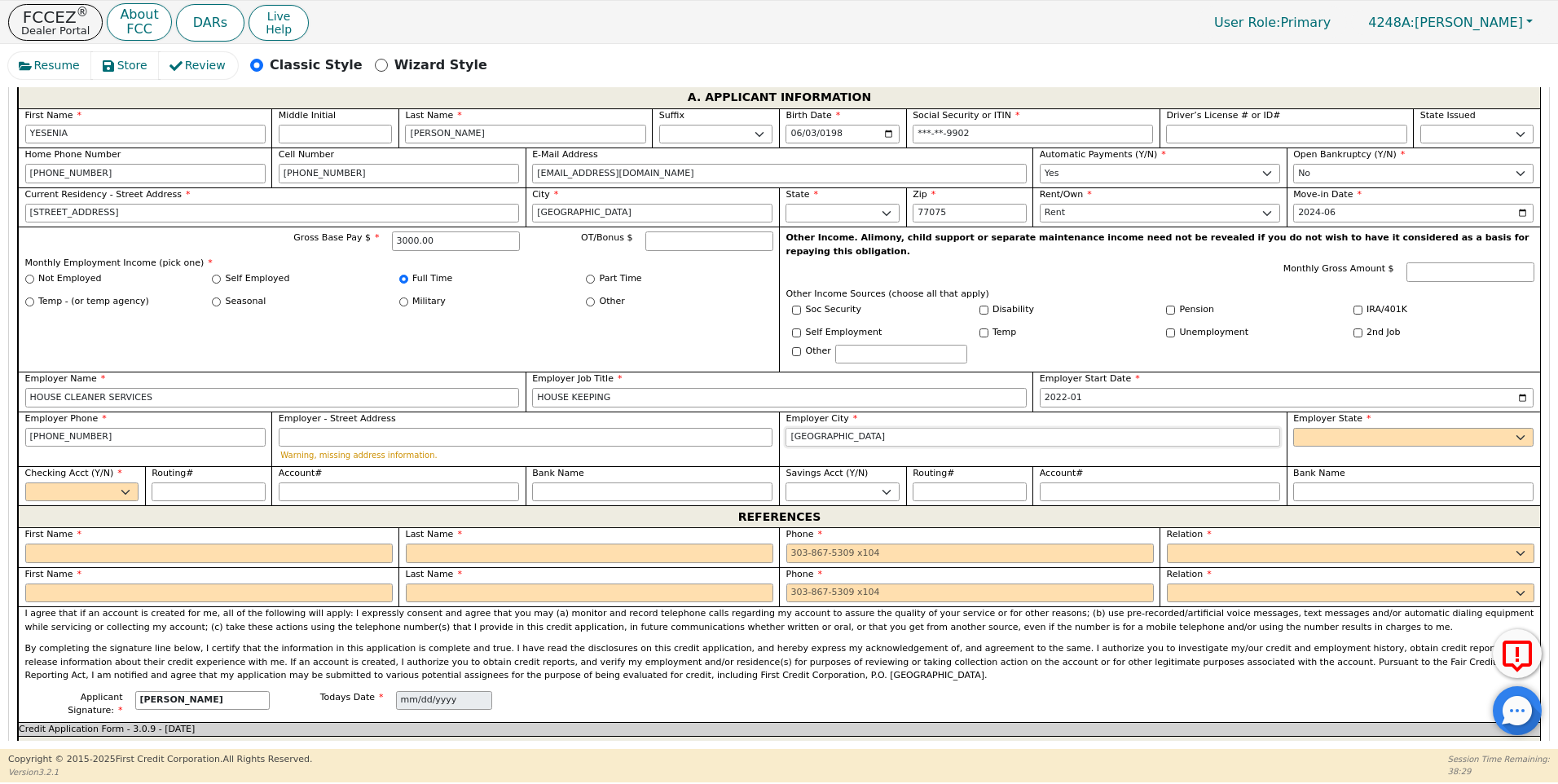
type input "[GEOGRAPHIC_DATA]"
click at [1294, 428] on select "AK AL AR AZ CA CO CT DC DE FL [GEOGRAPHIC_DATA] HI IA ID [GEOGRAPHIC_DATA] IN K…" at bounding box center [1414, 437] width 241 height 20
select select "[GEOGRAPHIC_DATA]"
click at [1294, 428] on select "AK AL AR AZ CA CO CT DC DE FL [GEOGRAPHIC_DATA] HI IA ID [GEOGRAPHIC_DATA] IN K…" at bounding box center [1414, 437] width 241 height 20
click at [119, 482] on select "Yes No" at bounding box center [82, 492] width 114 height 20
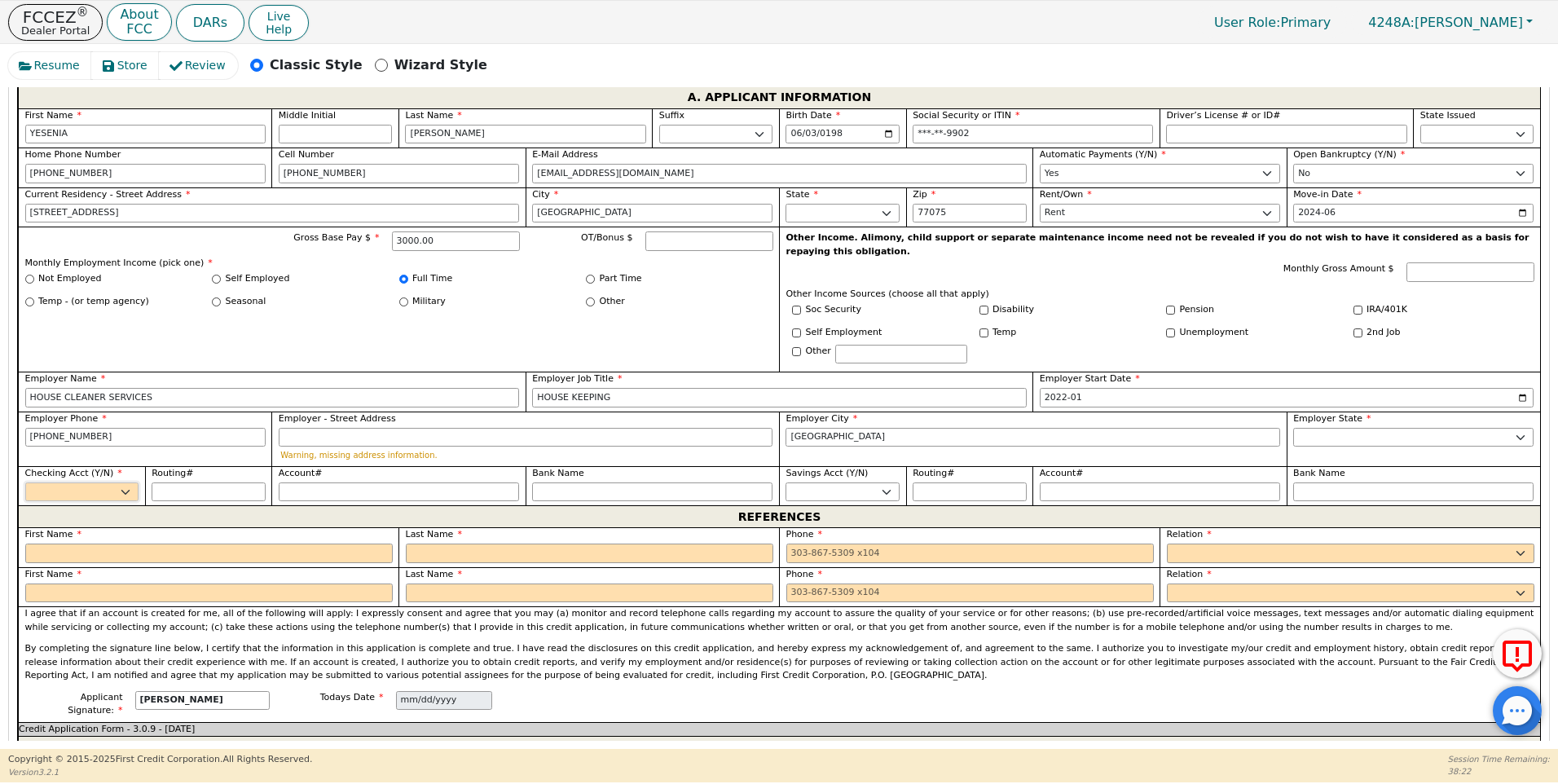
select select "y"
click at [25, 482] on select "Yes No" at bounding box center [82, 492] width 114 height 20
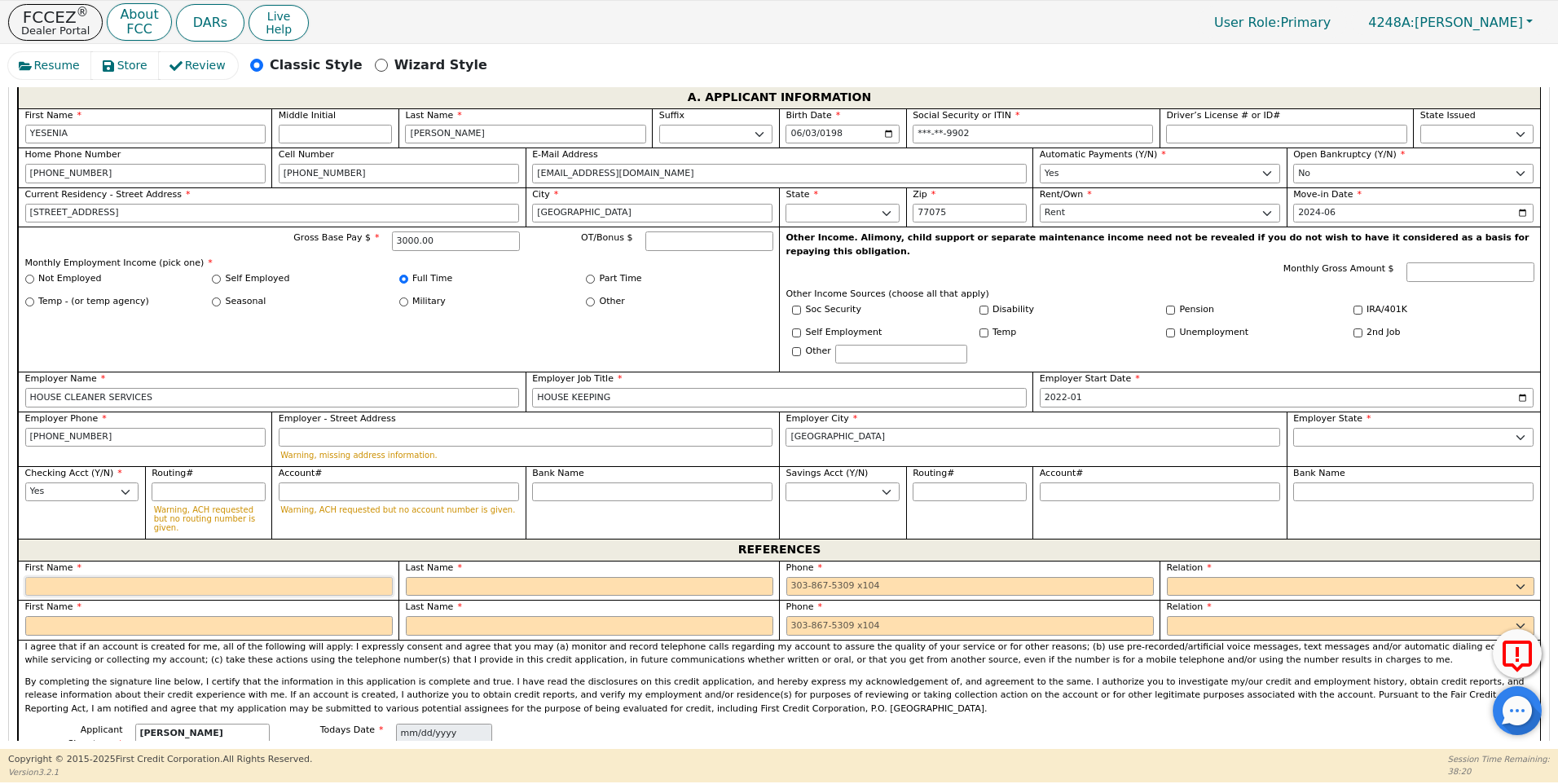
click at [45, 576] on input "text" at bounding box center [209, 586] width 367 height 20
type input "[PERSON_NAME]"
click at [472, 576] on input "text" at bounding box center [589, 586] width 367 height 20
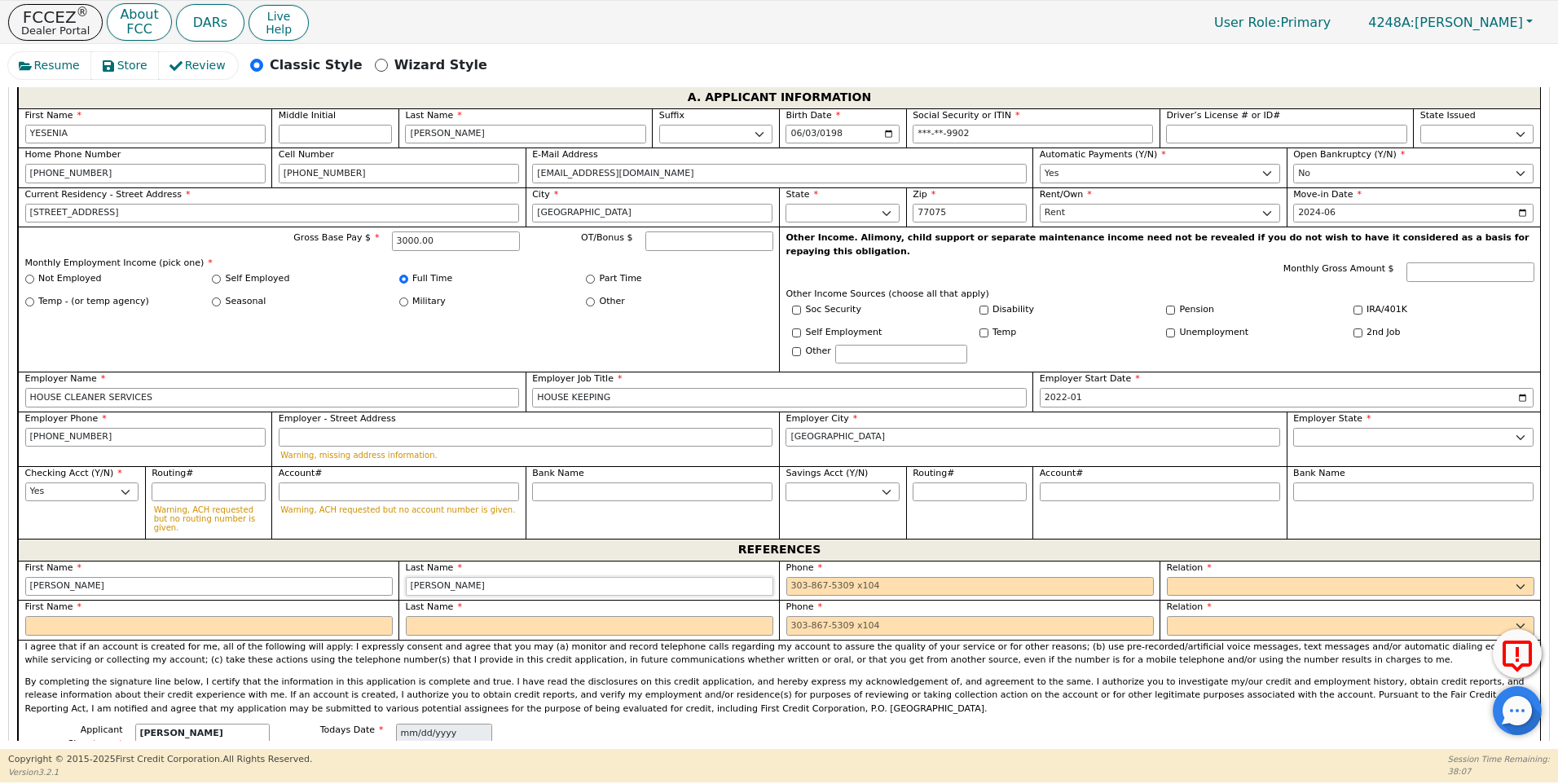
type input "[PERSON_NAME]"
click at [800, 576] on input "tel" at bounding box center [970, 586] width 367 height 20
type input "[PHONE_NUMBER]"
click at [1189, 576] on select "FATHER MOTHER SISTER BROTHER DAUGHTER SON CO-WORKER NEIGHBOR FRIEND COUSIN G-MO…" at bounding box center [1350, 586] width 367 height 20
select select "G-MOTHER"
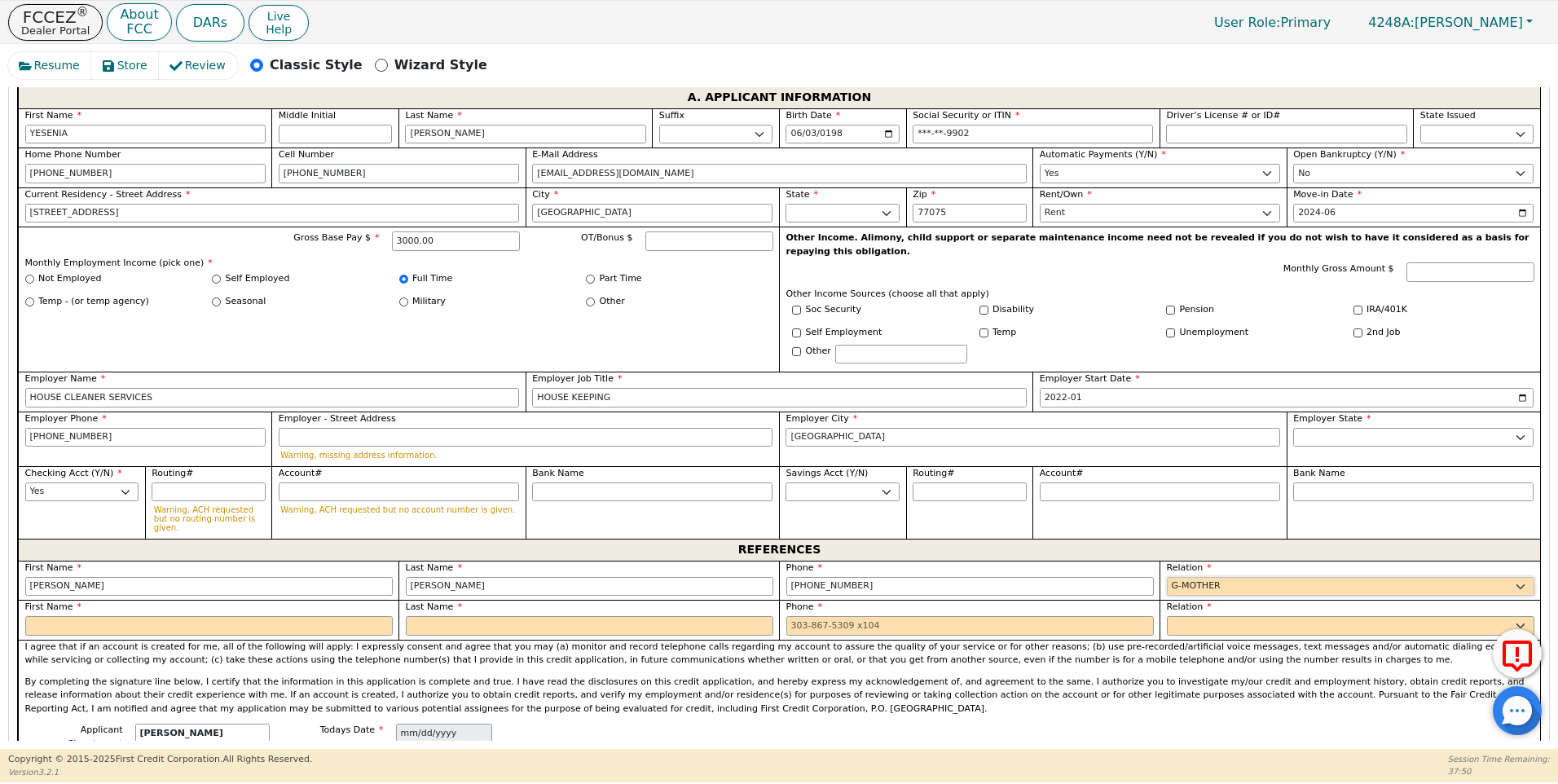
click at [1167, 576] on select "FATHER MOTHER SISTER BROTHER DAUGHTER SON CO-WORKER NEIGHBOR FRIEND COUSIN G-MO…" at bounding box center [1350, 586] width 367 height 20
click at [45, 616] on input "text" at bounding box center [209, 625] width 367 height 20
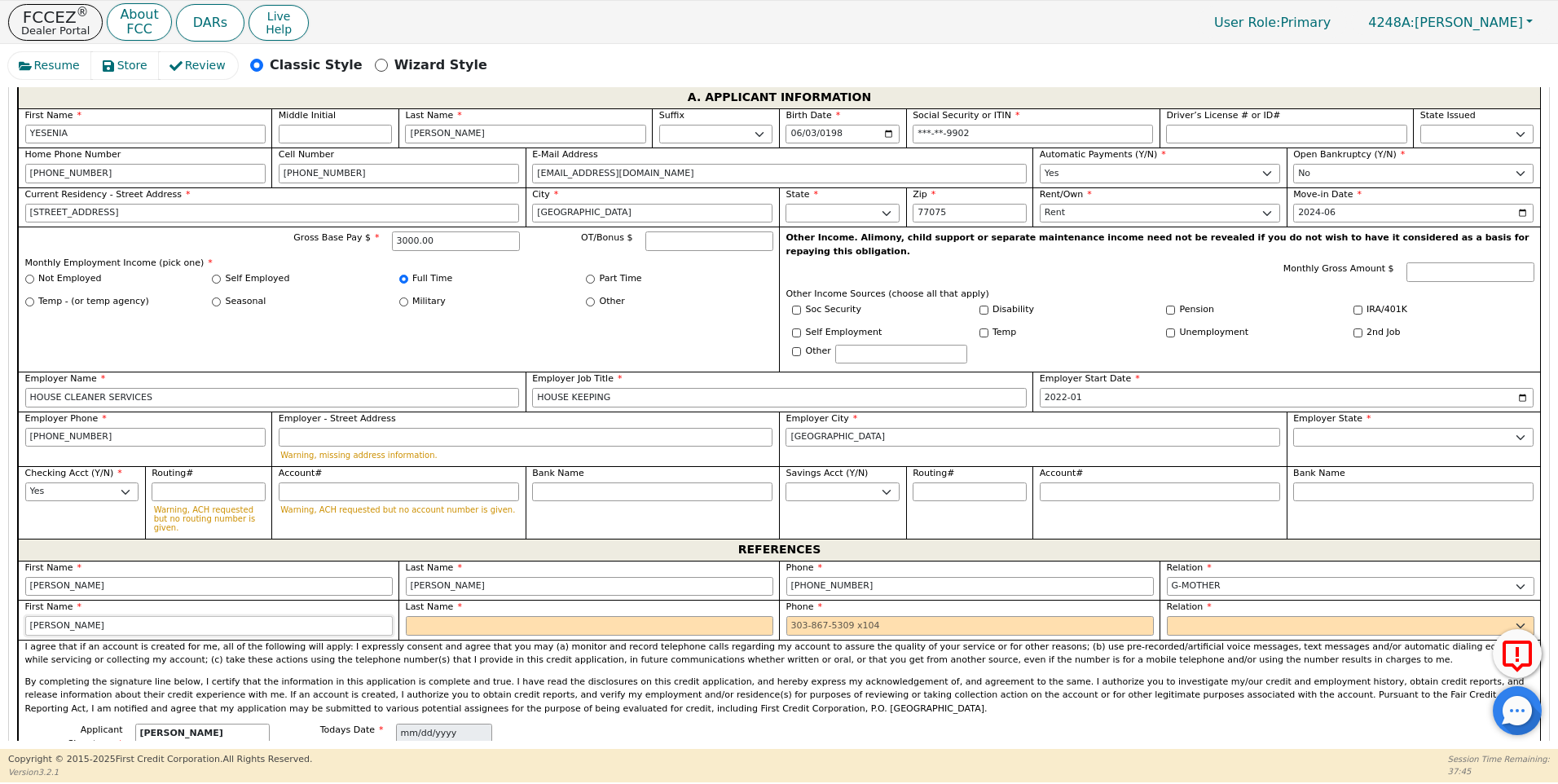
type input "[PERSON_NAME]"
click at [450, 616] on input "text" at bounding box center [589, 625] width 367 height 20
type input "[PERSON_NAME]"
click at [794, 616] on input "tel" at bounding box center [970, 625] width 367 height 20
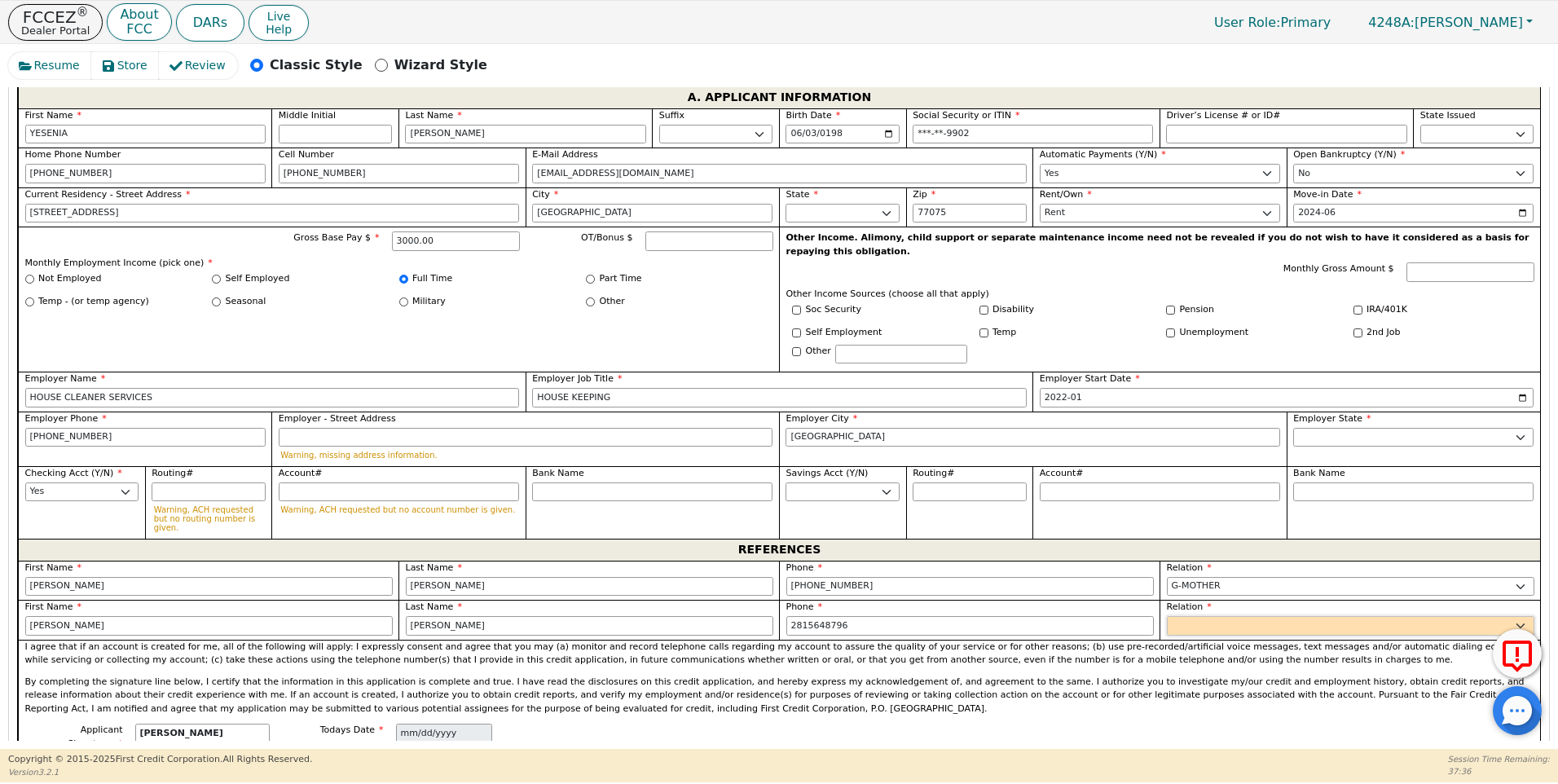
type input "[PHONE_NUMBER]"
click at [1196, 616] on select "FATHER MOTHER SISTER BROTHER DAUGHTER SON CO-WORKER NEIGHBOR FRIEND COUSIN G-MO…" at bounding box center [1350, 625] width 367 height 20
select select "FRIEND"
click at [1167, 616] on select "FATHER MOTHER SISTER BROTHER DAUGHTER SON CO-WORKER NEIGHBOR FRIEND COUSIN G-MO…" at bounding box center [1350, 625] width 367 height 20
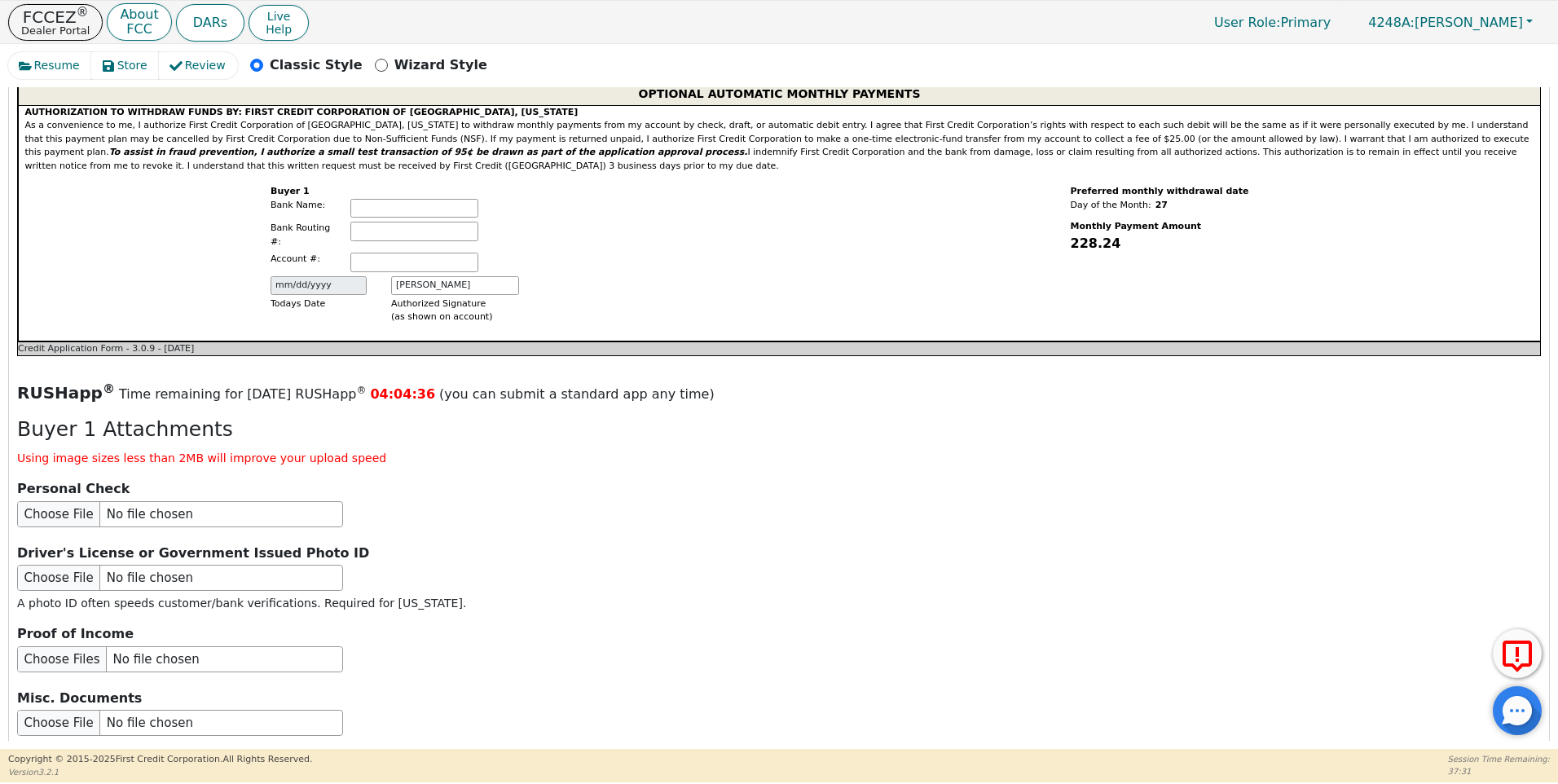
scroll to position [1834, 0]
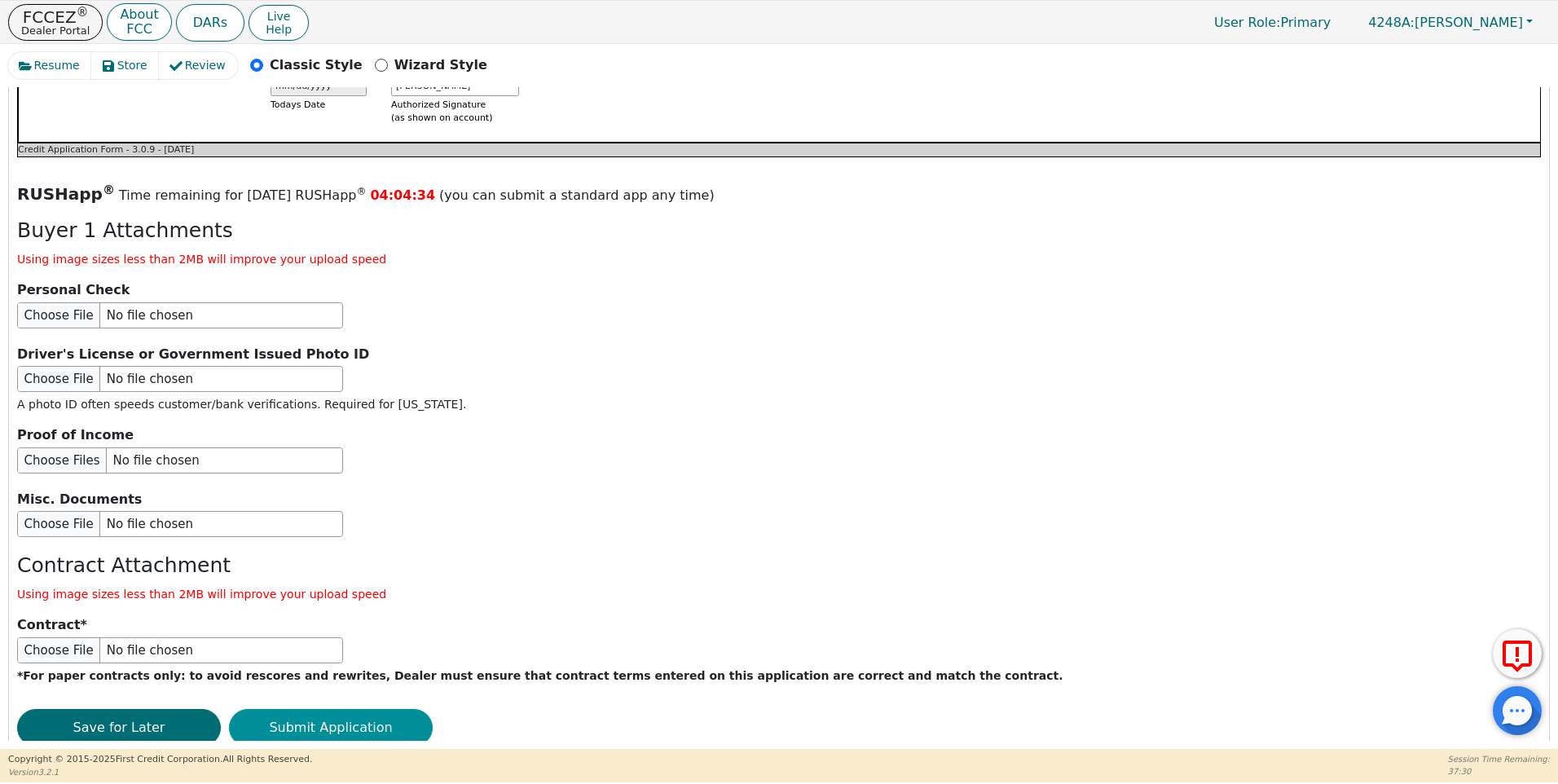
click at [339, 709] on button "Submit Application" at bounding box center [331, 728] width 204 height 37
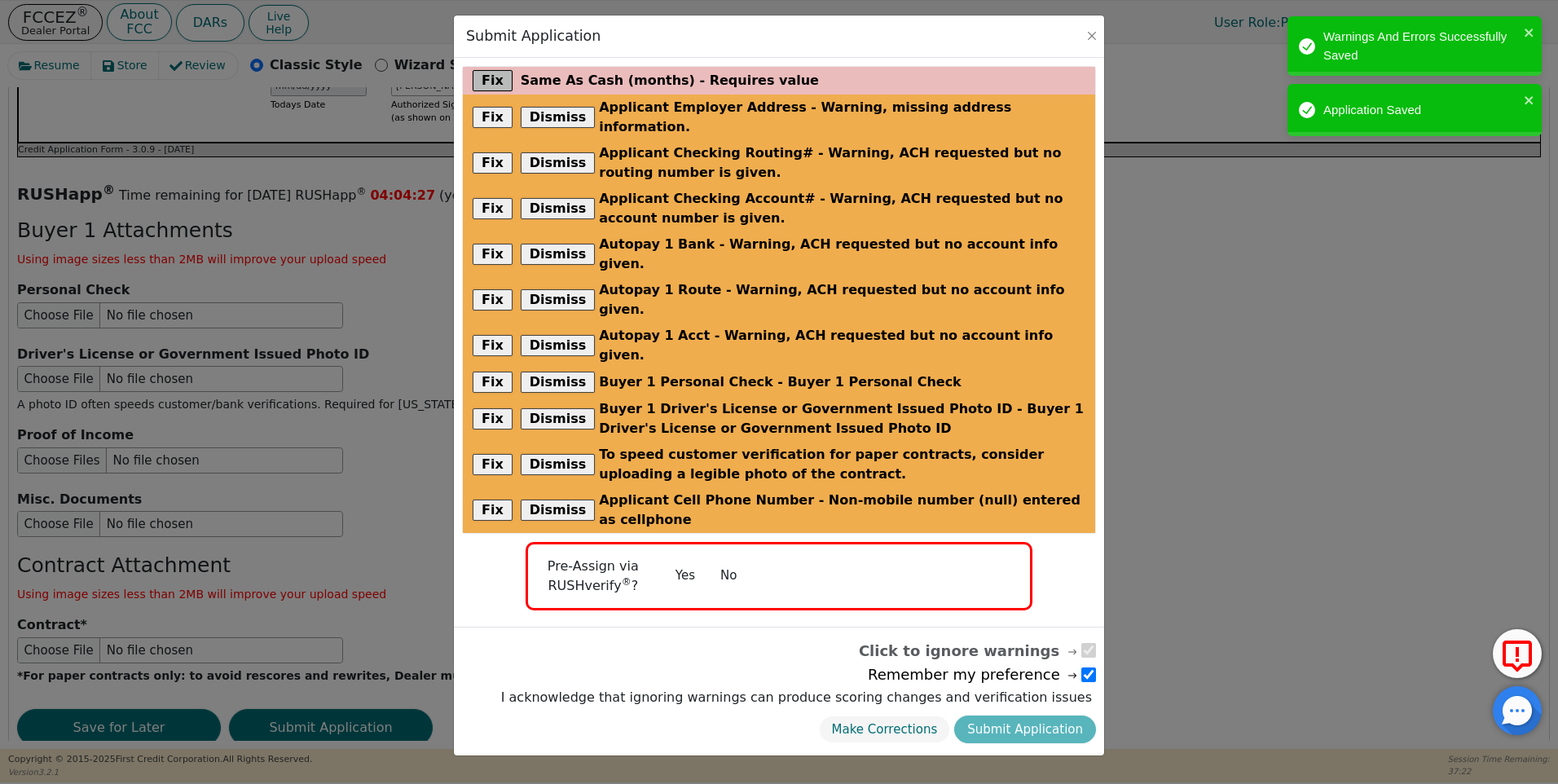
click at [488, 81] on button "Fix" at bounding box center [492, 81] width 40 height 21
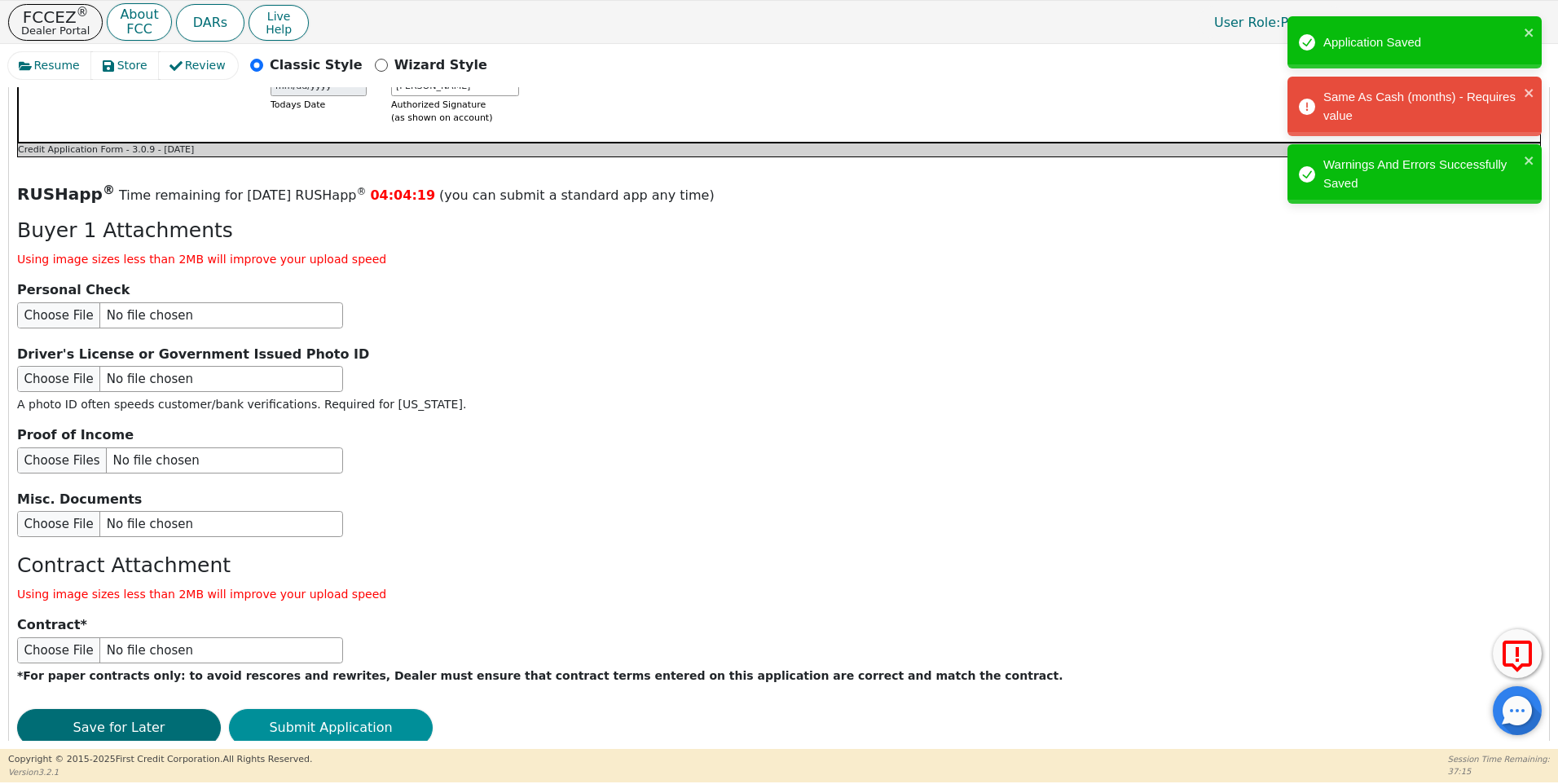
type input "0"
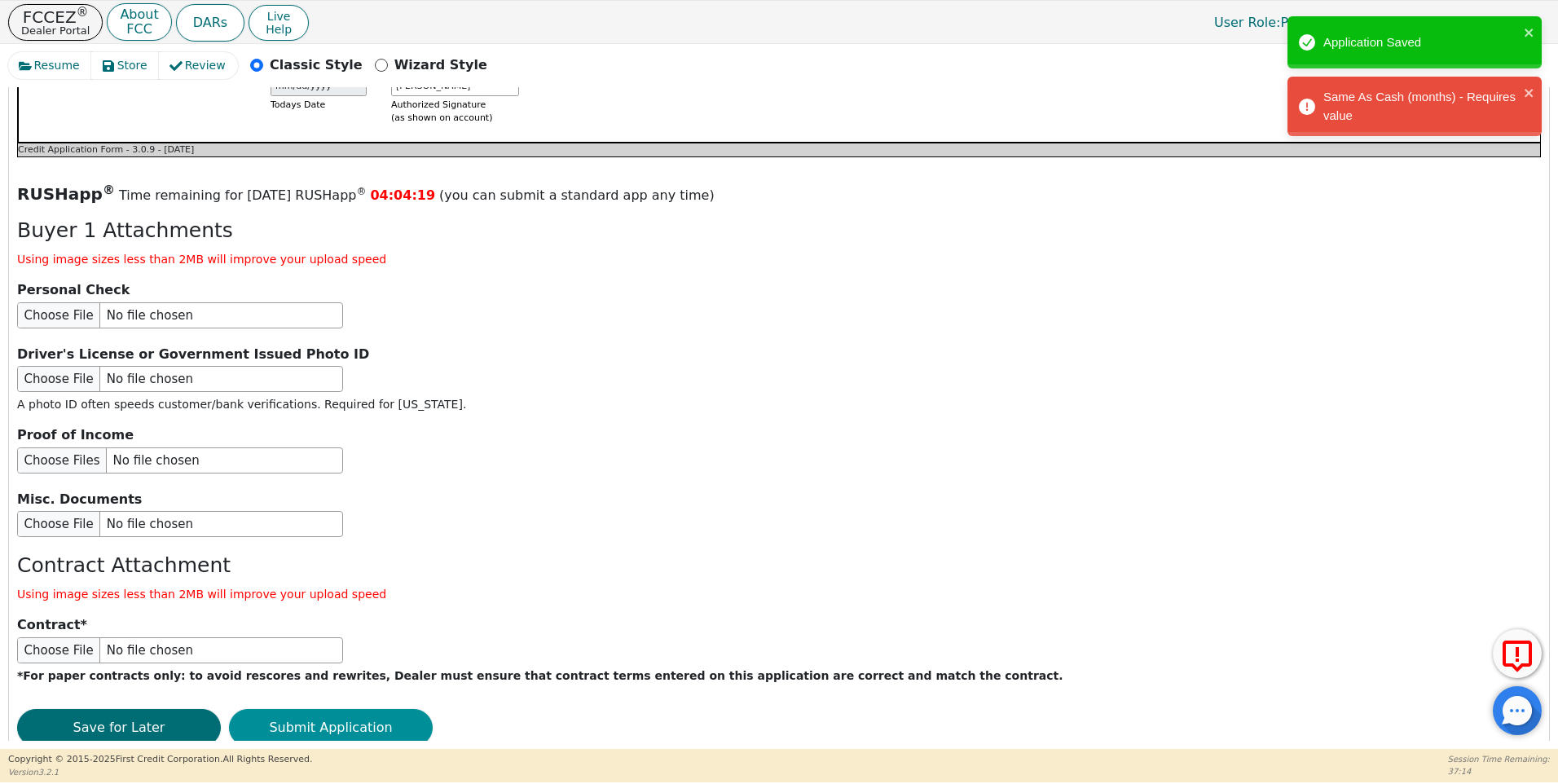
click at [324, 709] on button "Submit Application" at bounding box center [331, 728] width 204 height 37
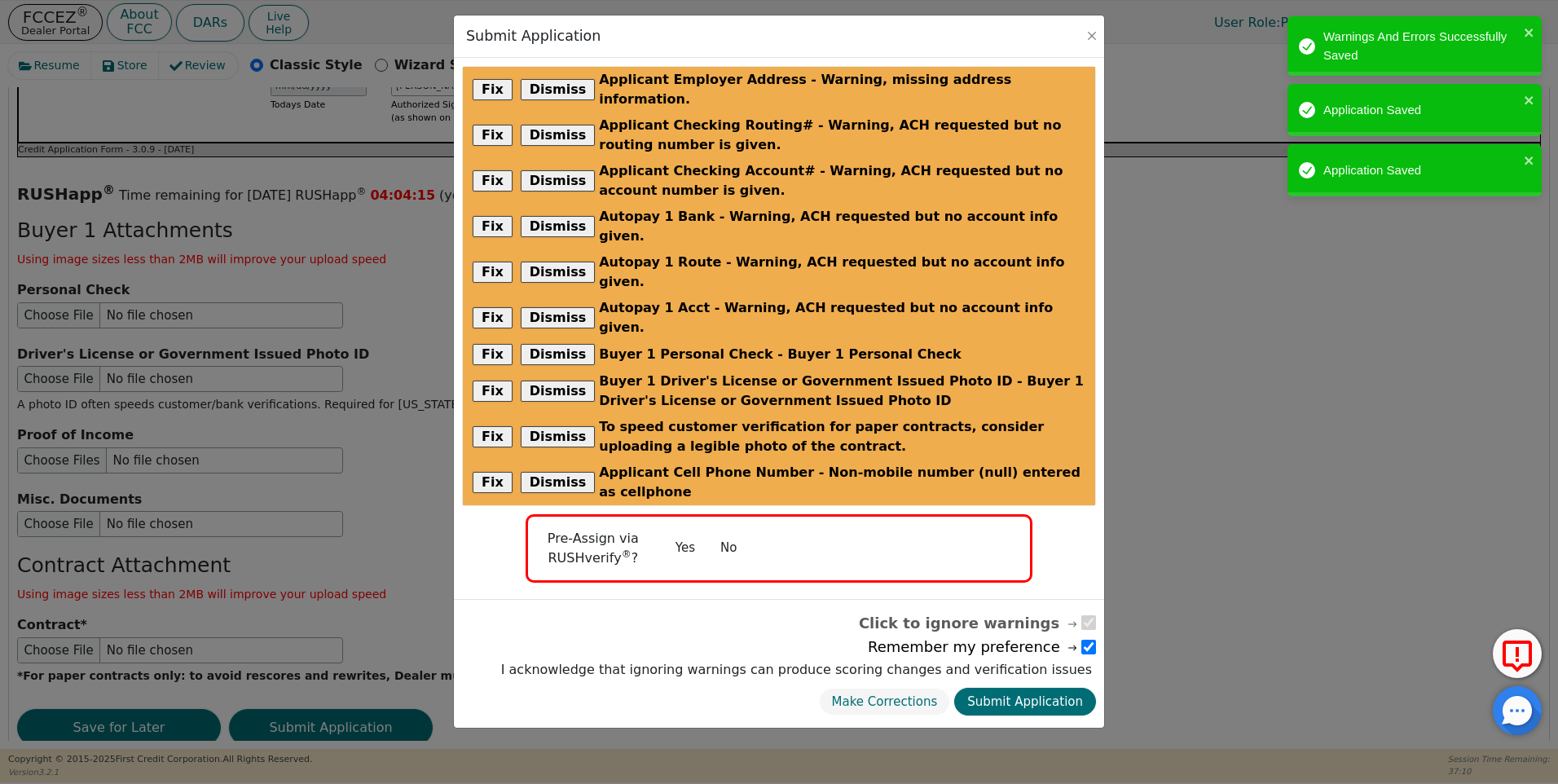
click at [721, 534] on button "No" at bounding box center [729, 548] width 43 height 29
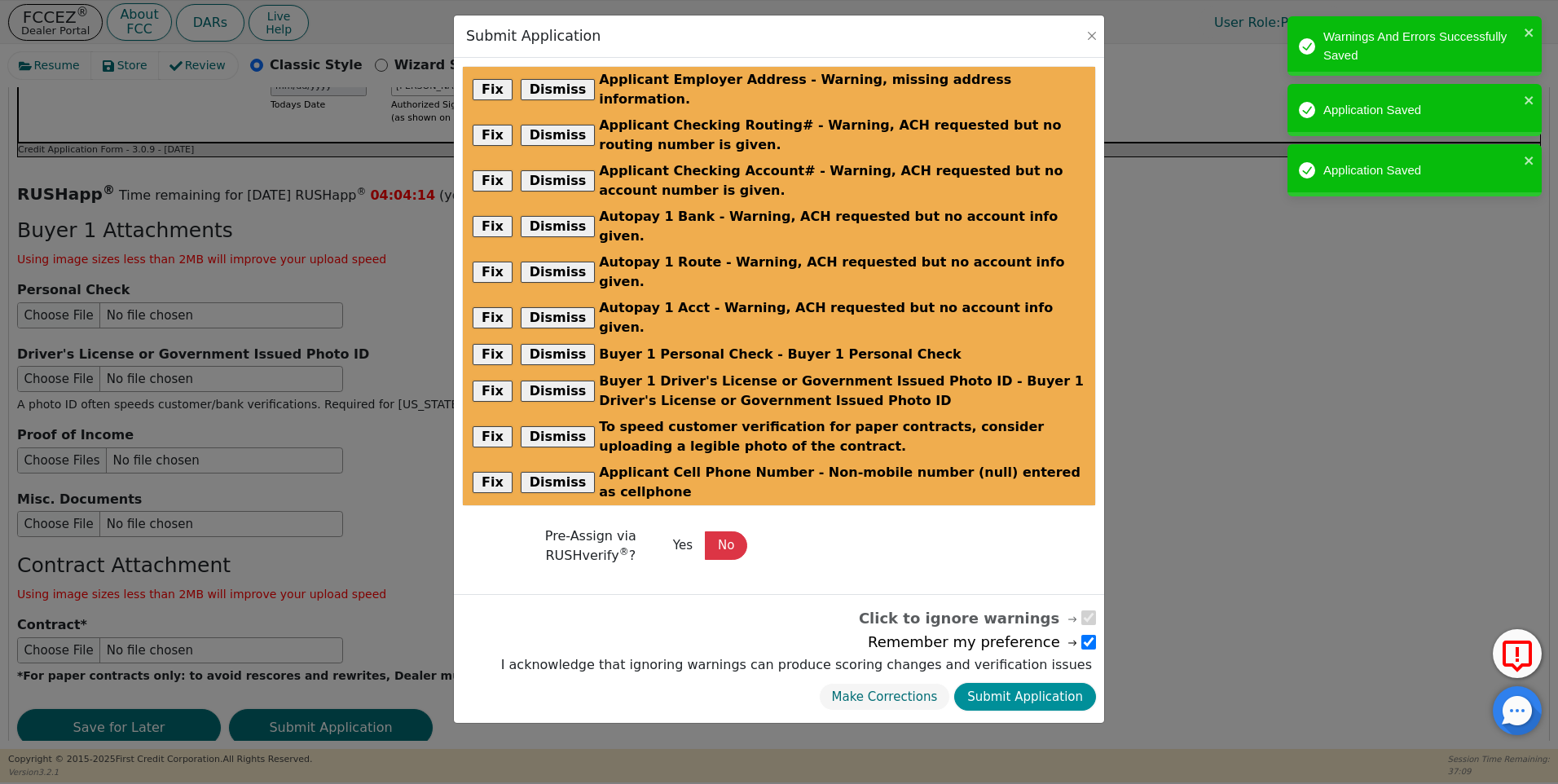
click at [1020, 682] on button "Submit Application" at bounding box center [1025, 697] width 142 height 29
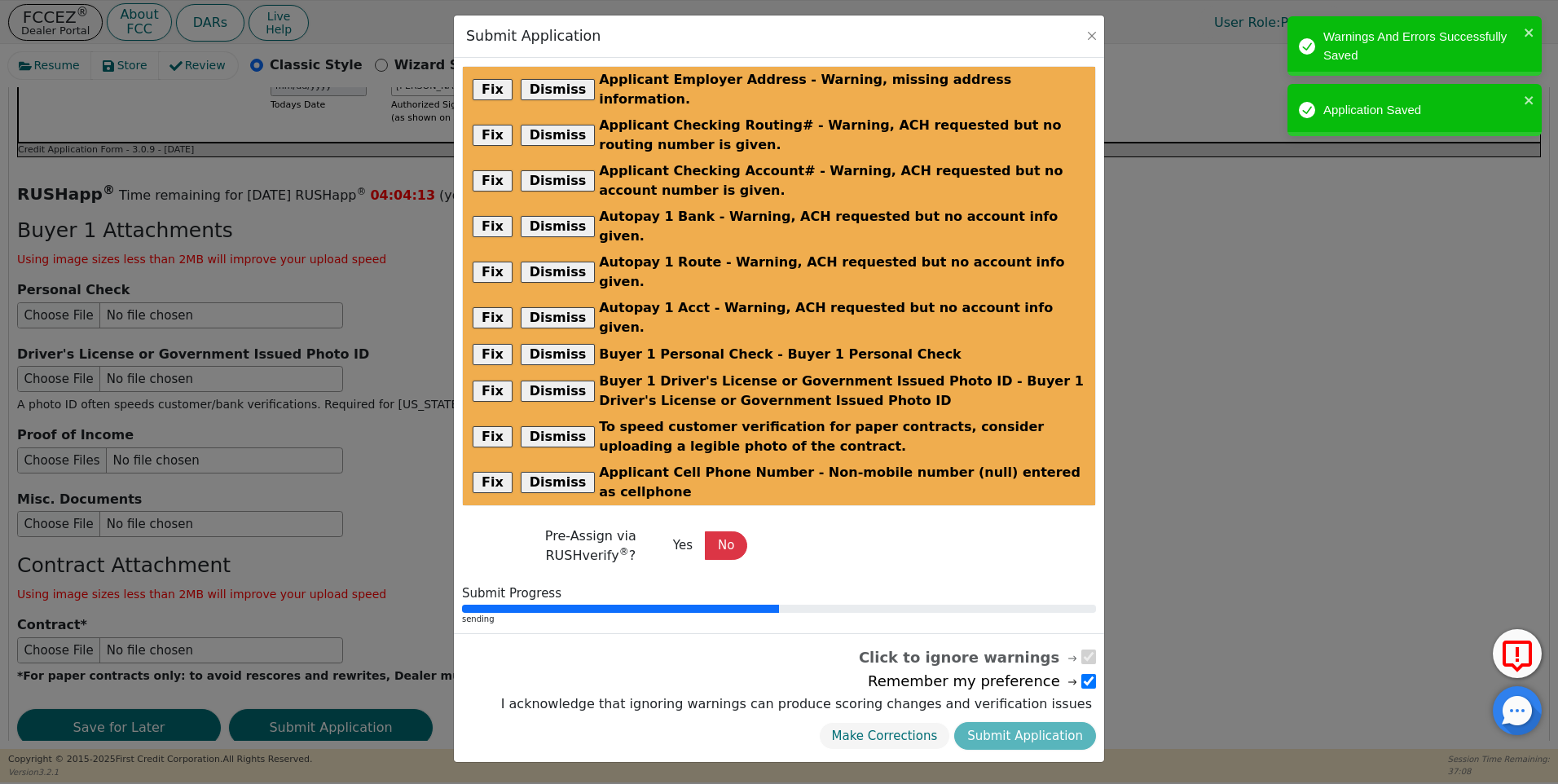
radio input "false"
